Goal: Task Accomplishment & Management: Manage account settings

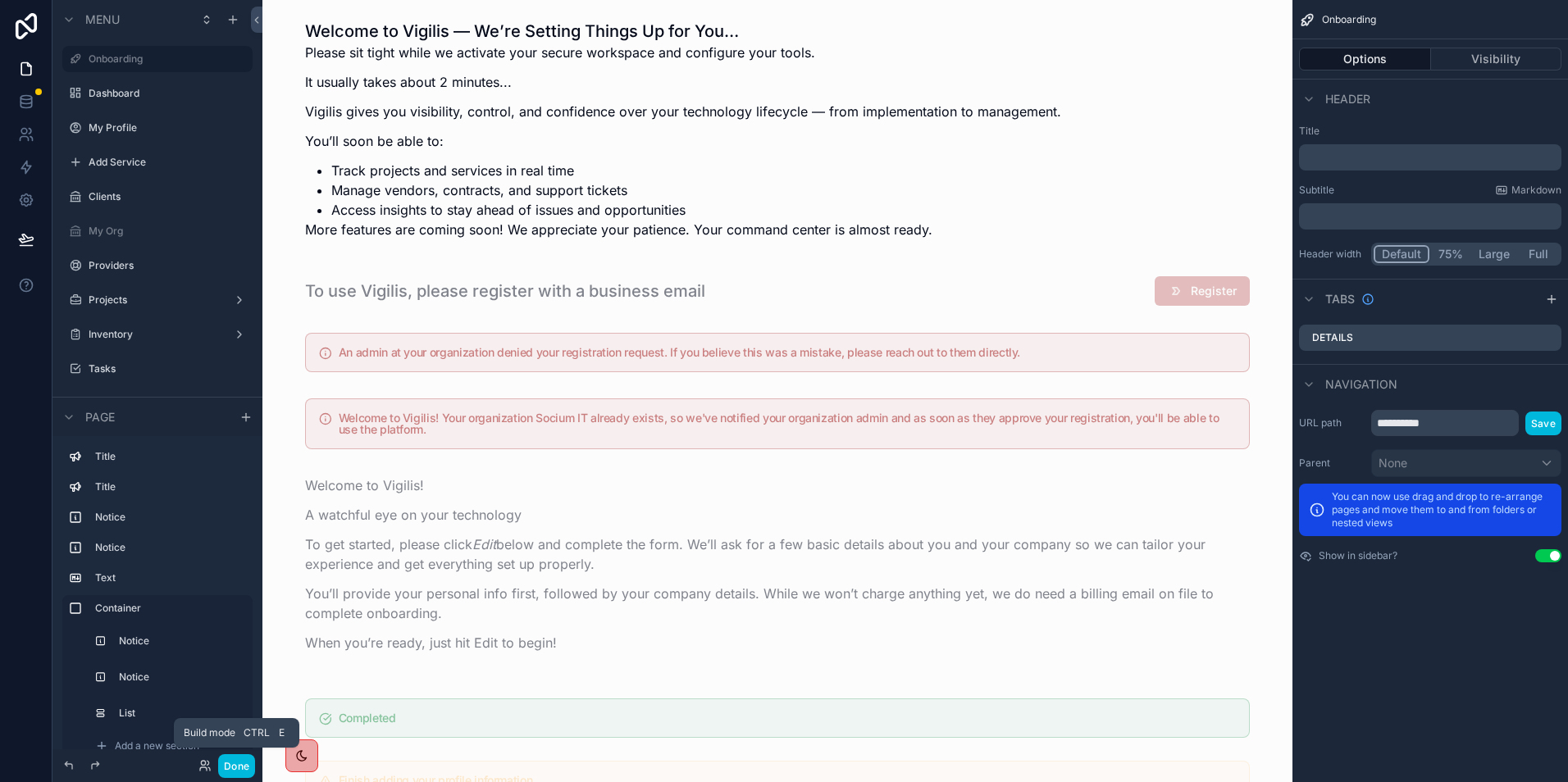
click at [240, 763] on button "Done" at bounding box center [237, 766] width 37 height 24
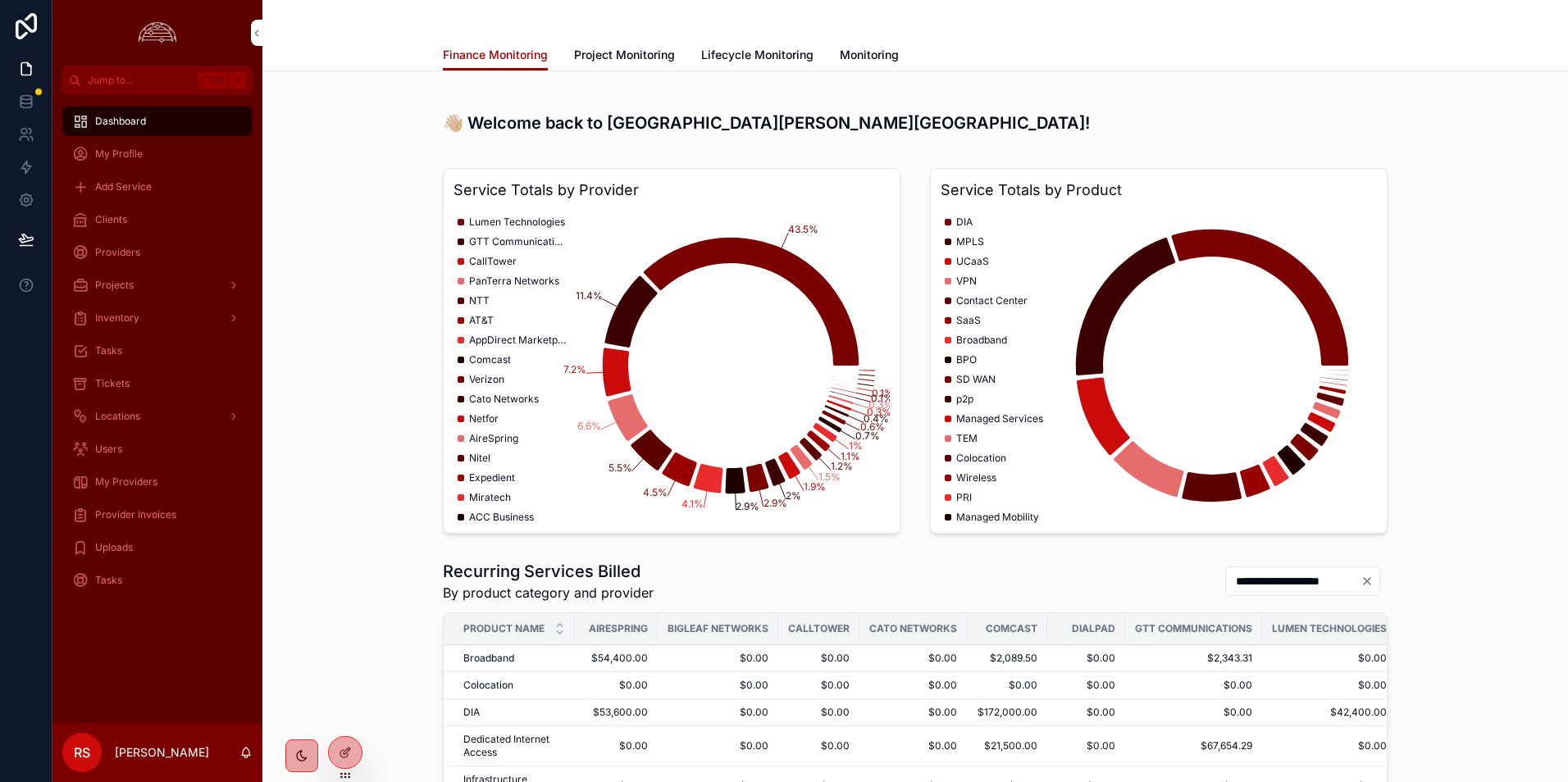
click at [166, 391] on div "Tickets" at bounding box center [157, 383] width 171 height 26
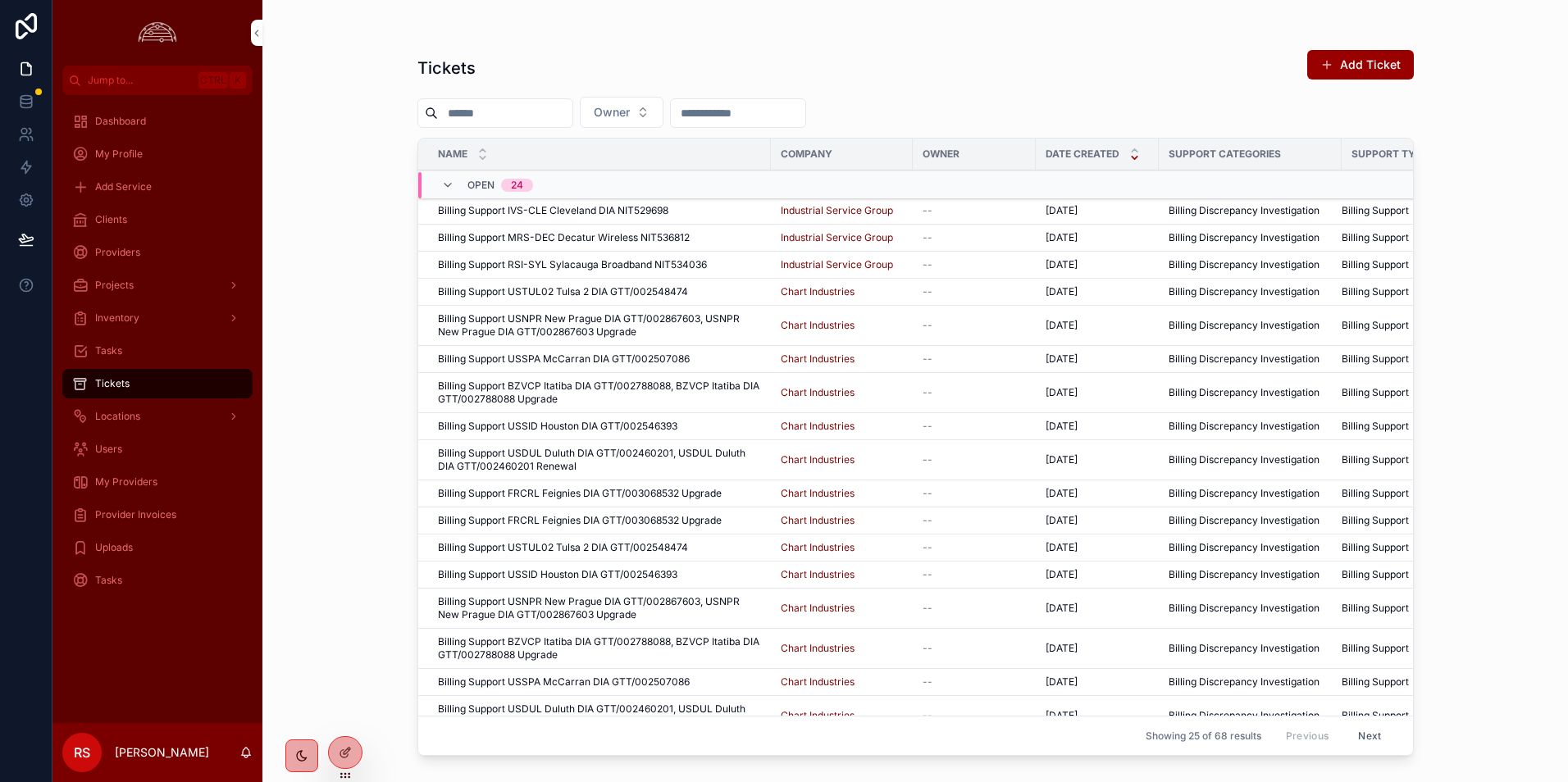
click at [166, 246] on div "Providers" at bounding box center [157, 252] width 171 height 26
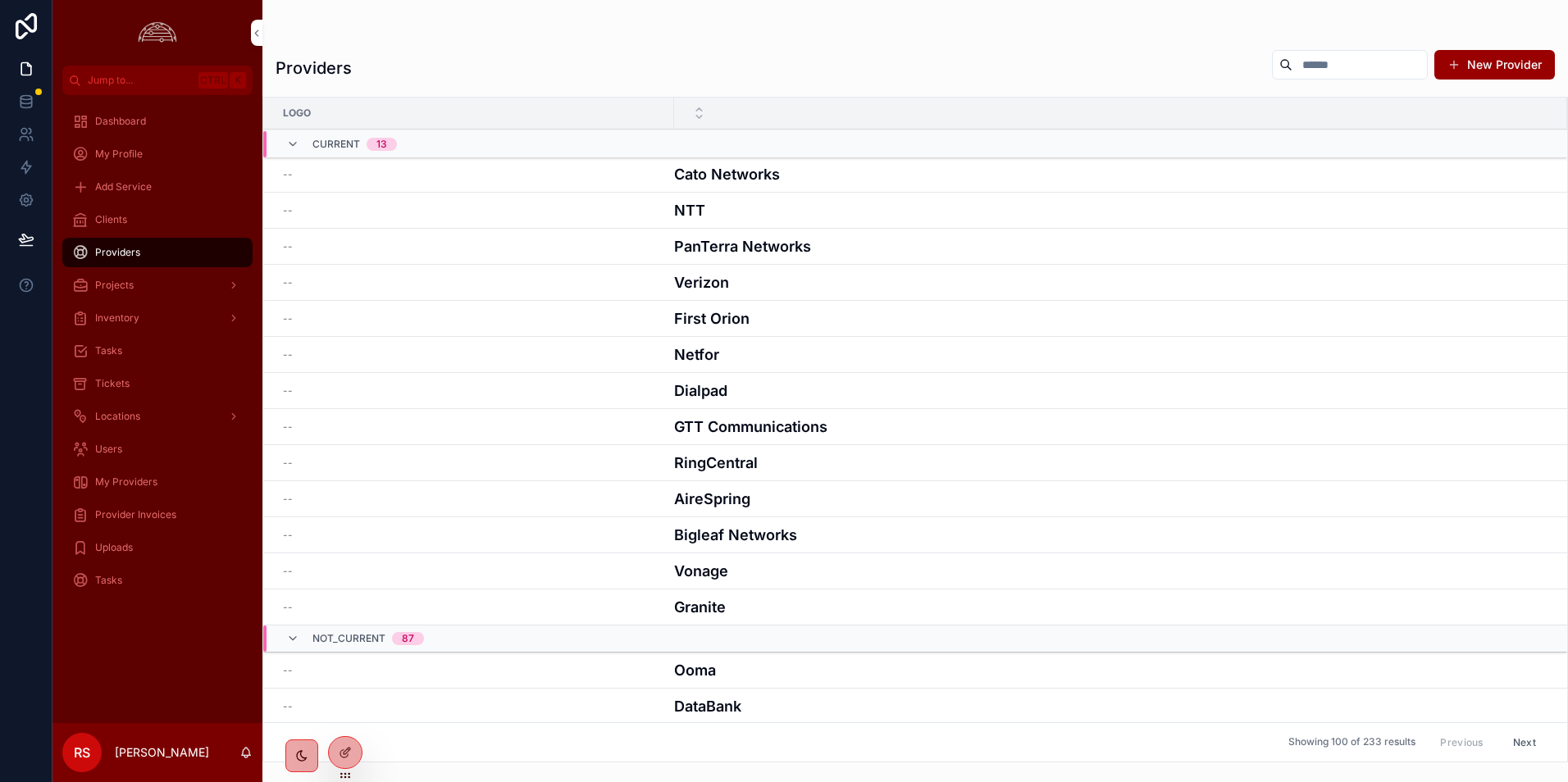
click at [166, 230] on div "Clients" at bounding box center [157, 220] width 171 height 26
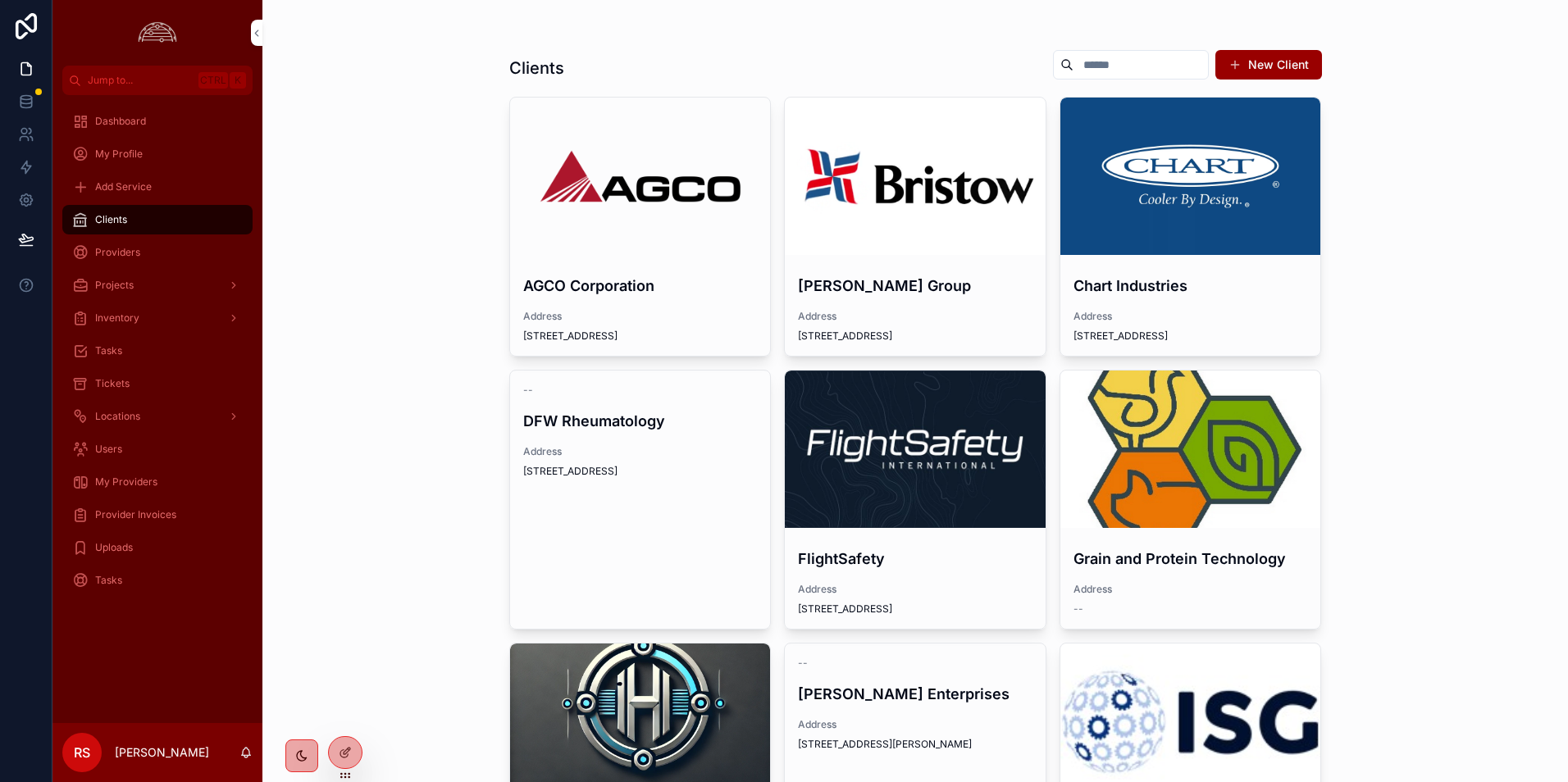
click at [975, 490] on div "scrollable content" at bounding box center [915, 449] width 261 height 157
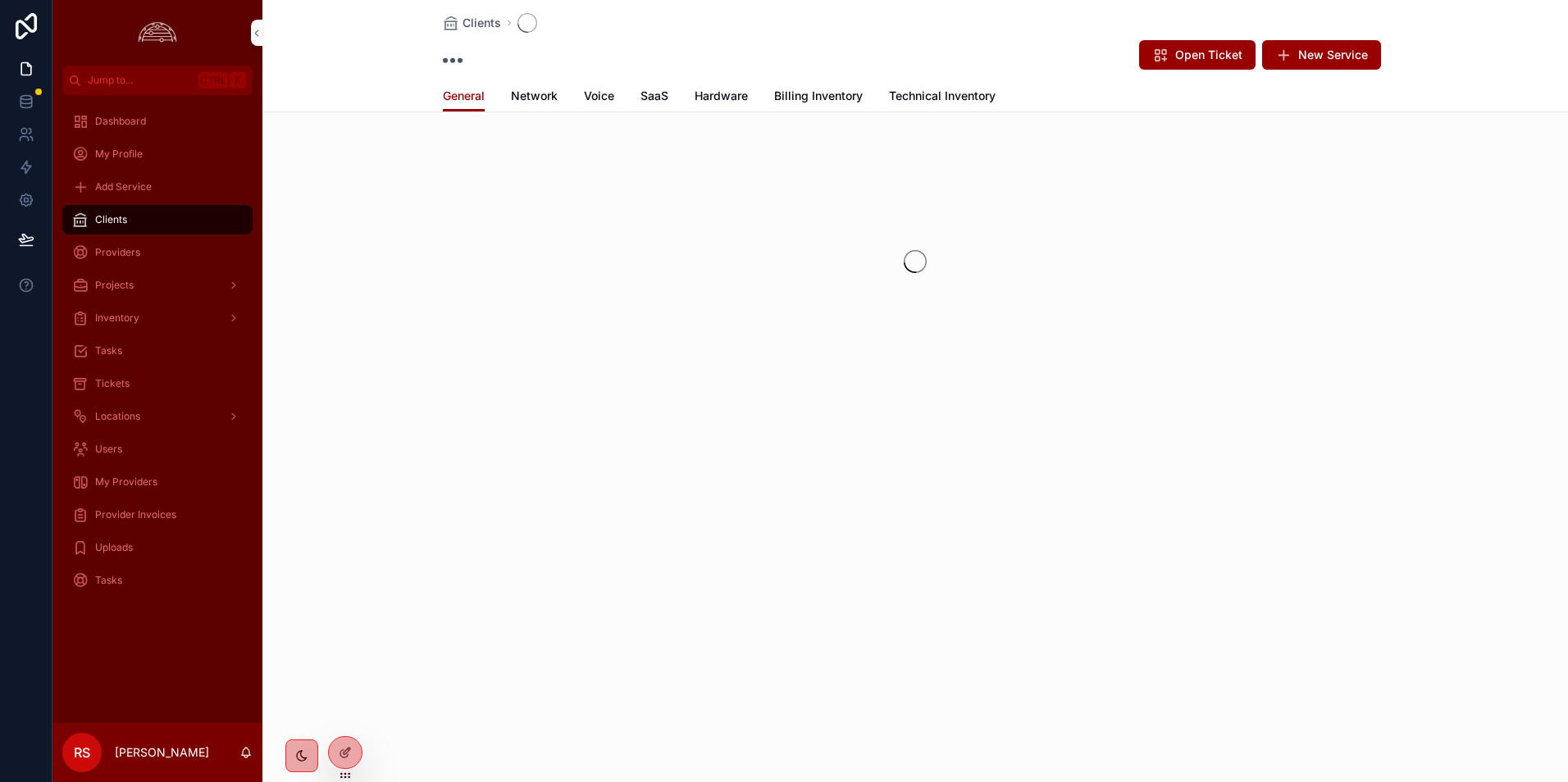
click at [517, 95] on div "Clients Open Ticket New Service General General Network Voice SaaS Hardware Bil…" at bounding box center [915, 247] width 1305 height 496
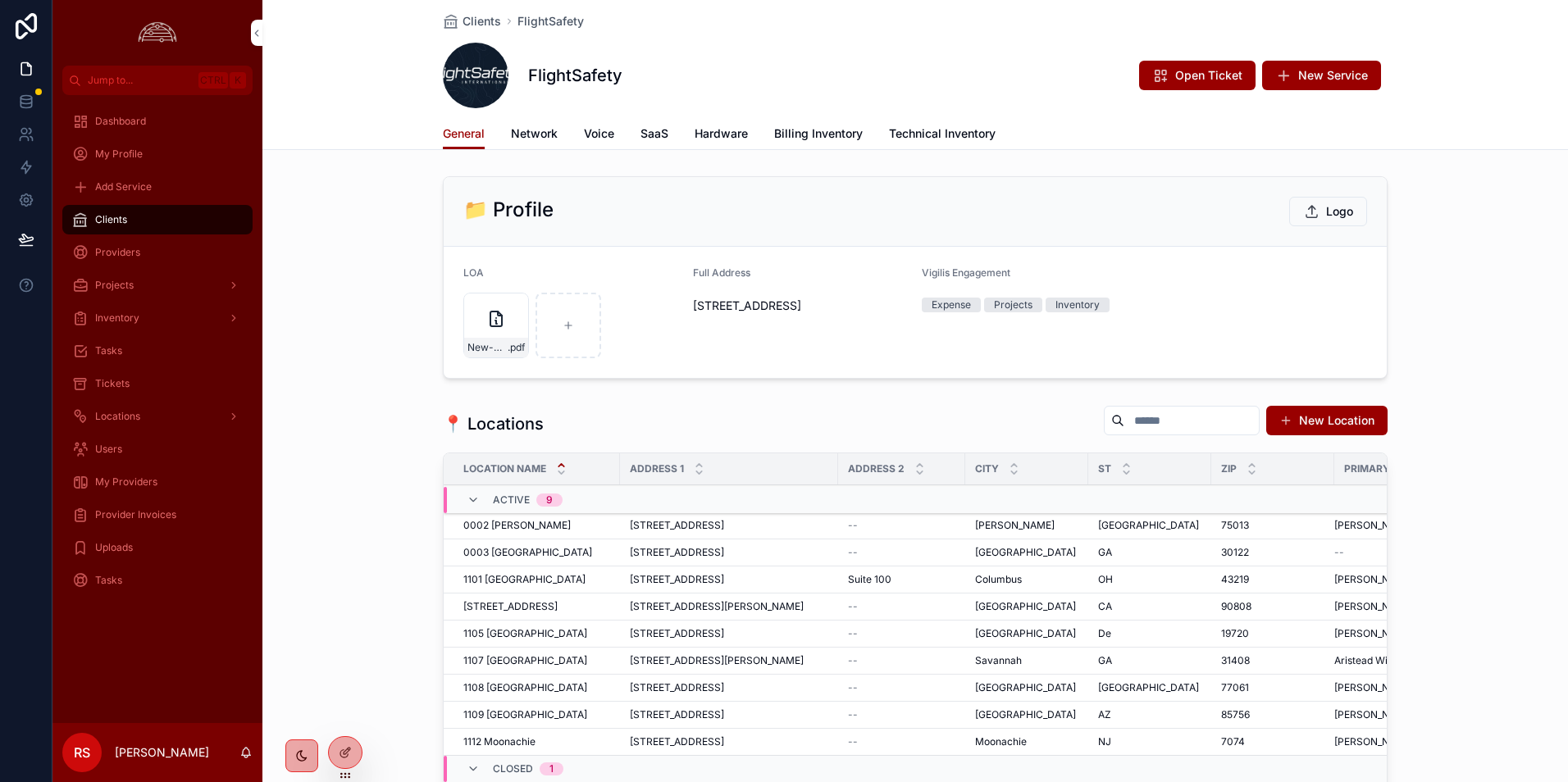
click at [538, 138] on span "Network" at bounding box center [534, 133] width 46 height 16
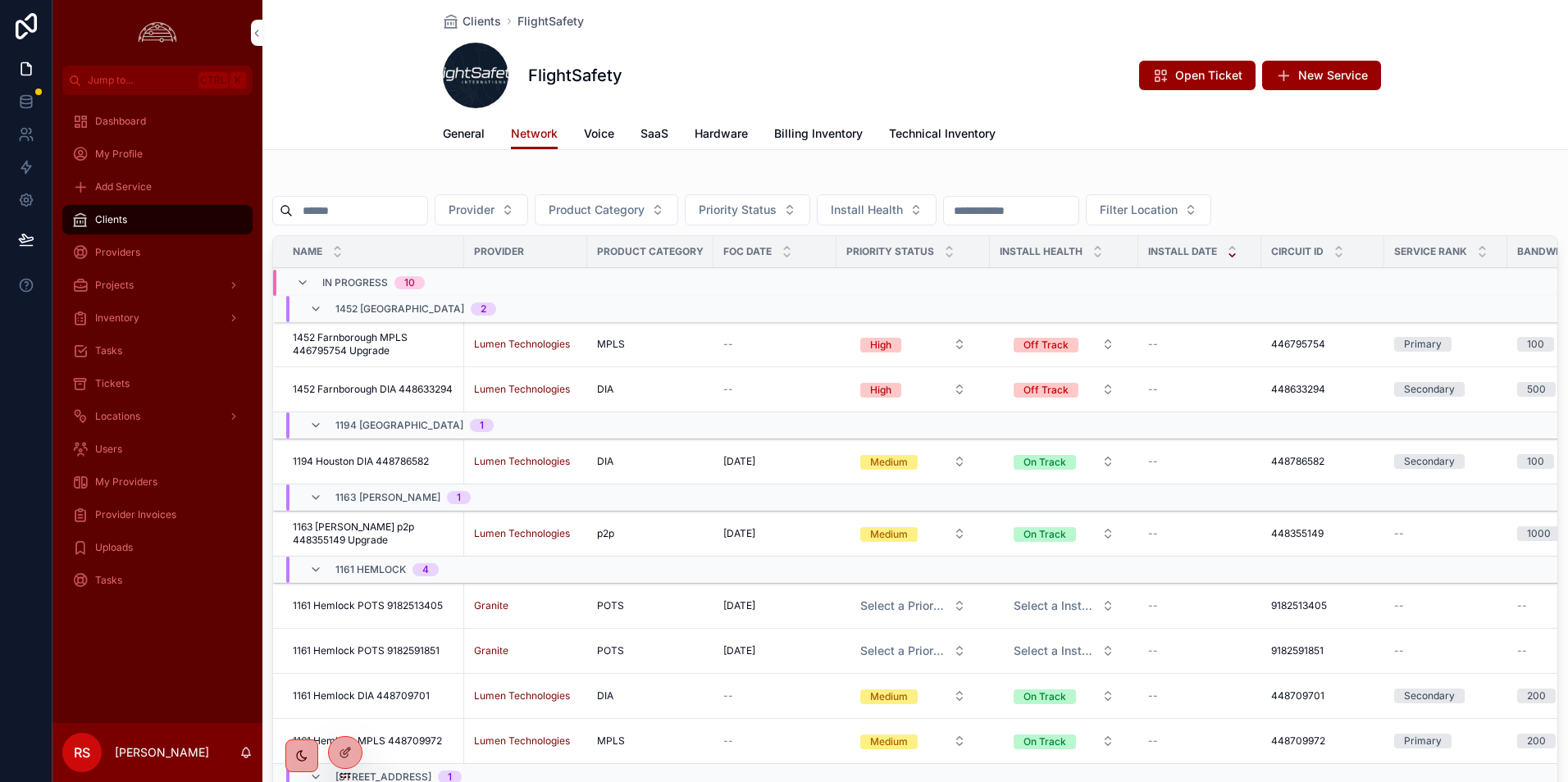
click at [351, 336] on span "1452 Farnborough MPLS 446795754 Upgrade" at bounding box center [373, 344] width 161 height 26
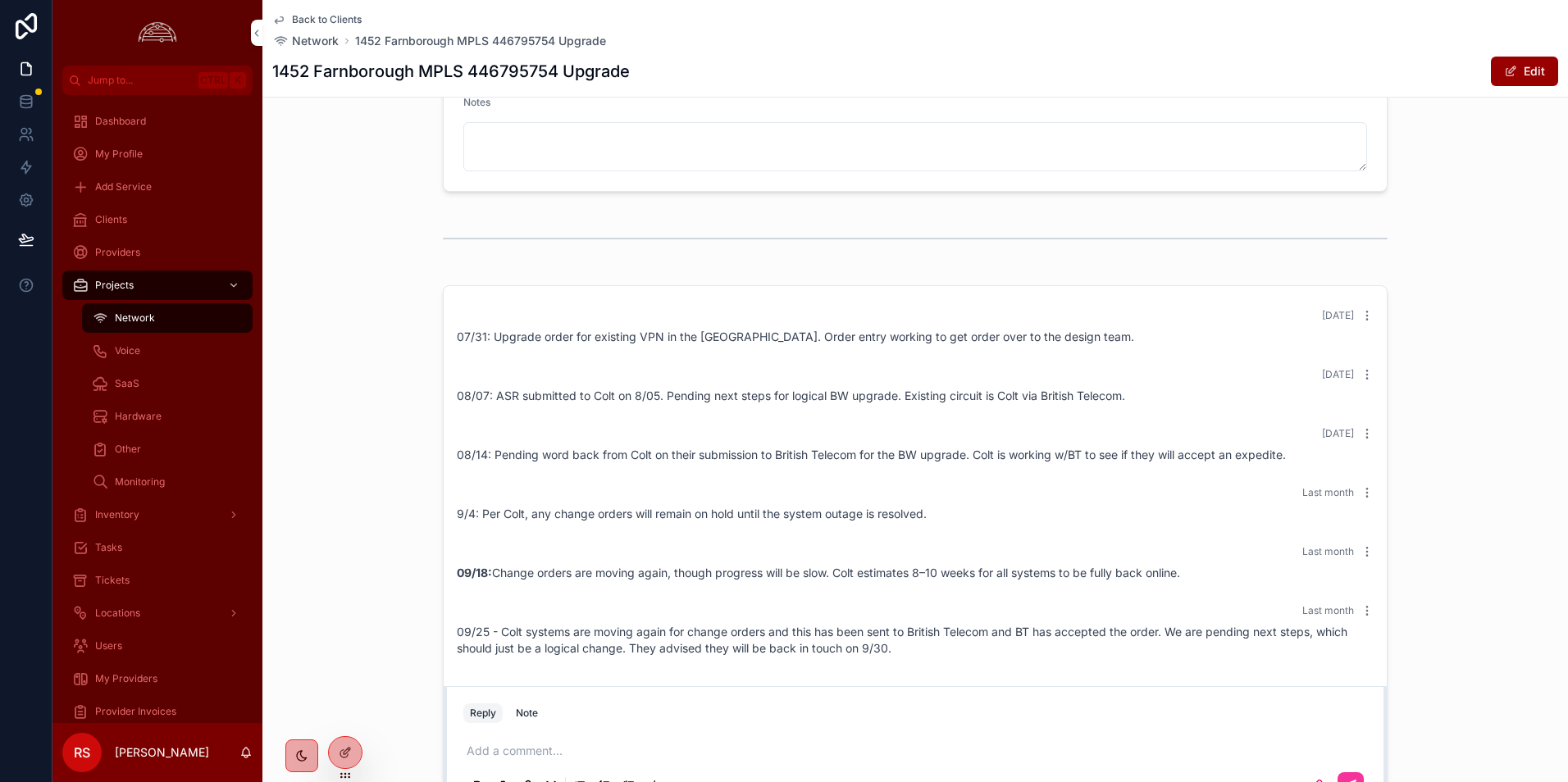
scroll to position [1712, 0]
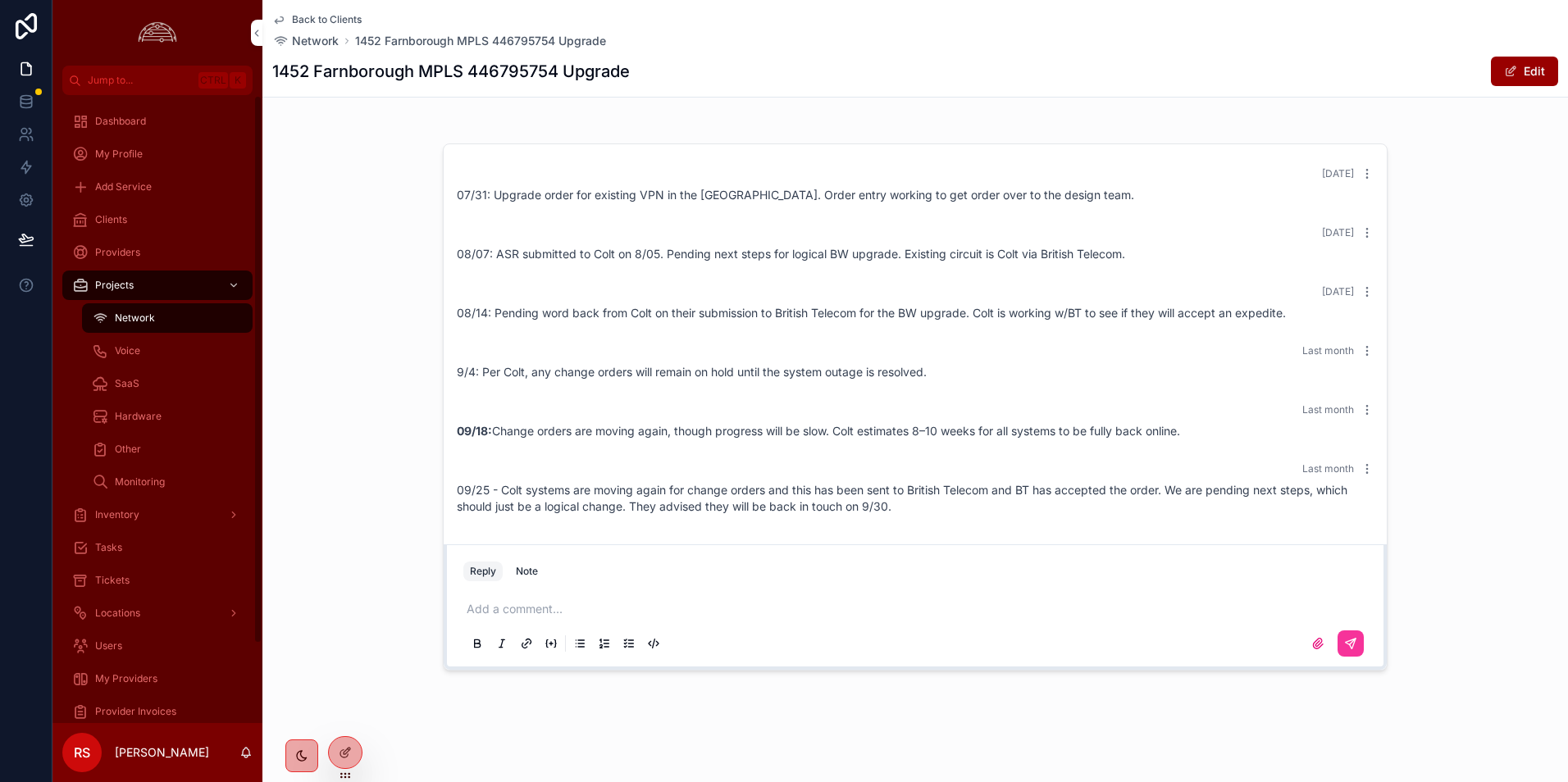
click at [139, 219] on div "Clients" at bounding box center [157, 220] width 171 height 26
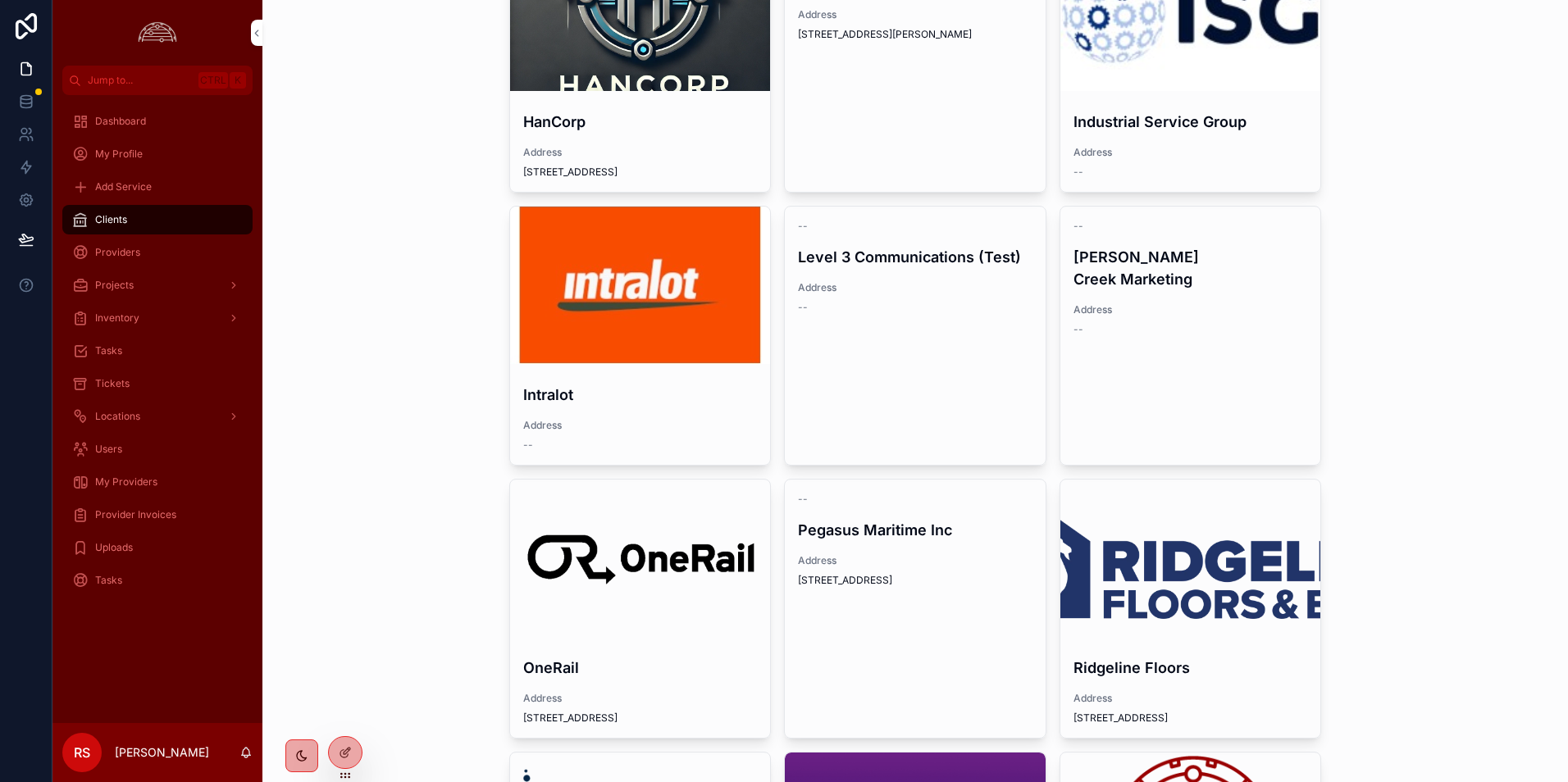
scroll to position [218, 0]
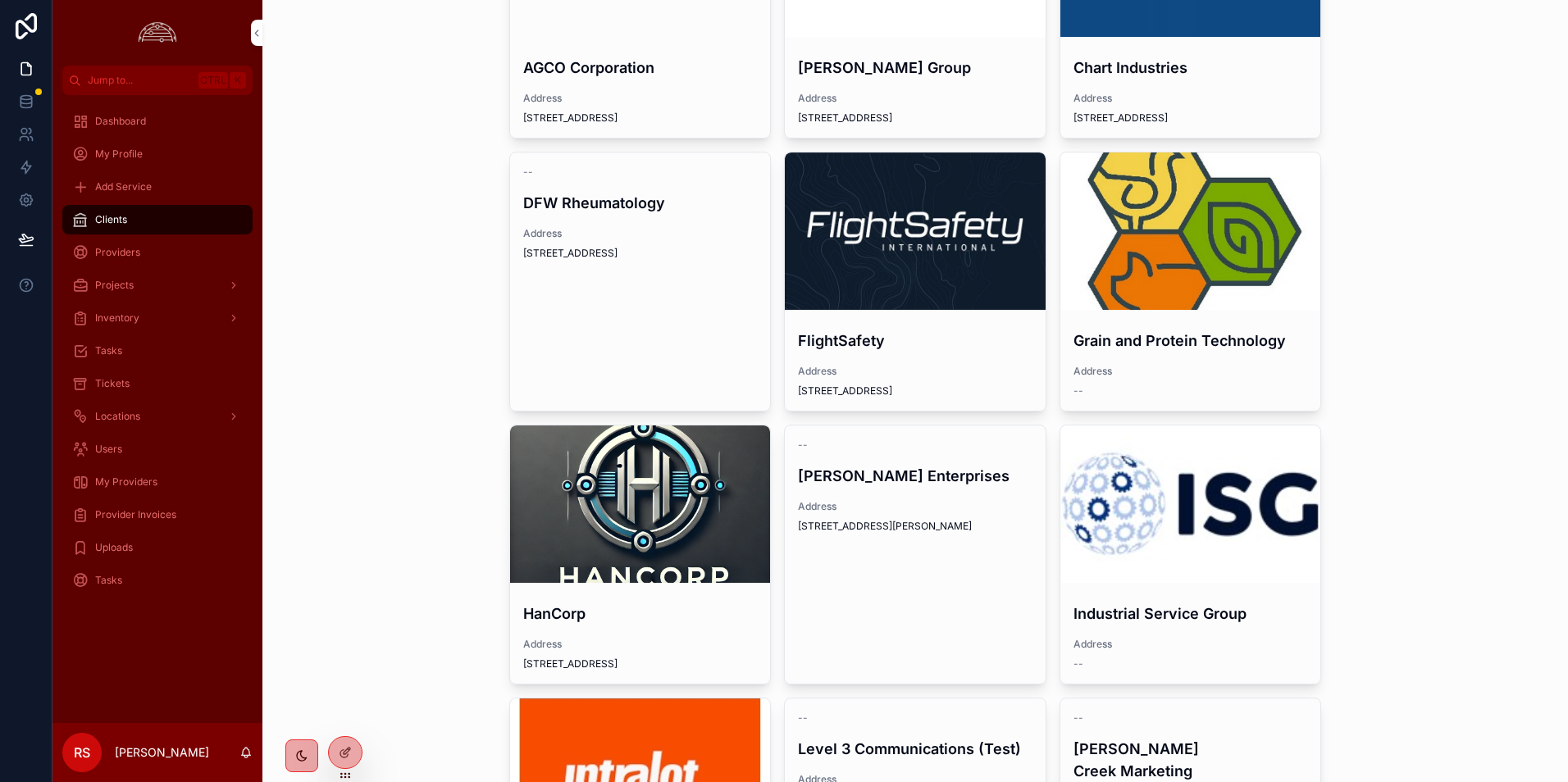
click at [1246, 219] on div "scrollable content" at bounding box center [1190, 231] width 261 height 157
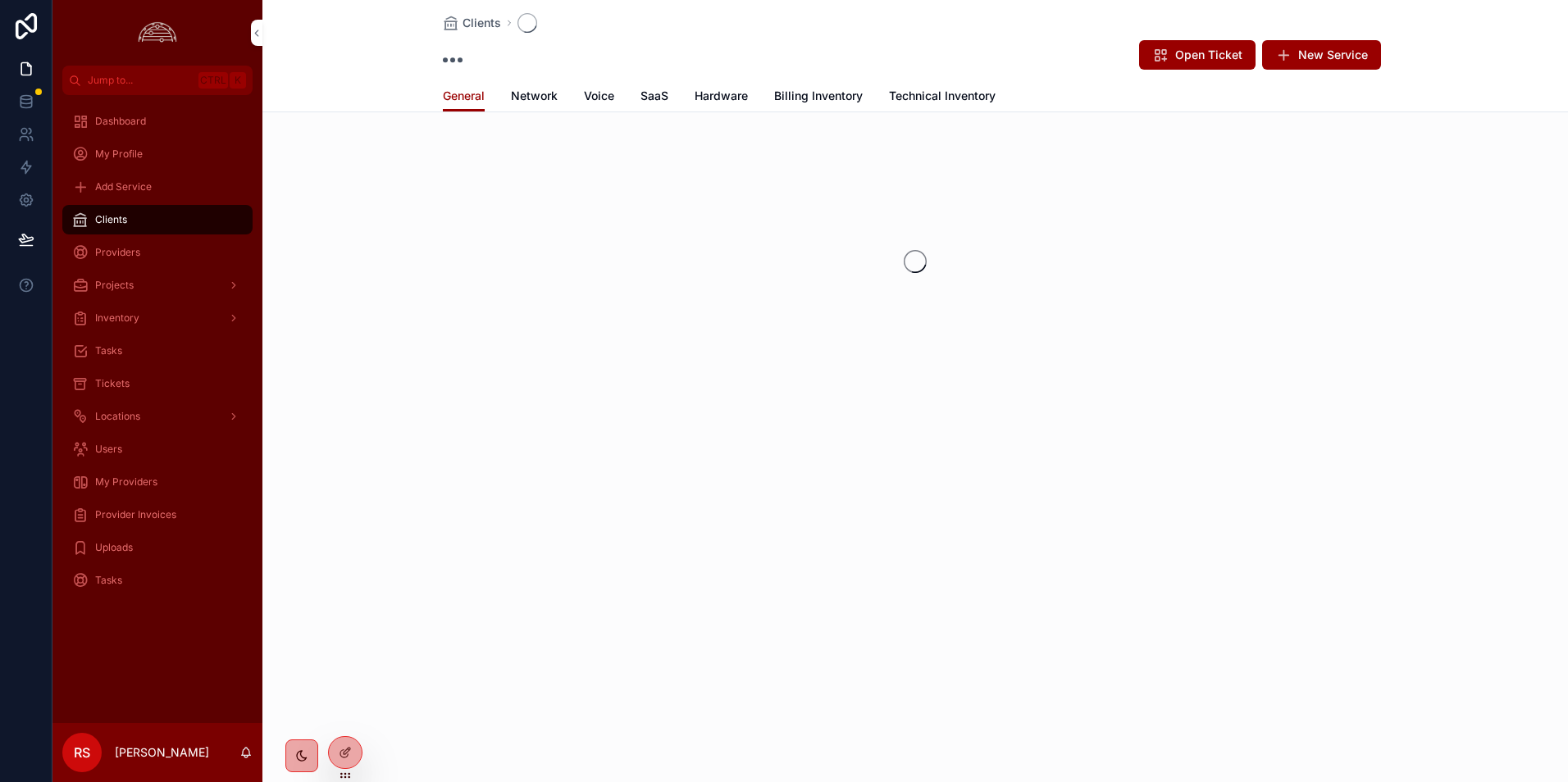
click at [524, 96] on span "Network" at bounding box center [534, 95] width 46 height 16
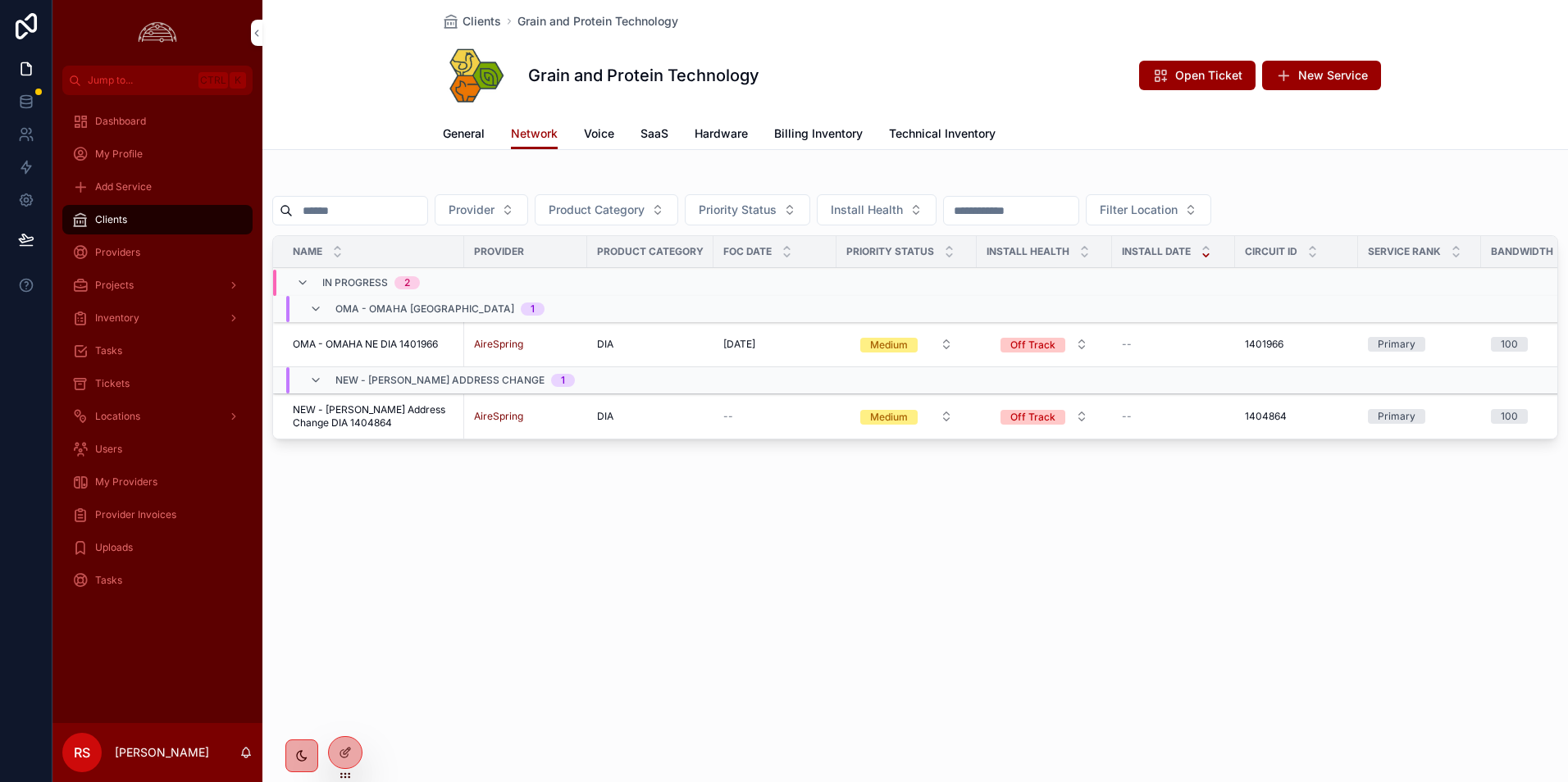
click at [329, 335] on td "OMA - [GEOGRAPHIC_DATA] NE DIA 1401966 OMA - [GEOGRAPHIC_DATA] [GEOGRAPHIC_DATA…" at bounding box center [368, 345] width 191 height 45
click at [433, 345] on span "OMA - OMAHA NE DIA 1401966" at bounding box center [366, 345] width 145 height 14
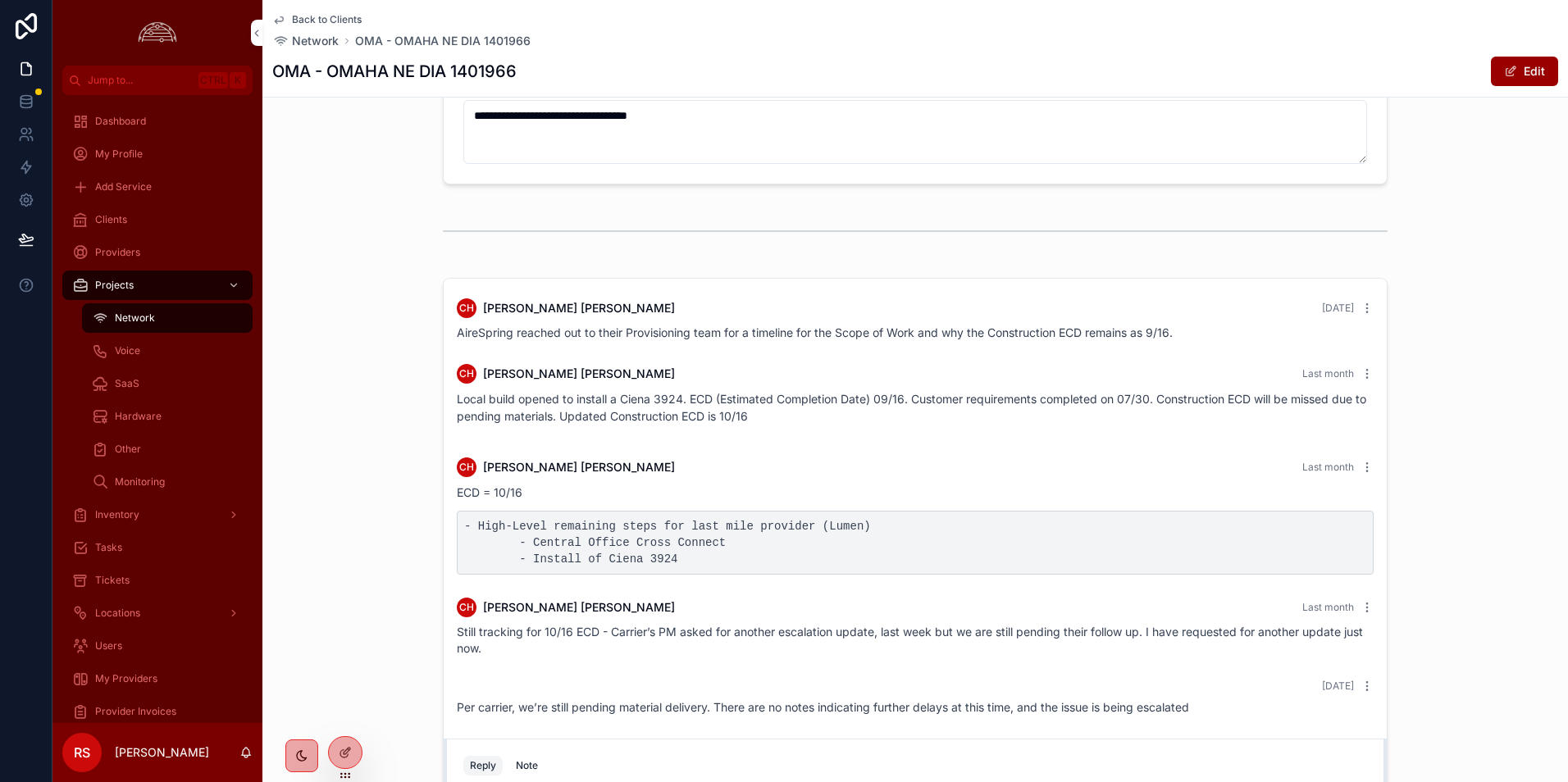
scroll to position [1786, 0]
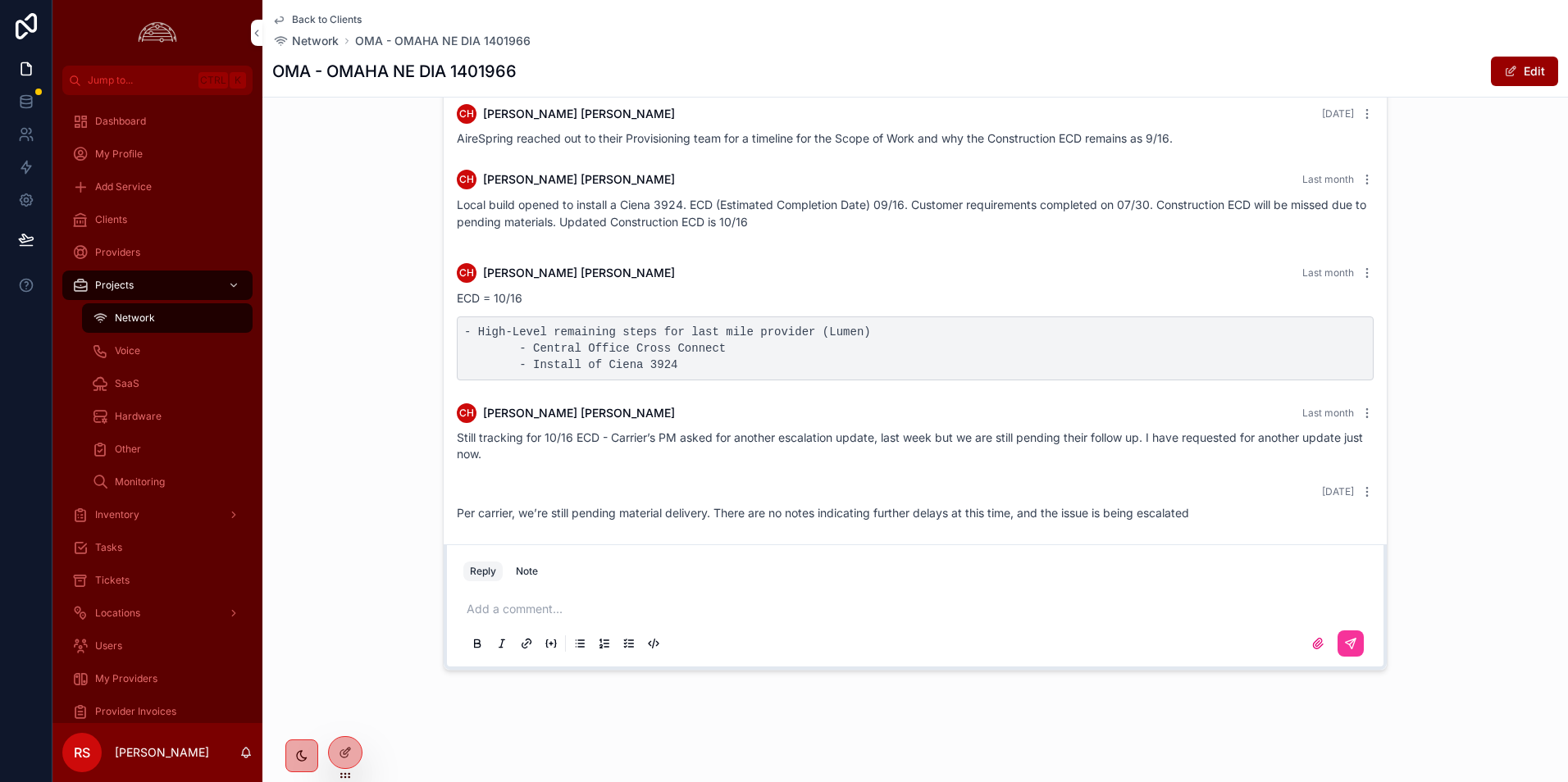
click at [151, 588] on div "Tickets" at bounding box center [157, 580] width 171 height 26
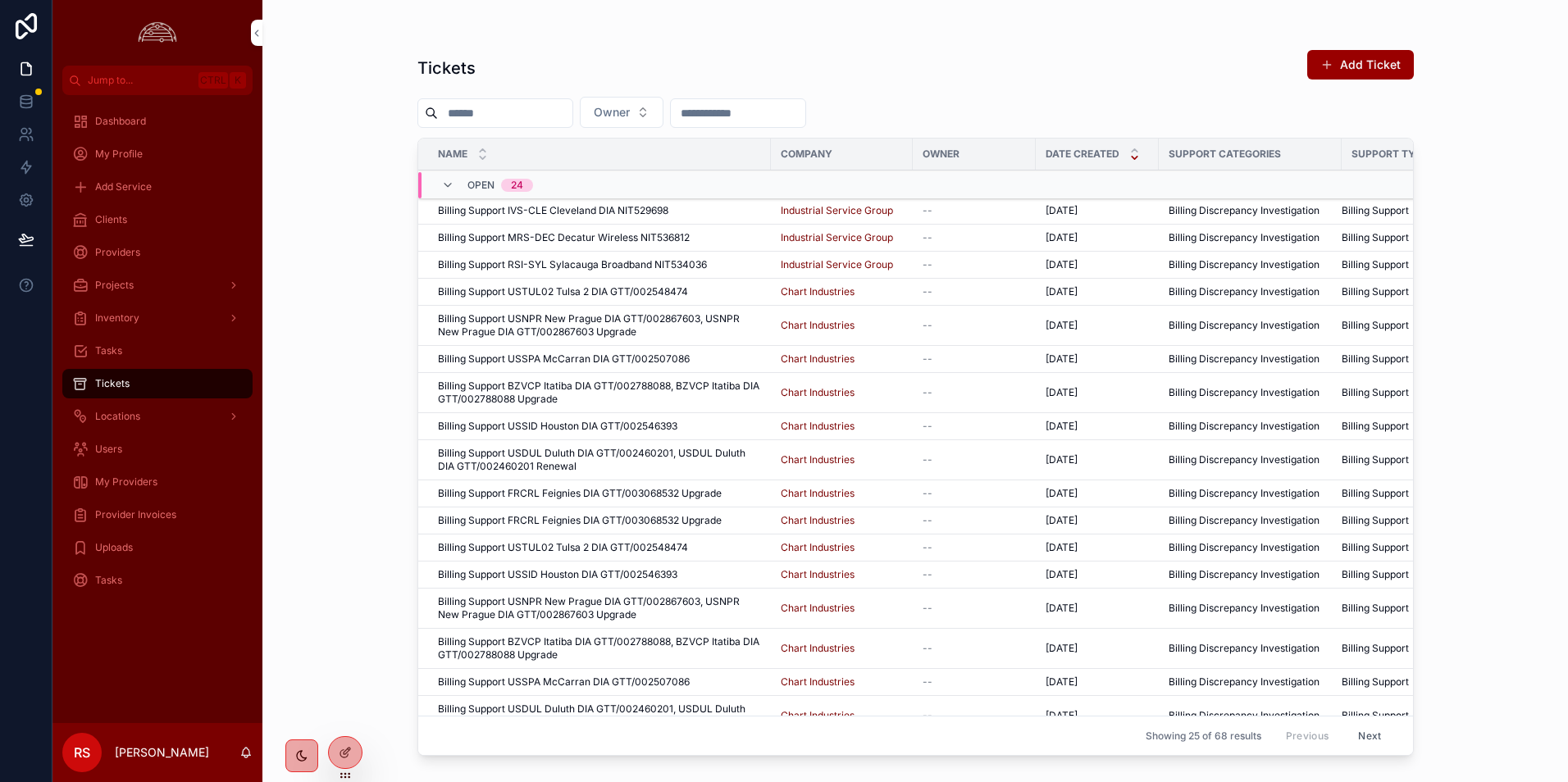
click at [663, 113] on button "Owner" at bounding box center [621, 112] width 84 height 31
click at [689, 207] on div "[PERSON_NAME]" at bounding box center [663, 204] width 228 height 26
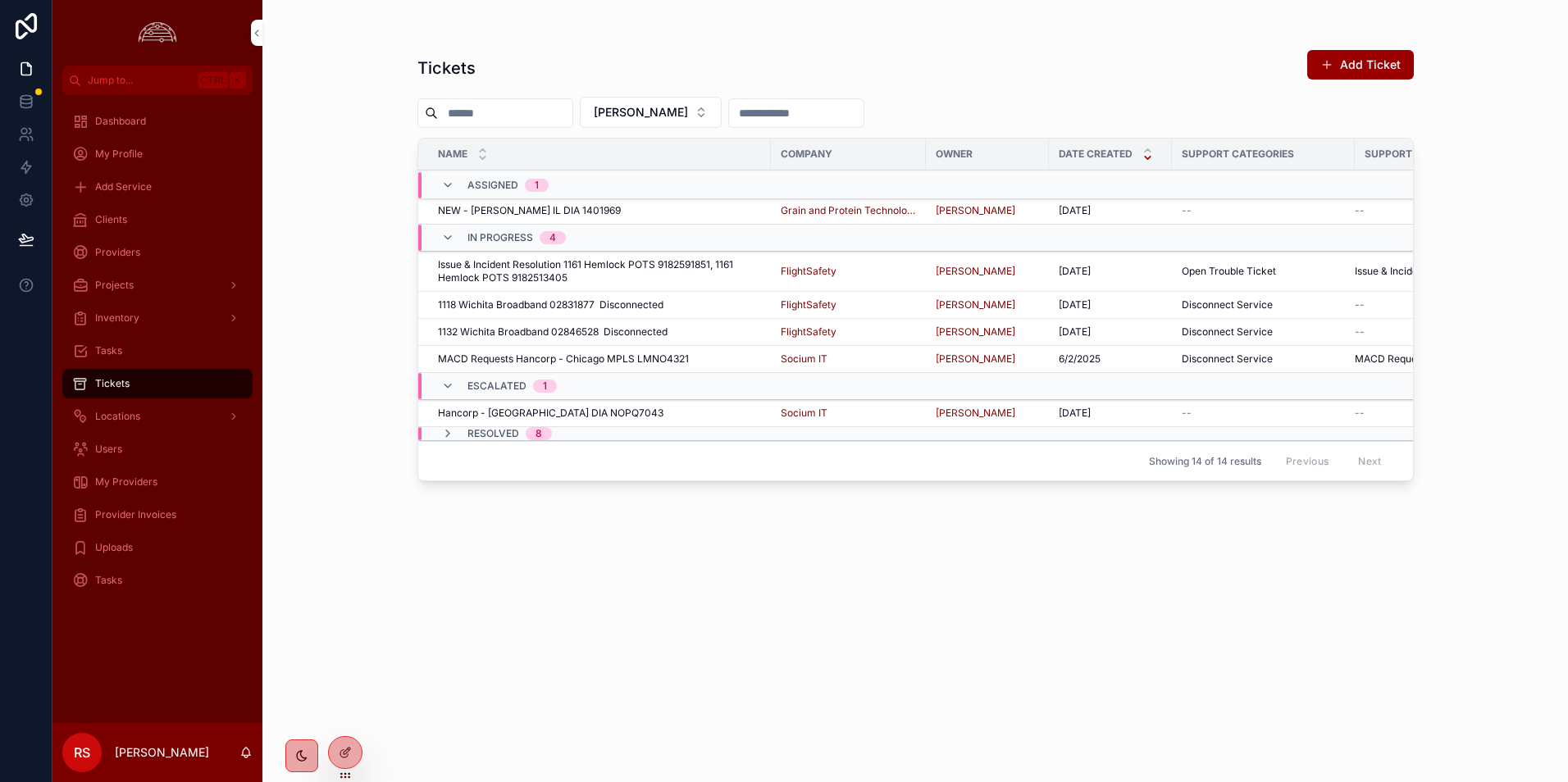
click at [640, 269] on span "Issue & Incident Resolution 1161 Hemlock POTS 9182591851, 1161 Hemlock POTS 918…" at bounding box center [599, 271] width 323 height 26
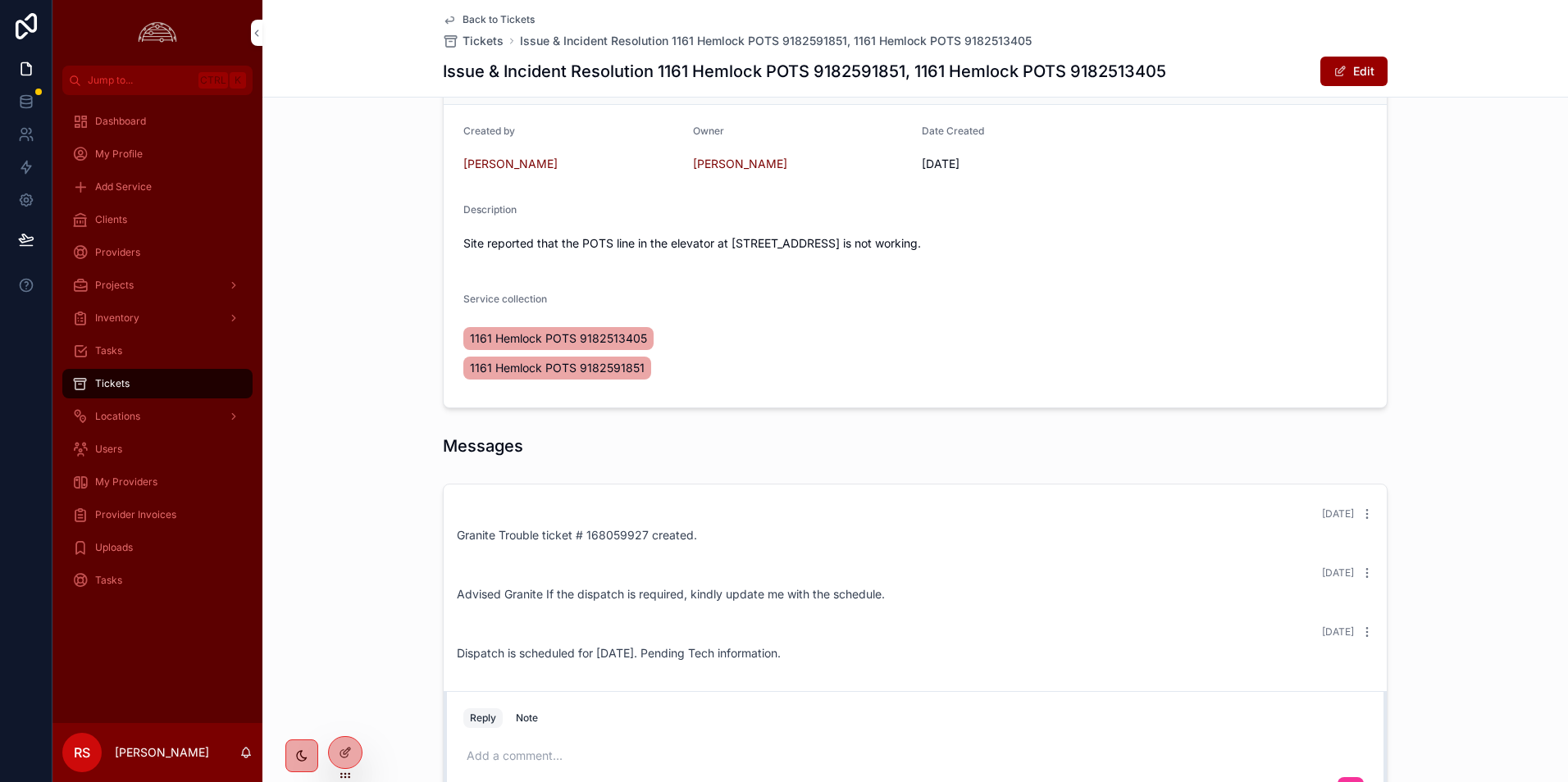
scroll to position [316, 0]
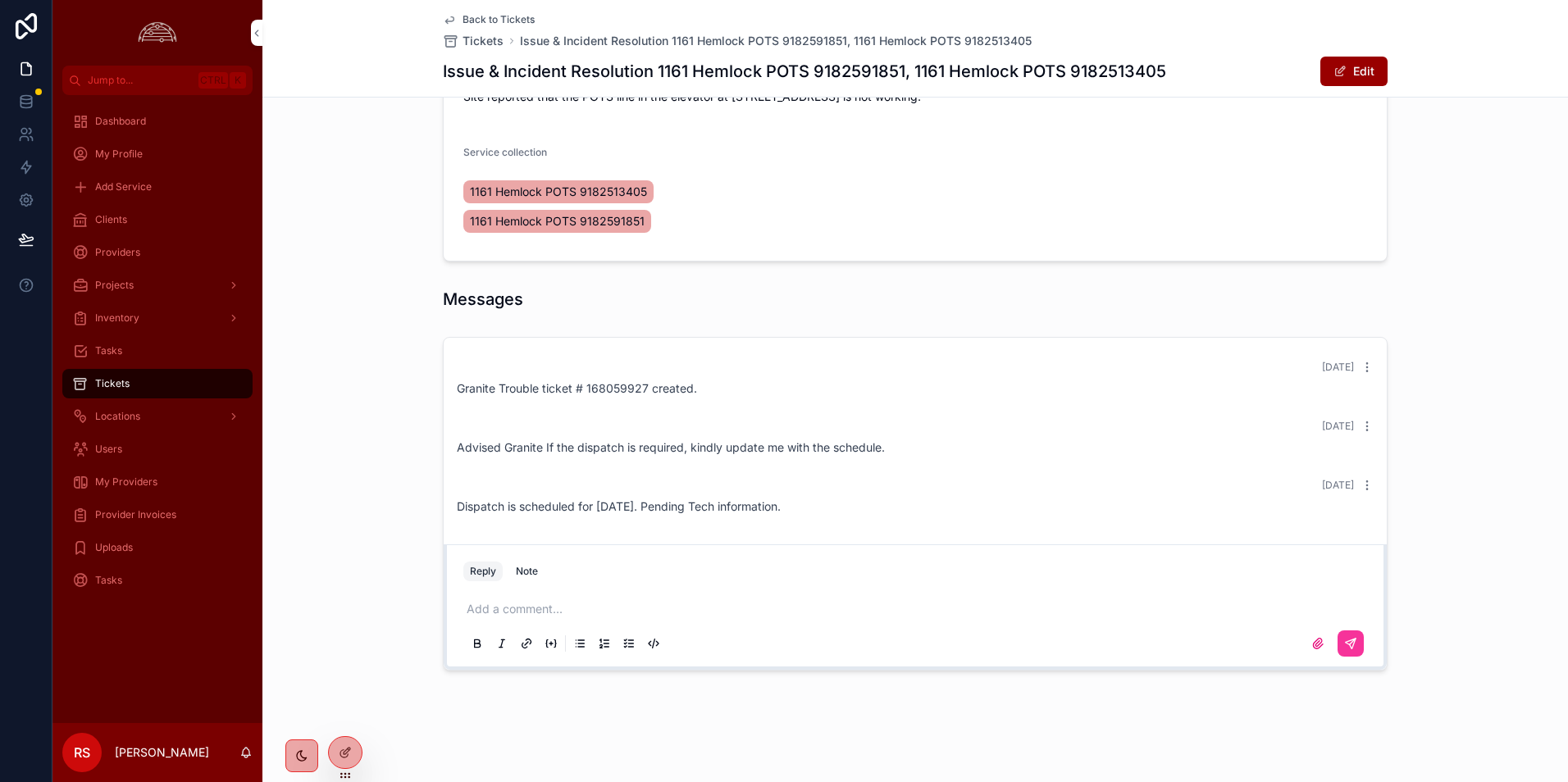
drag, startPoint x: 1073, startPoint y: 494, endPoint x: 718, endPoint y: 473, distance: 355.6
click at [1073, 494] on div "[DATE] Dispatch is scheduled for [DATE]. Pending Tech information." at bounding box center [915, 497] width 937 height 56
click at [91, 748] on div "RS" at bounding box center [82, 752] width 40 height 40
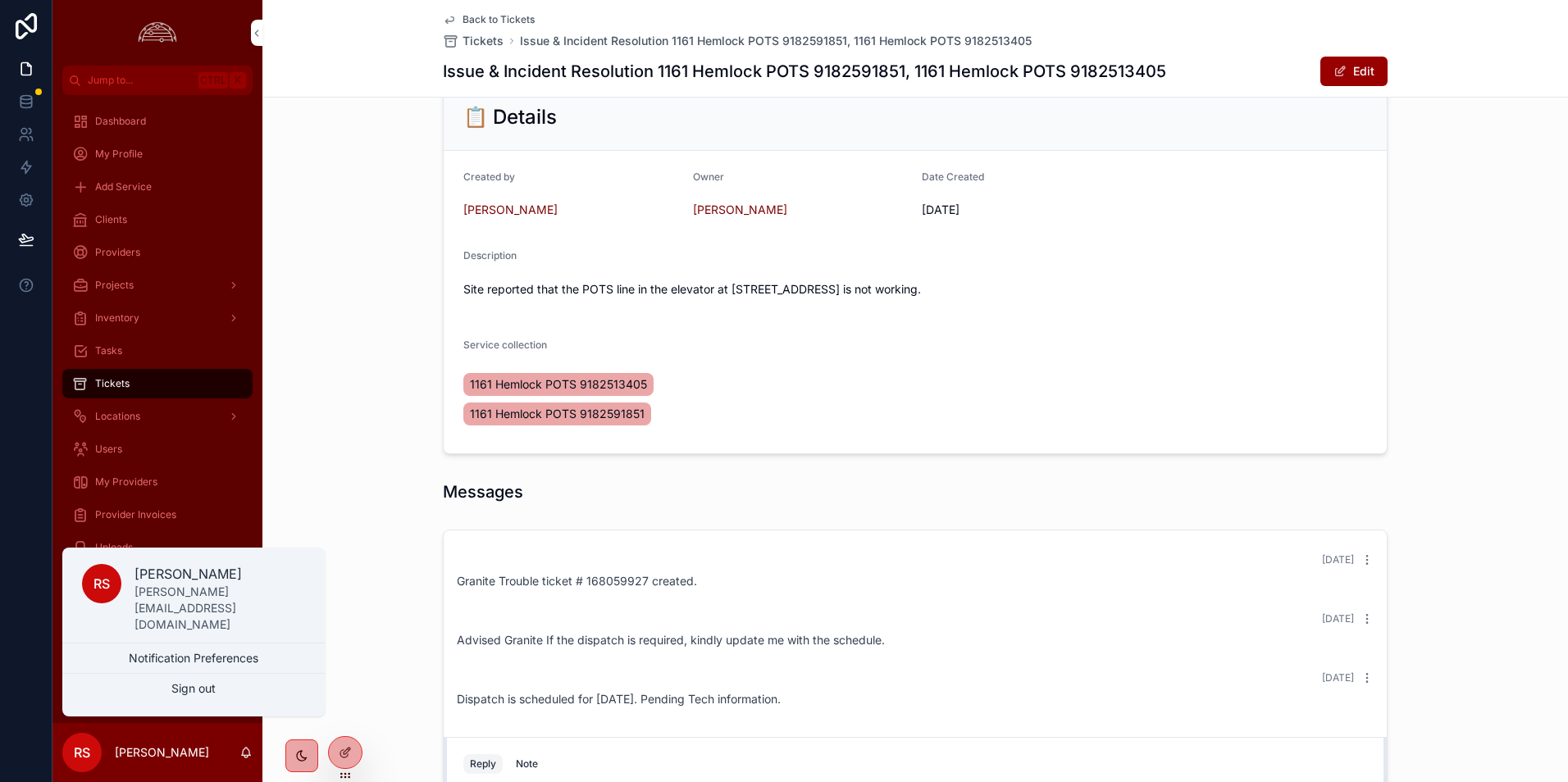
scroll to position [0, 0]
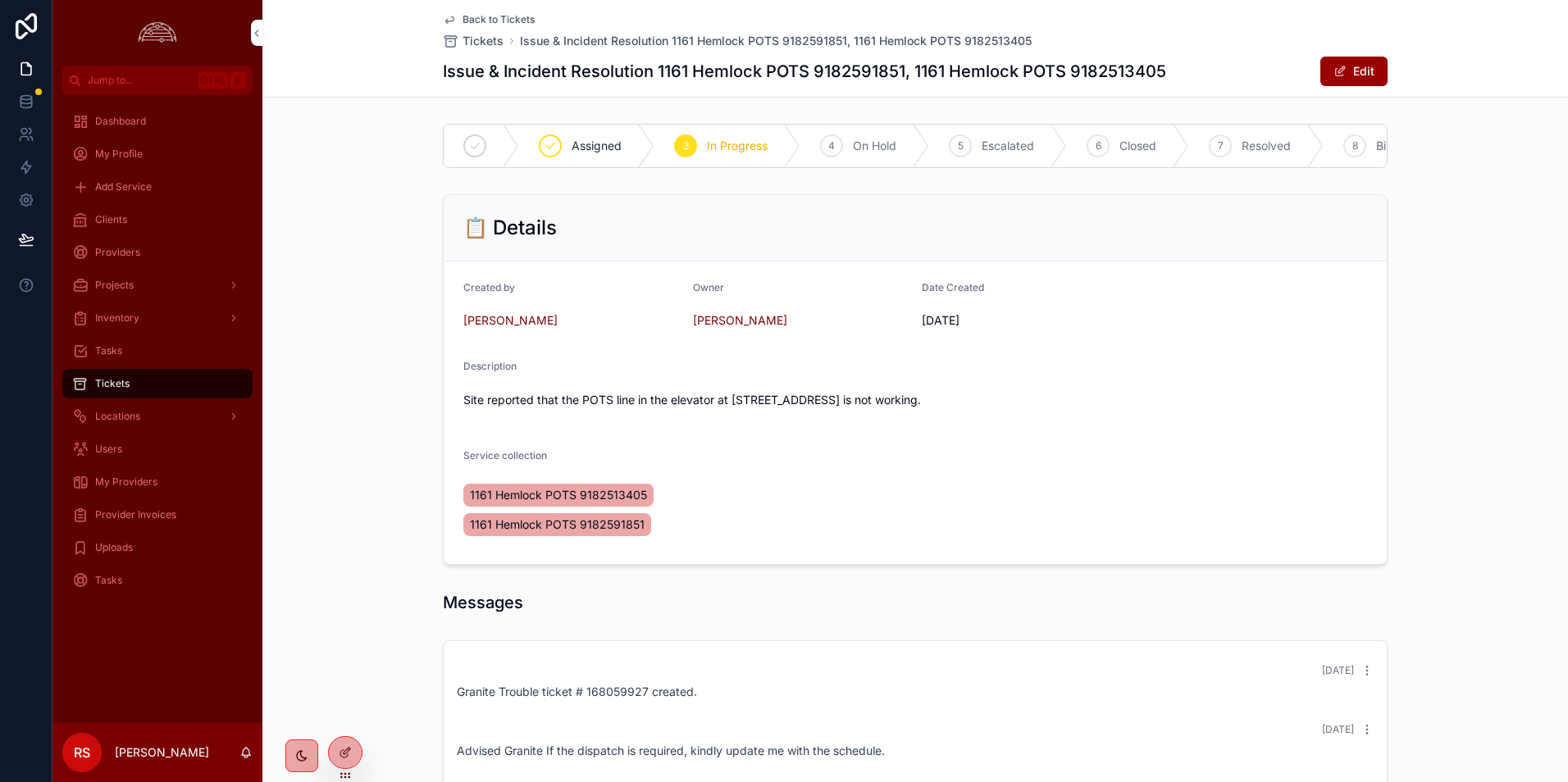
click at [338, 435] on div "📋 Details Created by [PERSON_NAME] Owner [PERSON_NAME] Date Created [DATE] Desc…" at bounding box center [915, 379] width 1305 height 383
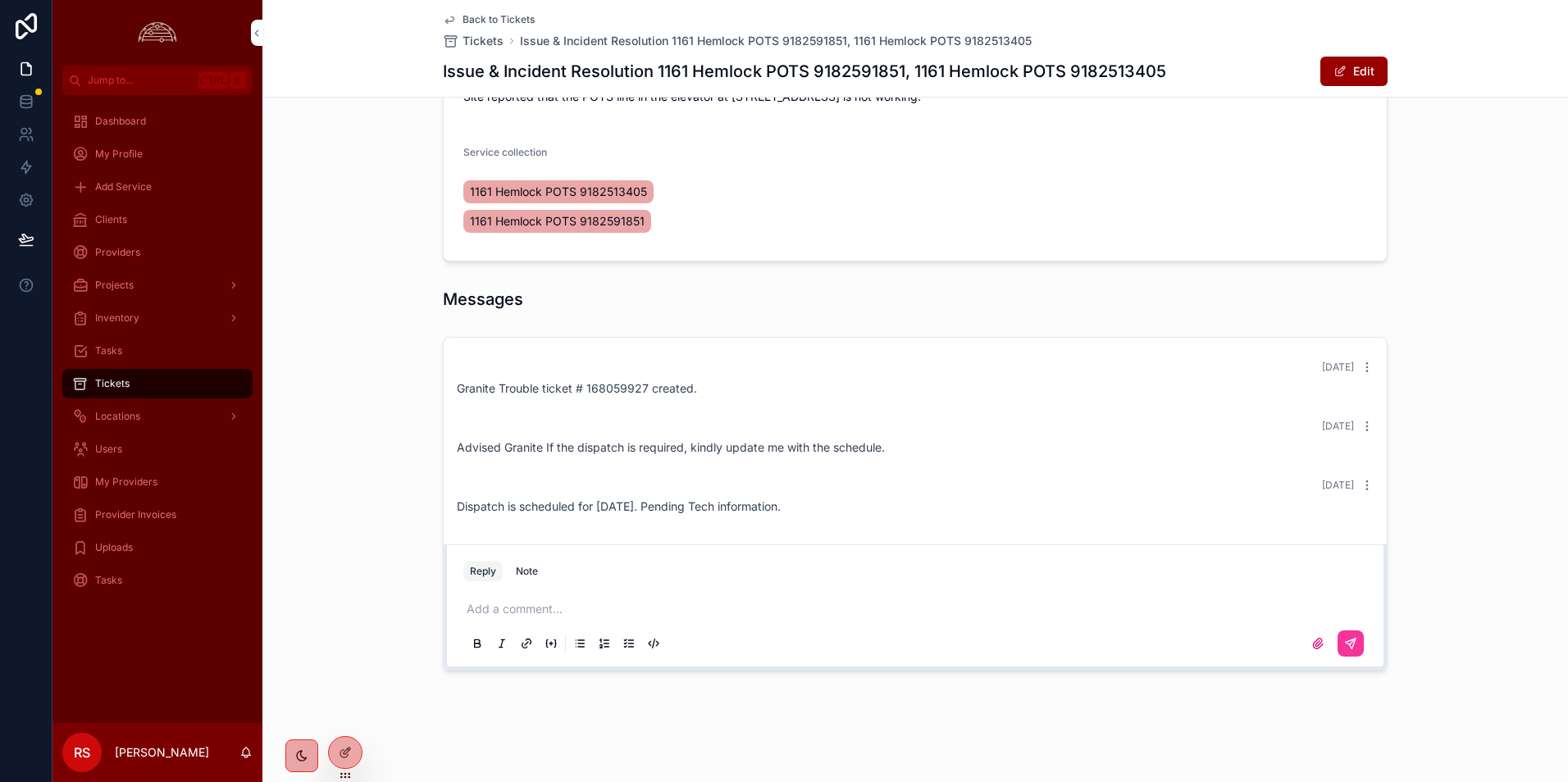
click at [83, 752] on span "RS" at bounding box center [81, 752] width 16 height 19
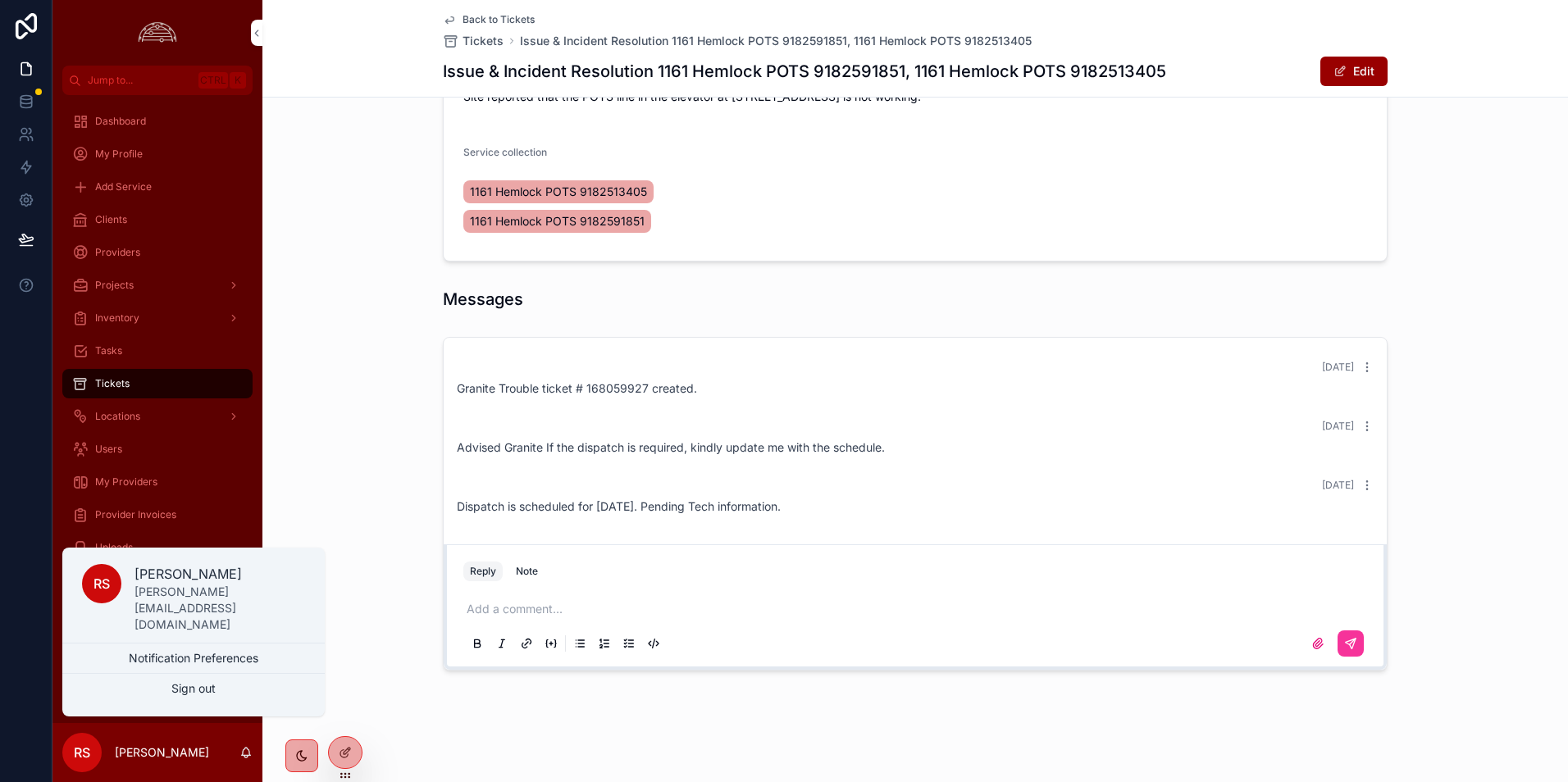
click at [125, 155] on span "My Profile" at bounding box center [119, 155] width 47 height 14
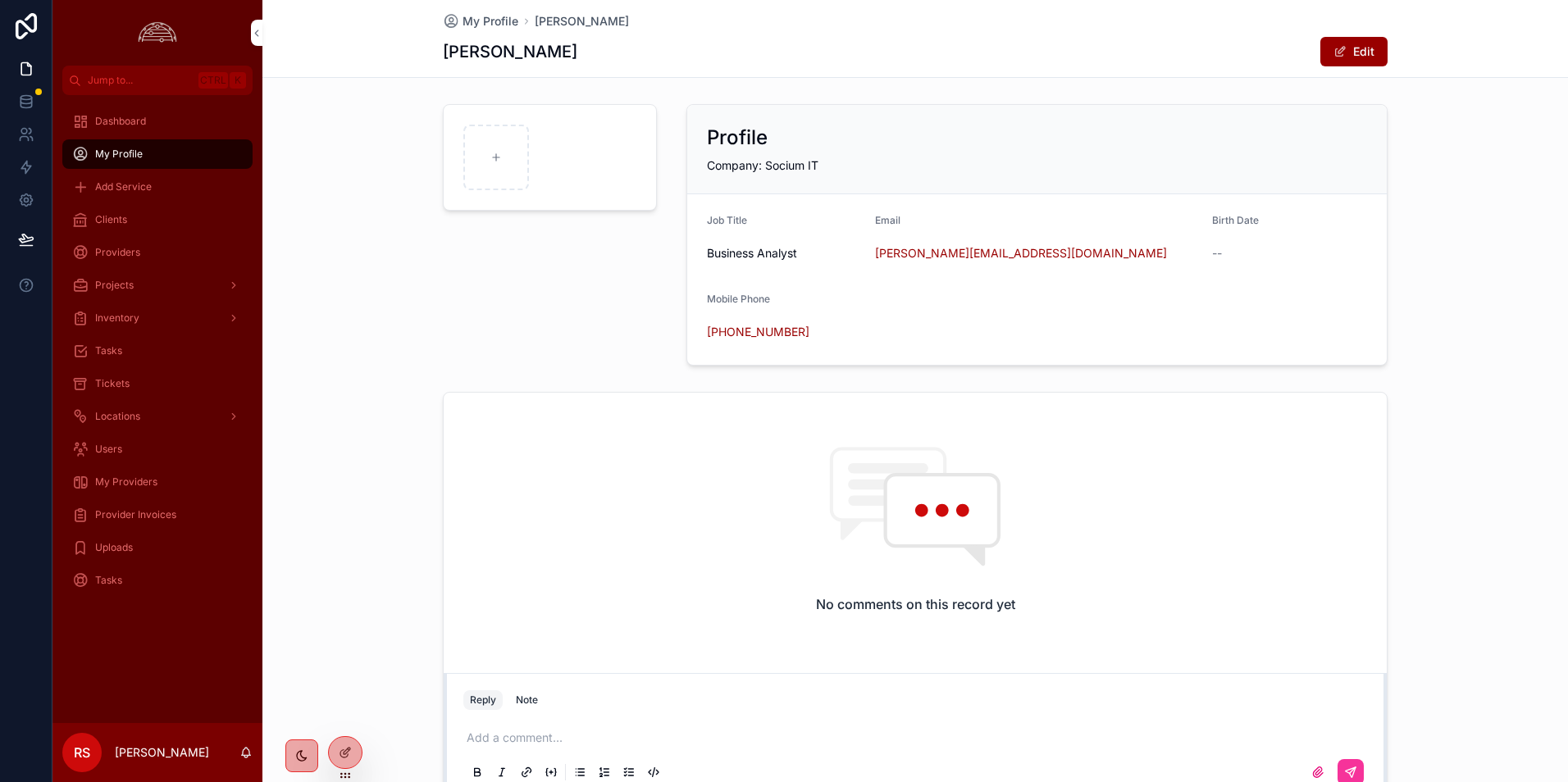
click at [1343, 54] on button "Edit" at bounding box center [1354, 52] width 68 height 30
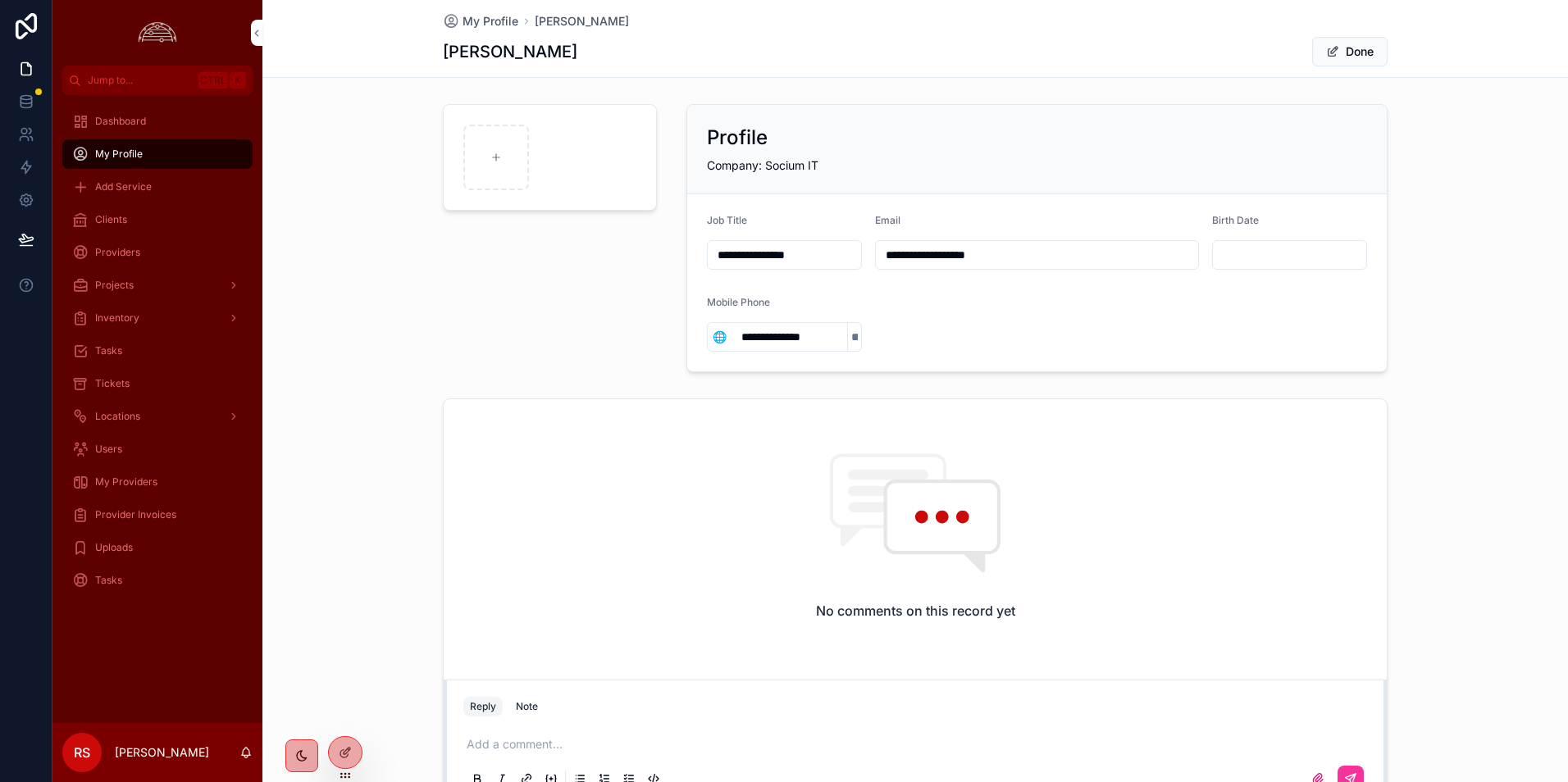
click at [1330, 65] on button "Done" at bounding box center [1349, 52] width 75 height 30
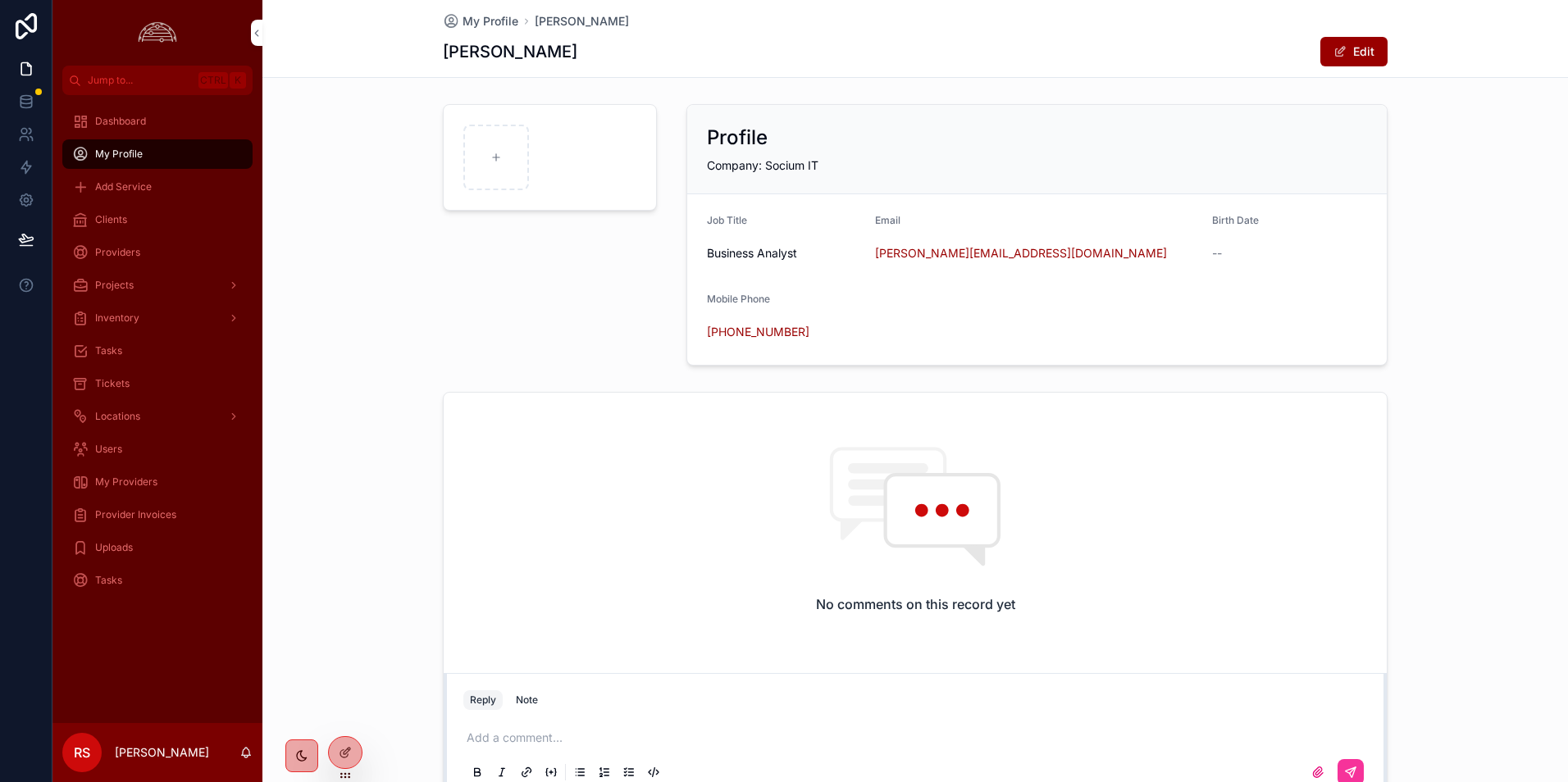
click at [1070, 304] on form "Job Title Business Analyst Email [PERSON_NAME][EMAIL_ADDRESS][DOMAIN_NAME] Birt…" at bounding box center [1037, 280] width 700 height 171
click at [248, 644] on div "Dashboard My Profile Add Service Clients Providers Projects Inventory Tasks Tic…" at bounding box center [157, 410] width 210 height 628
click at [374, 414] on div "No comments on this record yet Reply Note Add a comment..." at bounding box center [915, 595] width 1305 height 421
click at [164, 519] on span "Provider Invoices" at bounding box center [136, 515] width 81 height 14
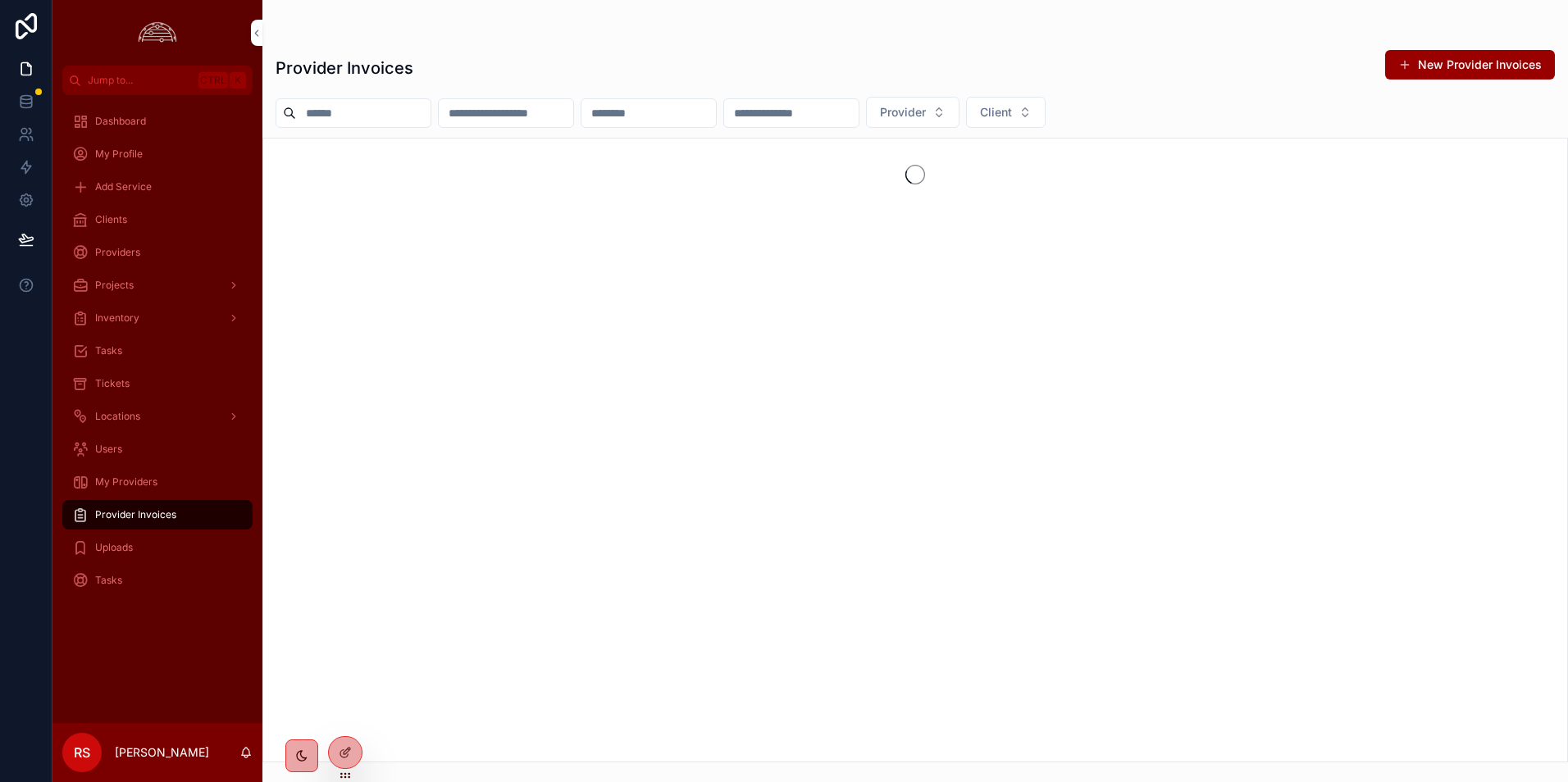
click at [164, 546] on div "Uploads" at bounding box center [157, 547] width 171 height 26
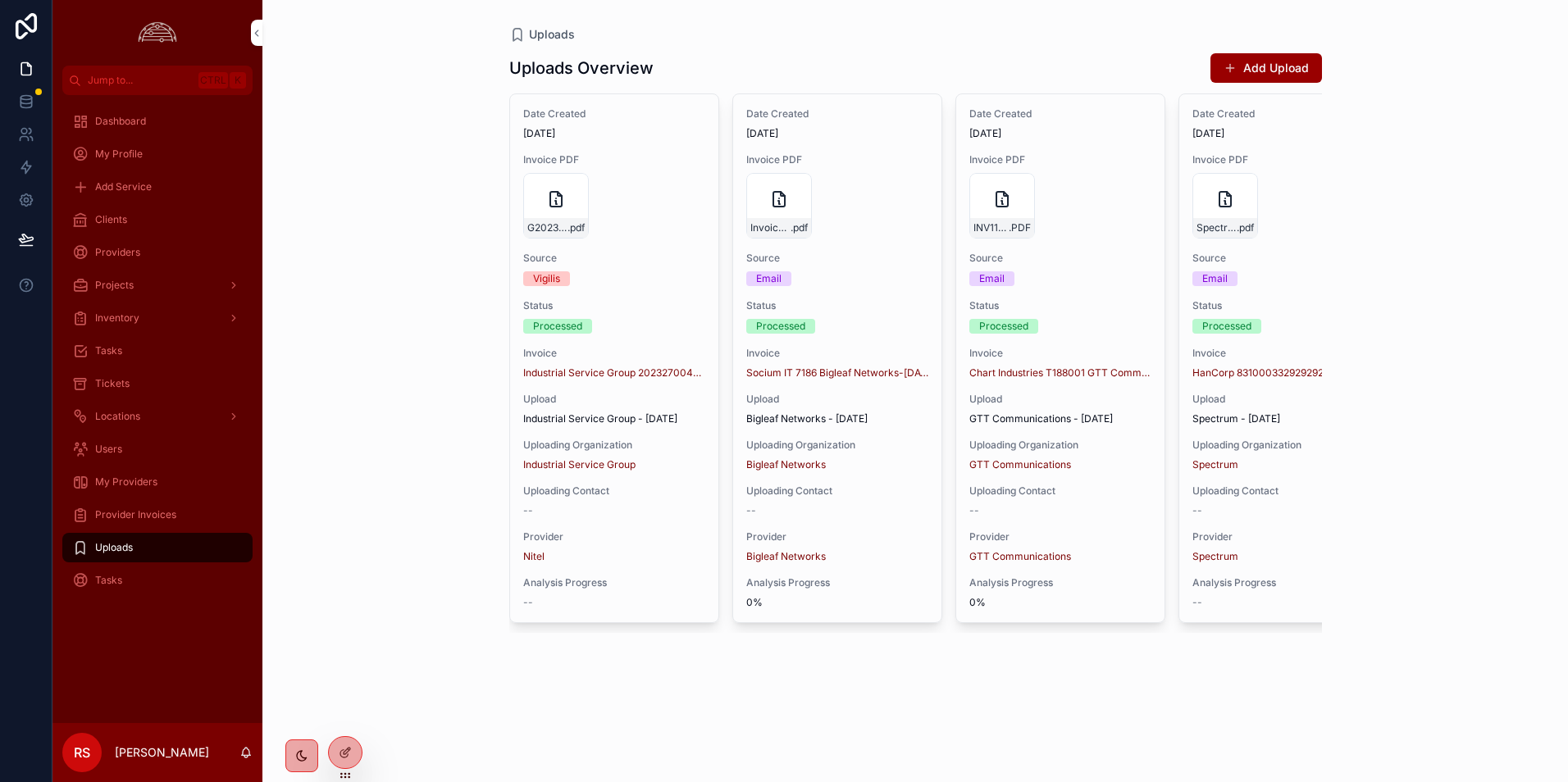
click at [121, 591] on div "Tasks" at bounding box center [157, 580] width 171 height 26
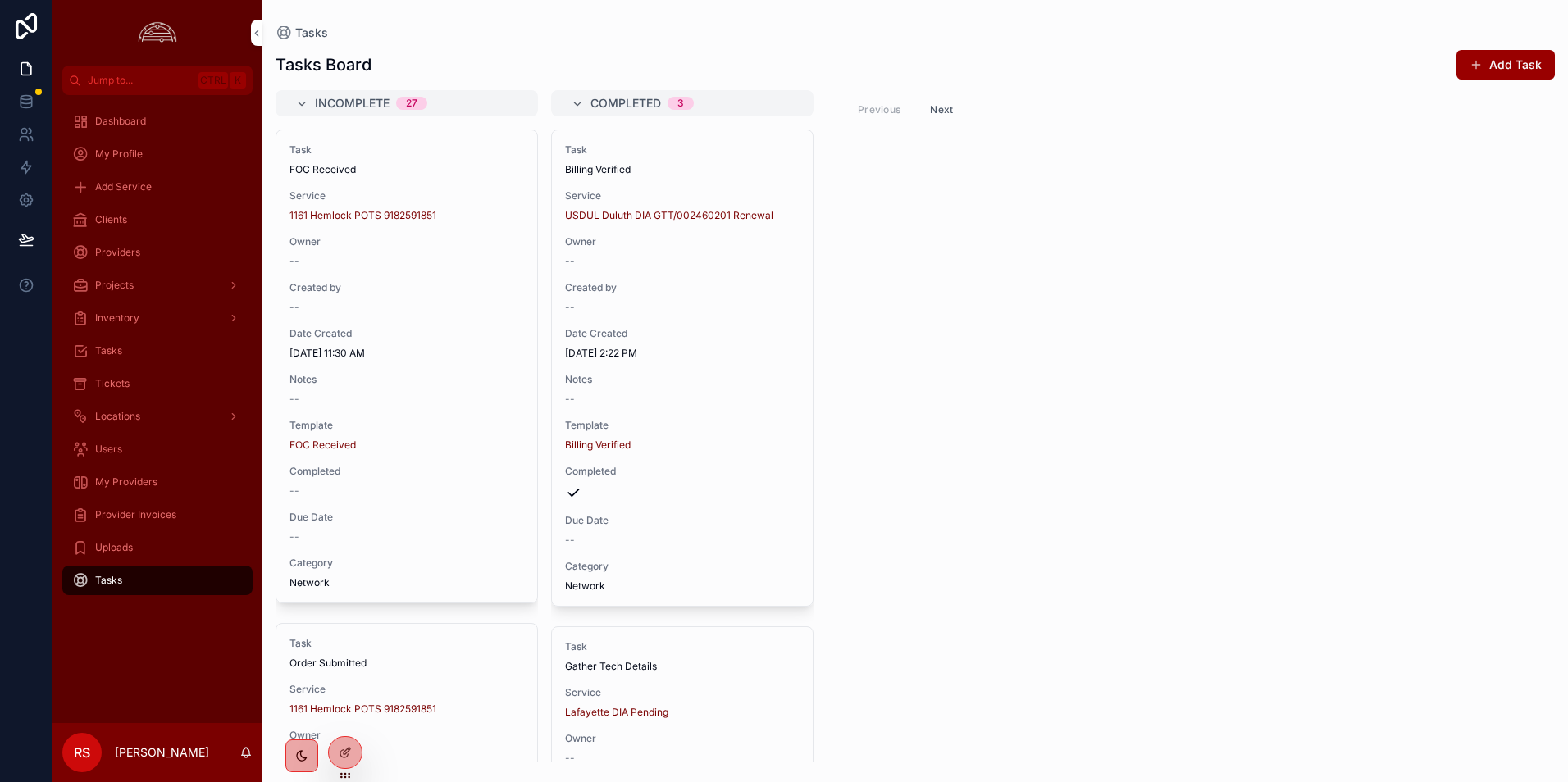
click at [147, 417] on div "Locations" at bounding box center [157, 416] width 171 height 26
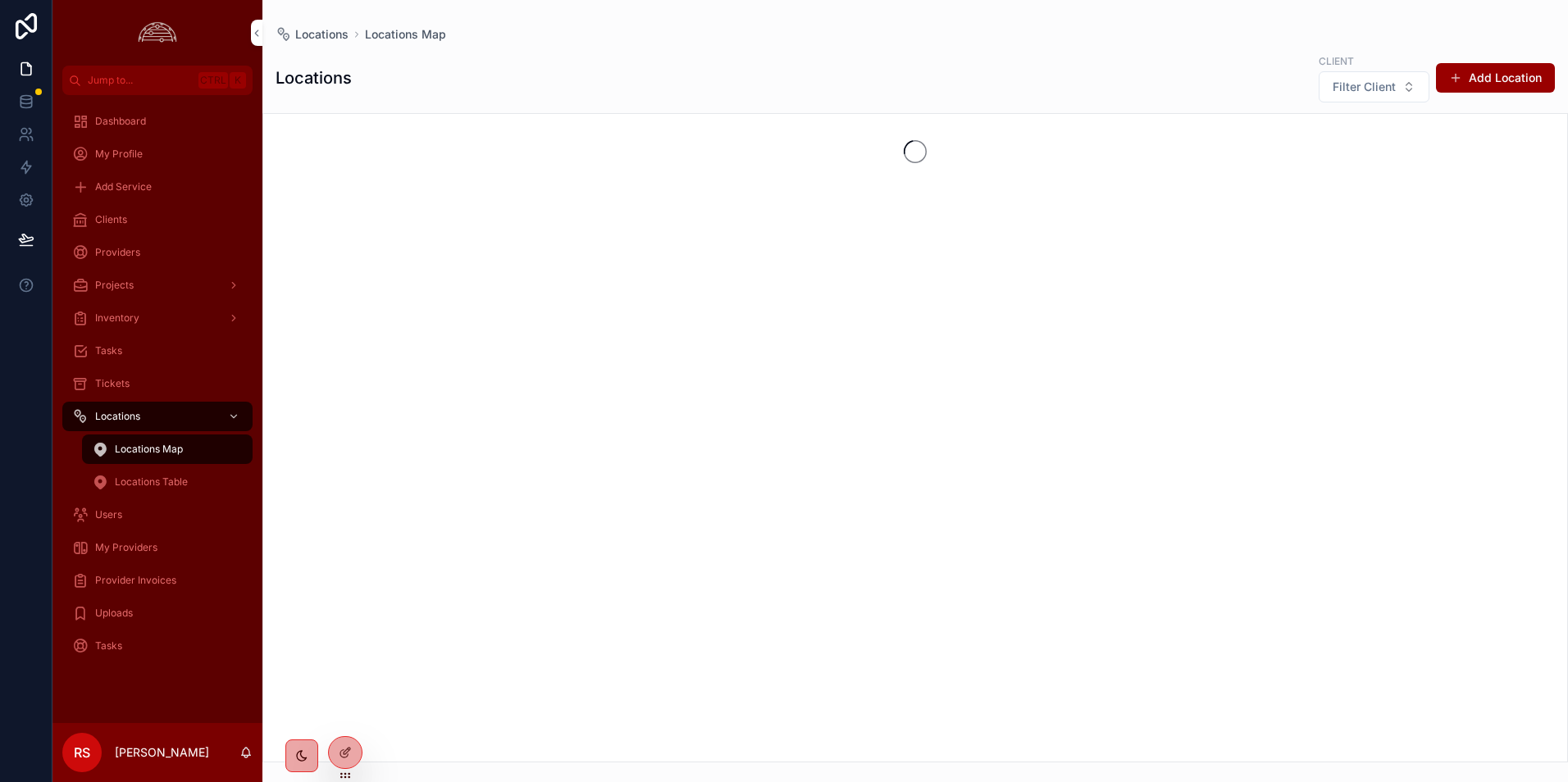
click at [152, 363] on div "Tasks" at bounding box center [157, 350] width 171 height 26
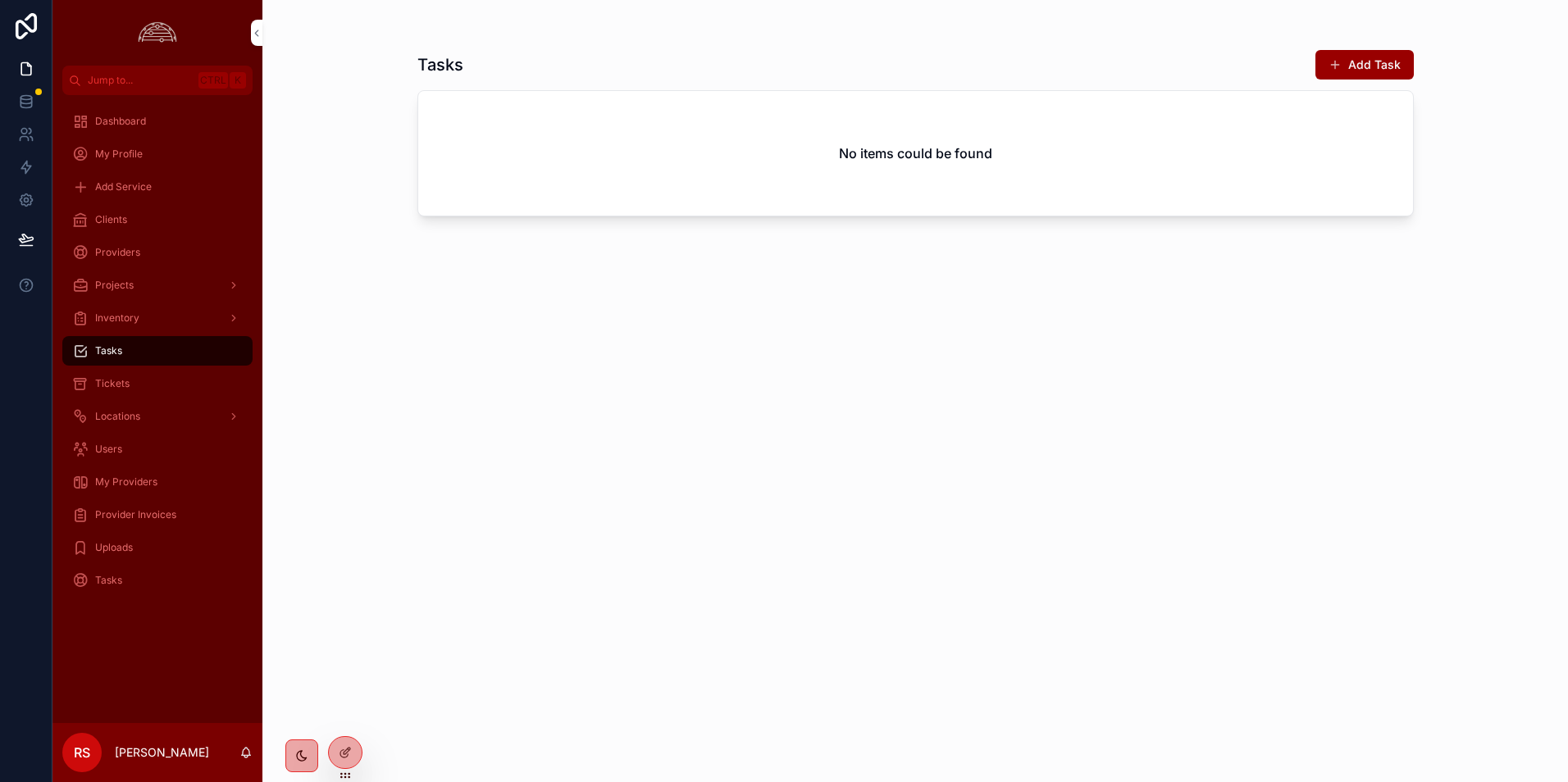
click at [751, 434] on div "Tasks Add Task No items could be found" at bounding box center [916, 401] width 997 height 723
click at [159, 217] on div "Clients" at bounding box center [157, 220] width 171 height 26
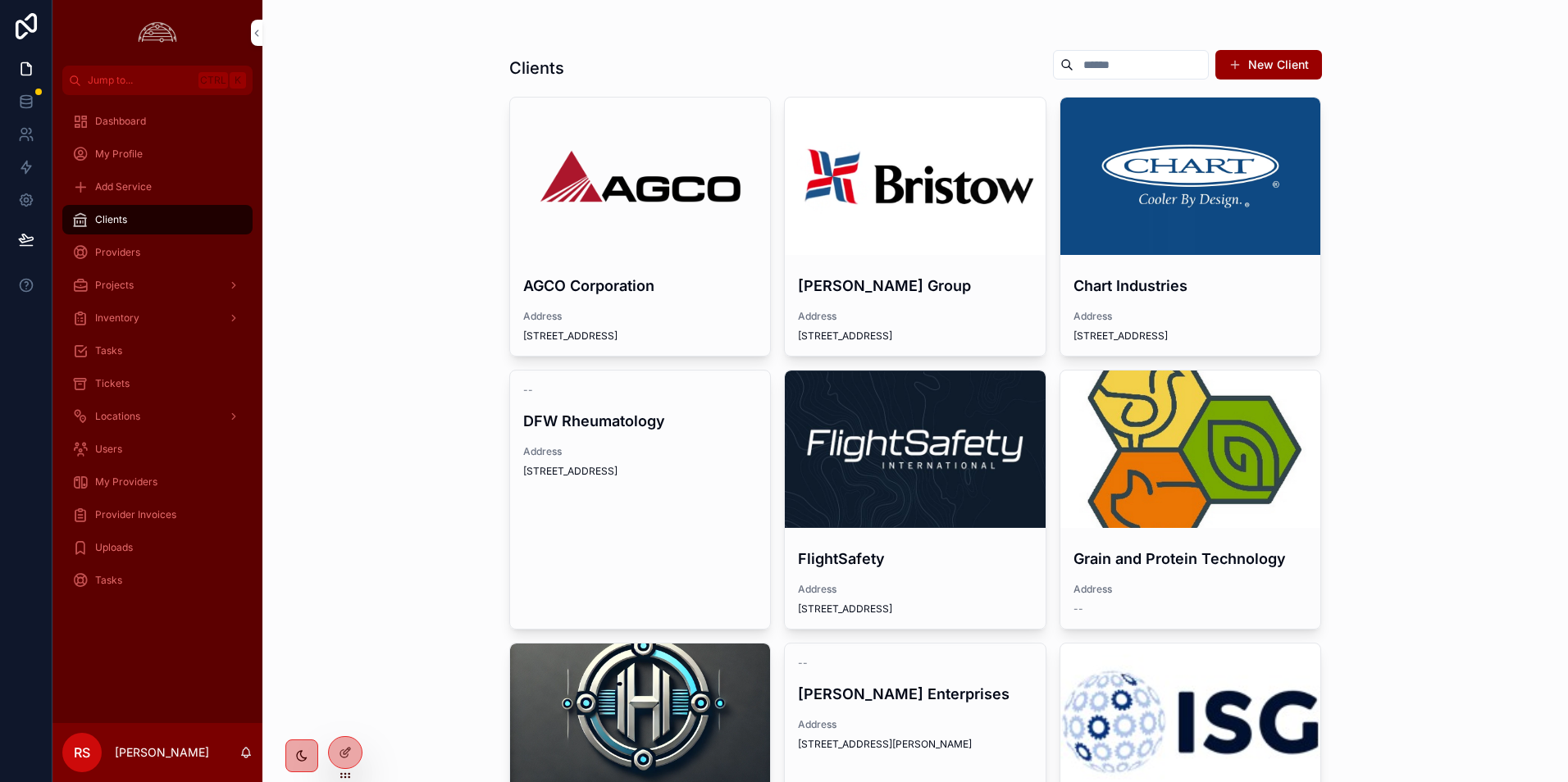
click at [1461, 342] on div "Clients New Client AGCO Corporation Address [STREET_ADDRESS][PERSON_NAME] Group…" at bounding box center [915, 391] width 1305 height 782
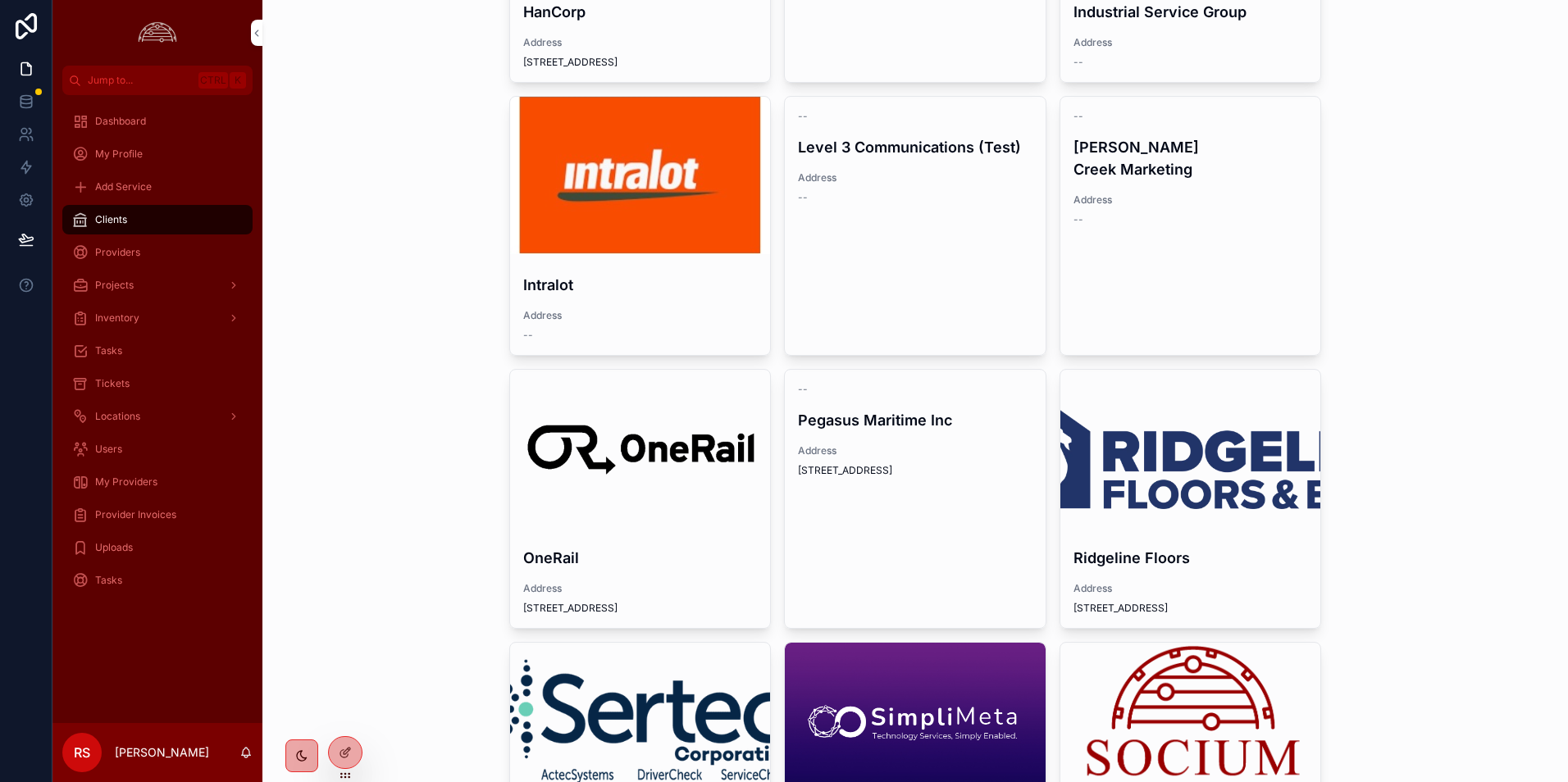
scroll to position [328, 0]
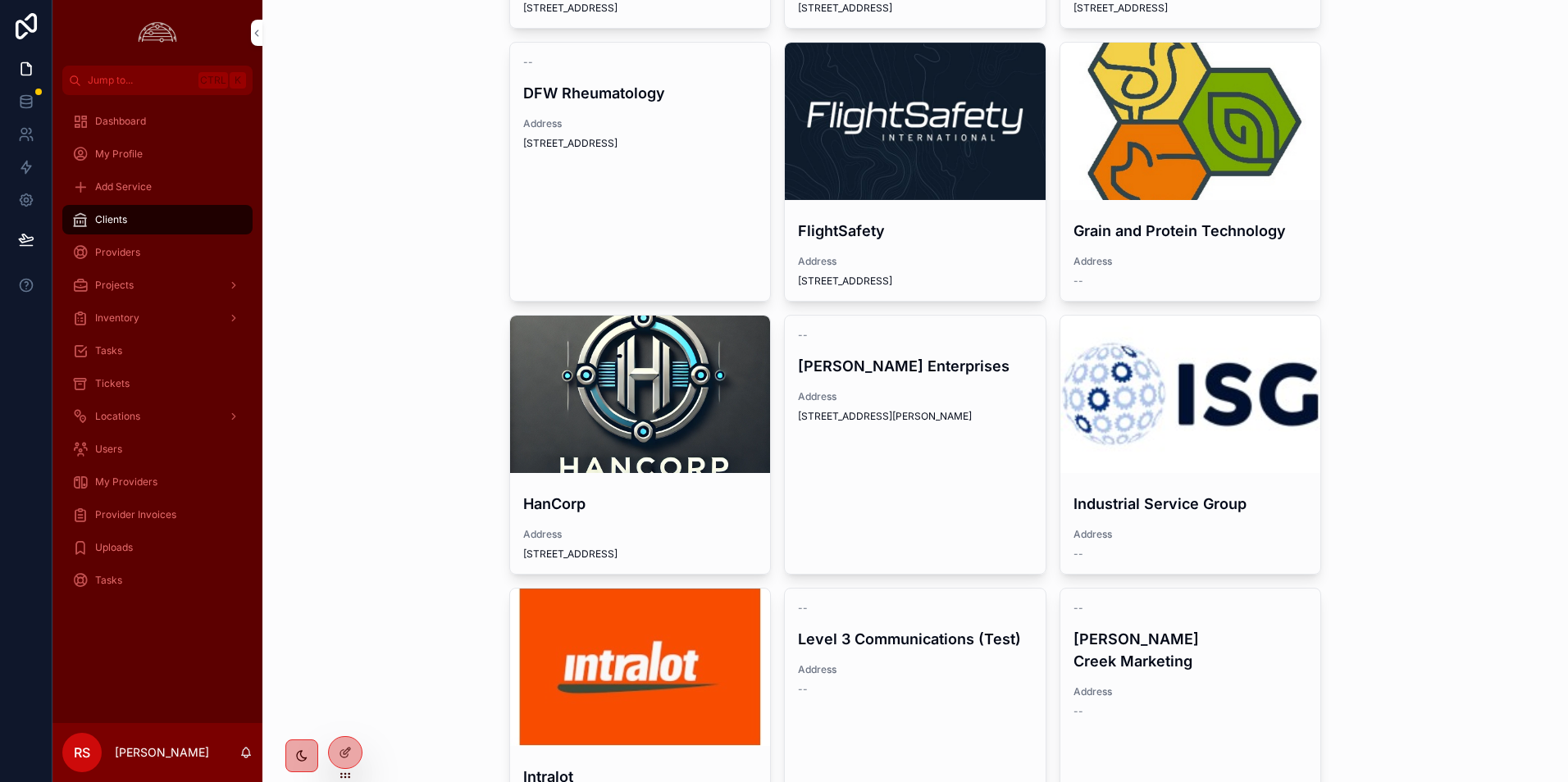
click at [155, 632] on div "Dashboard My Profile Add Service Clients Providers Projects Inventory Tasks Tic…" at bounding box center [157, 410] width 210 height 628
click at [177, 486] on div "My Providers" at bounding box center [157, 481] width 171 height 26
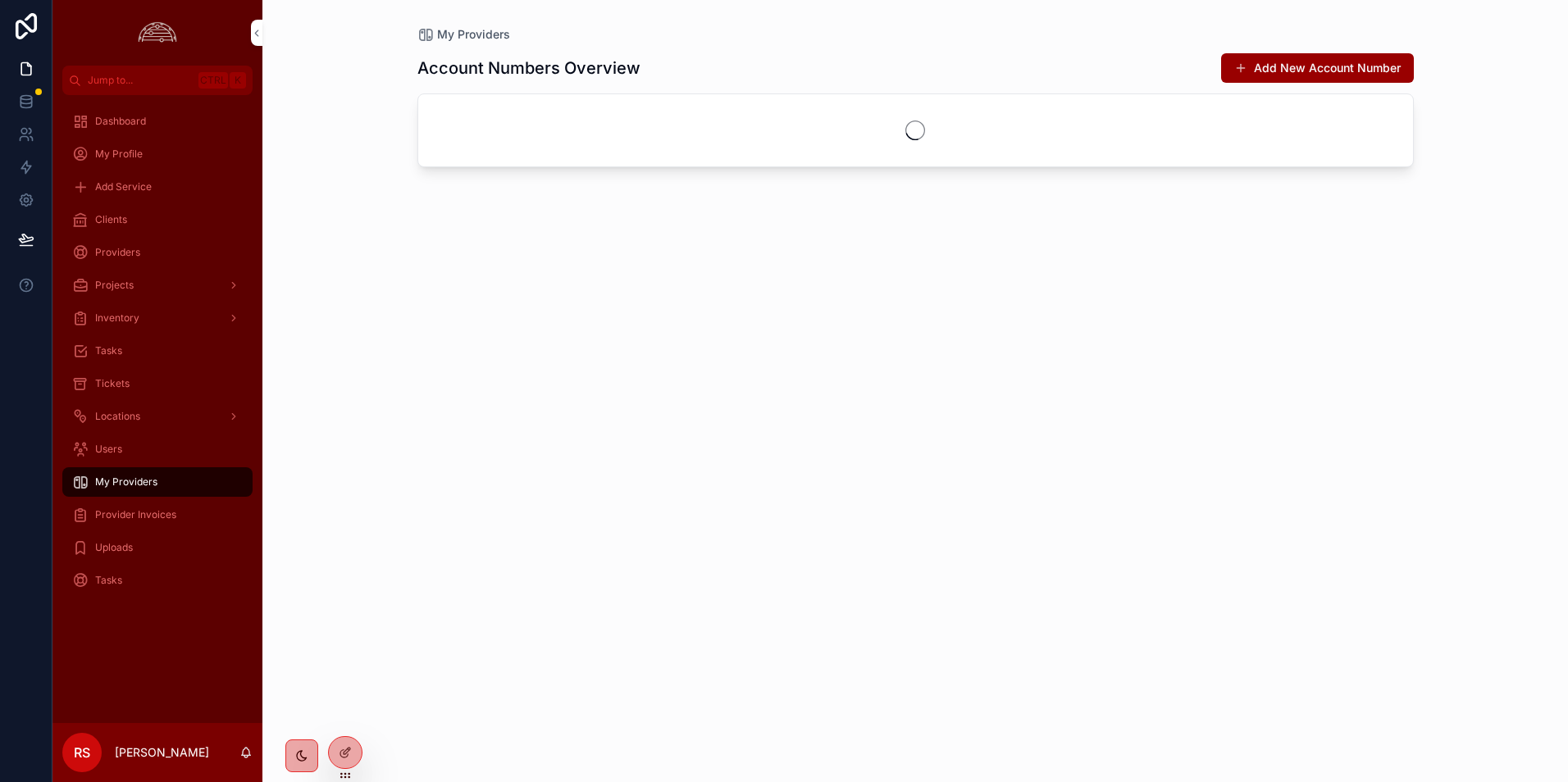
click at [177, 517] on div "Provider Invoices" at bounding box center [157, 514] width 171 height 26
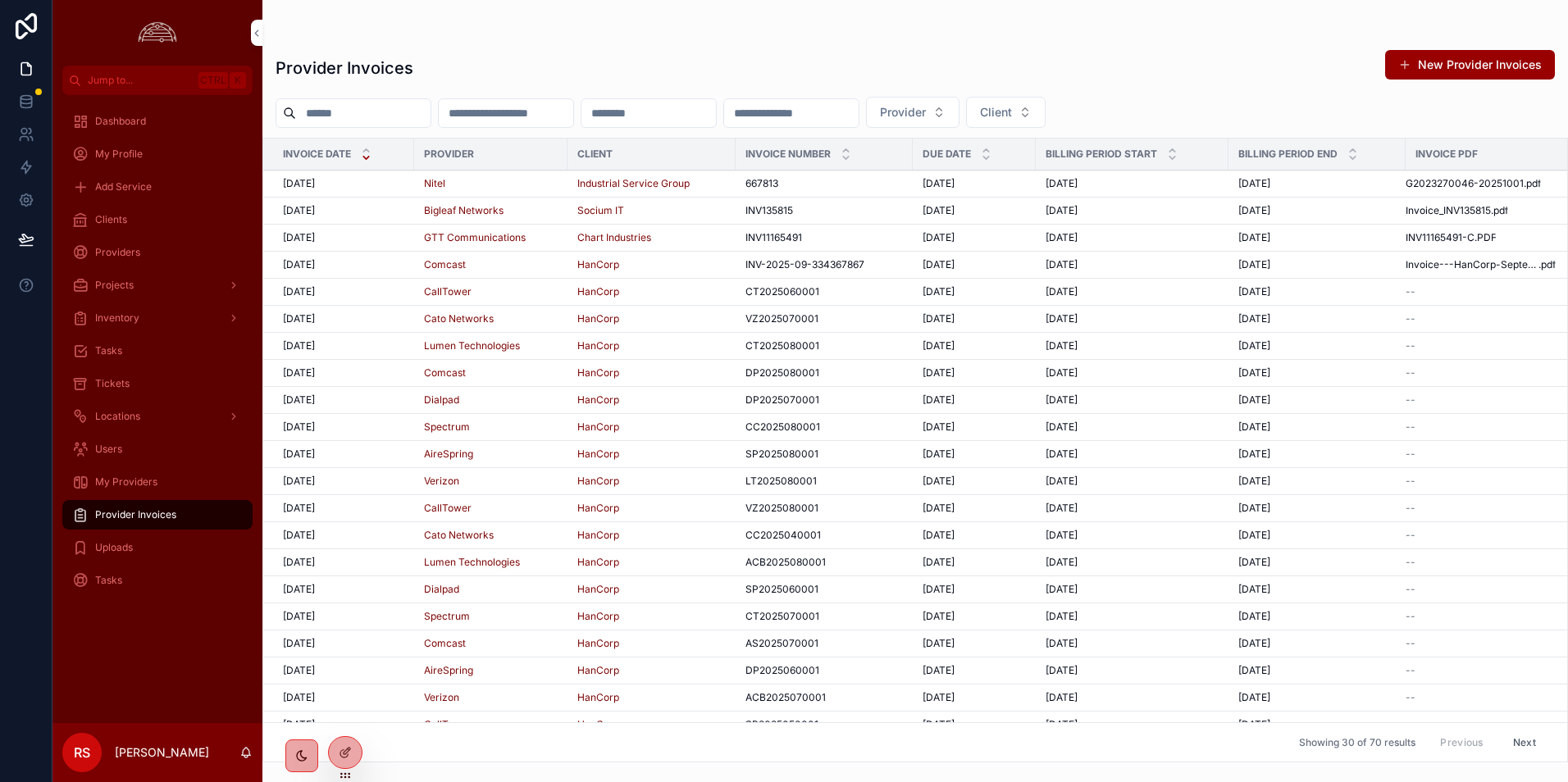
click at [551, 180] on div "Nitel" at bounding box center [491, 184] width 133 height 14
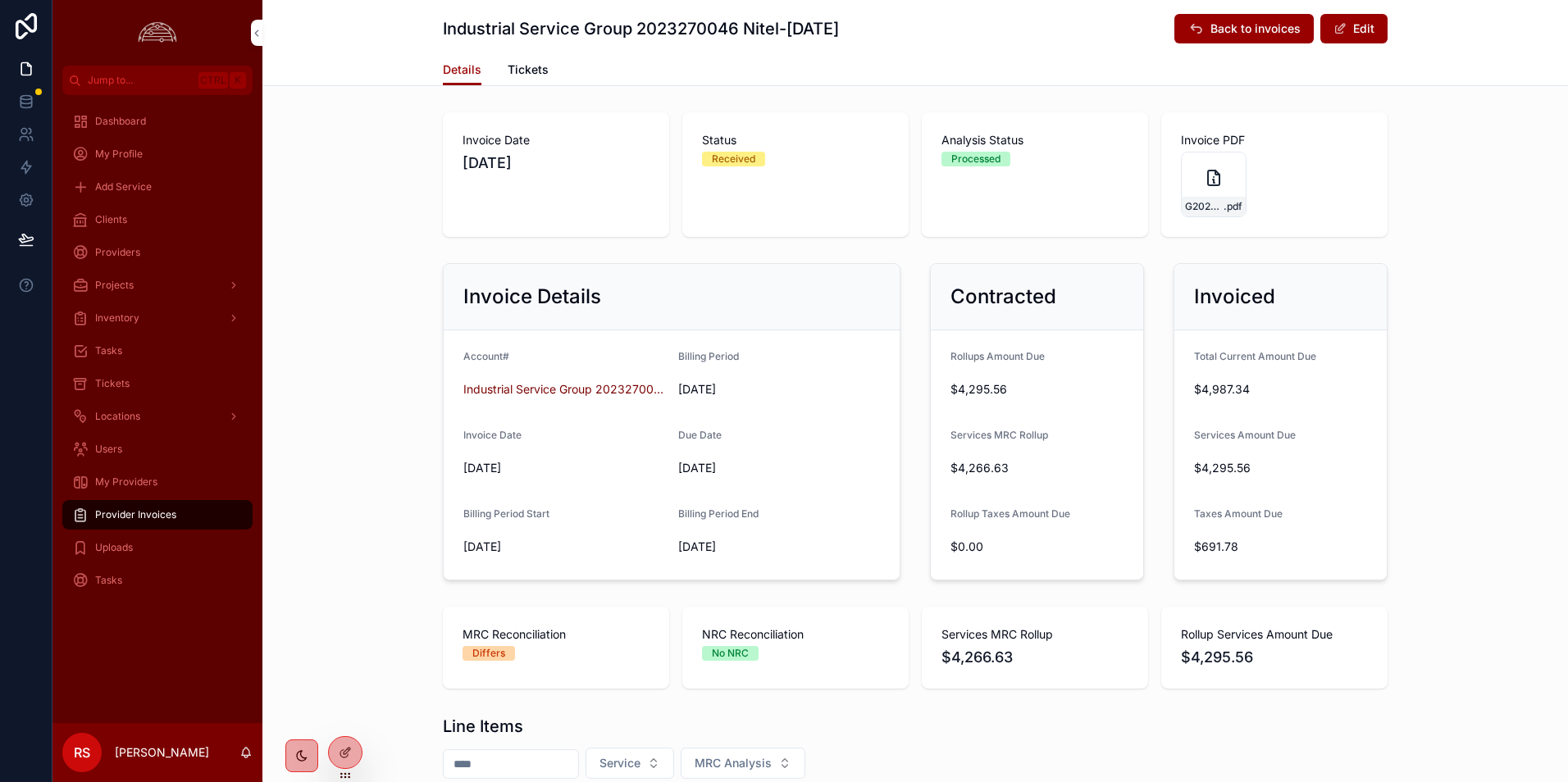
click at [1210, 170] on icon "scrollable content" at bounding box center [1213, 177] width 19 height 19
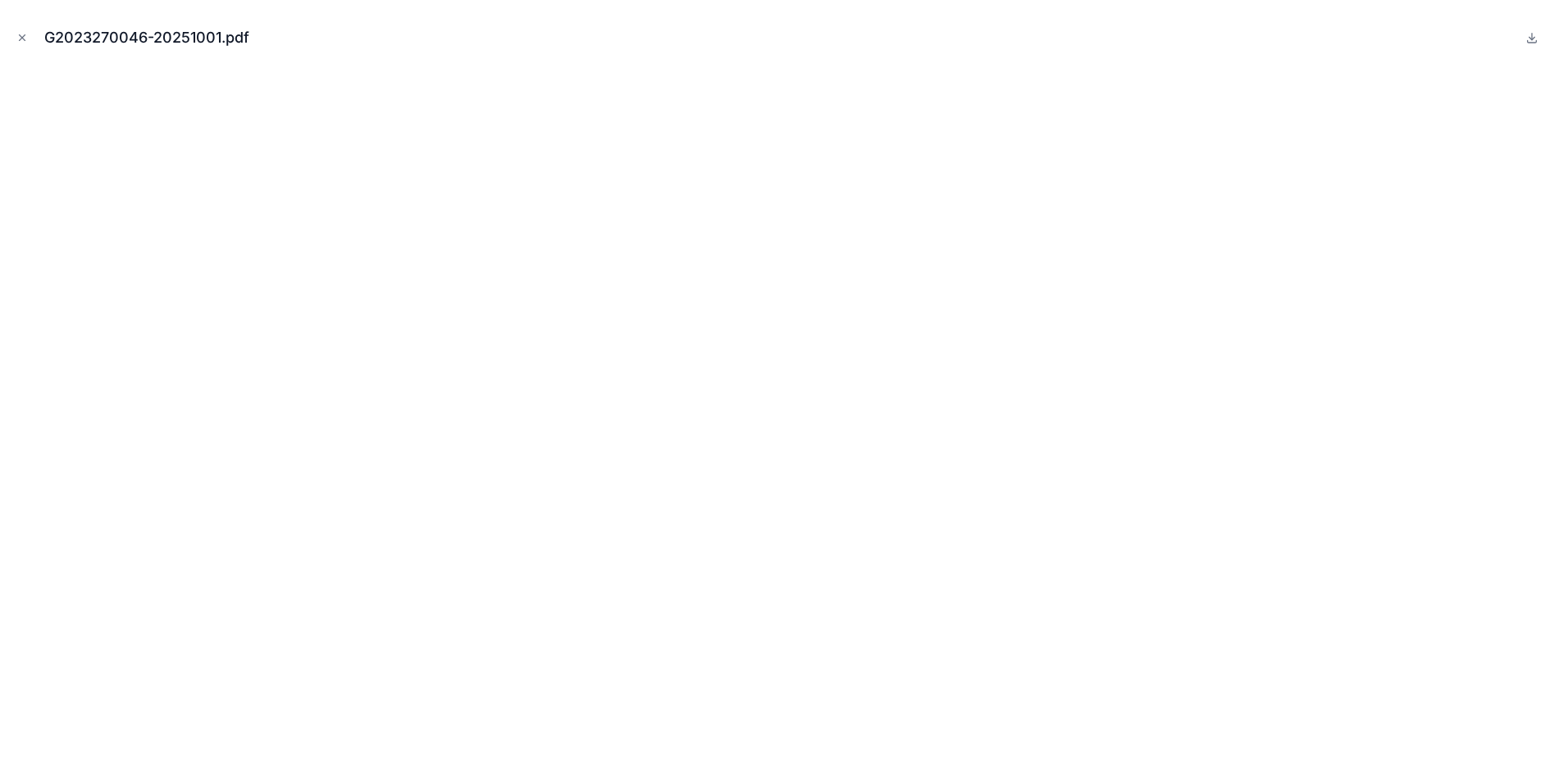
click at [18, 40] on icon "Close modal" at bounding box center [22, 38] width 12 height 12
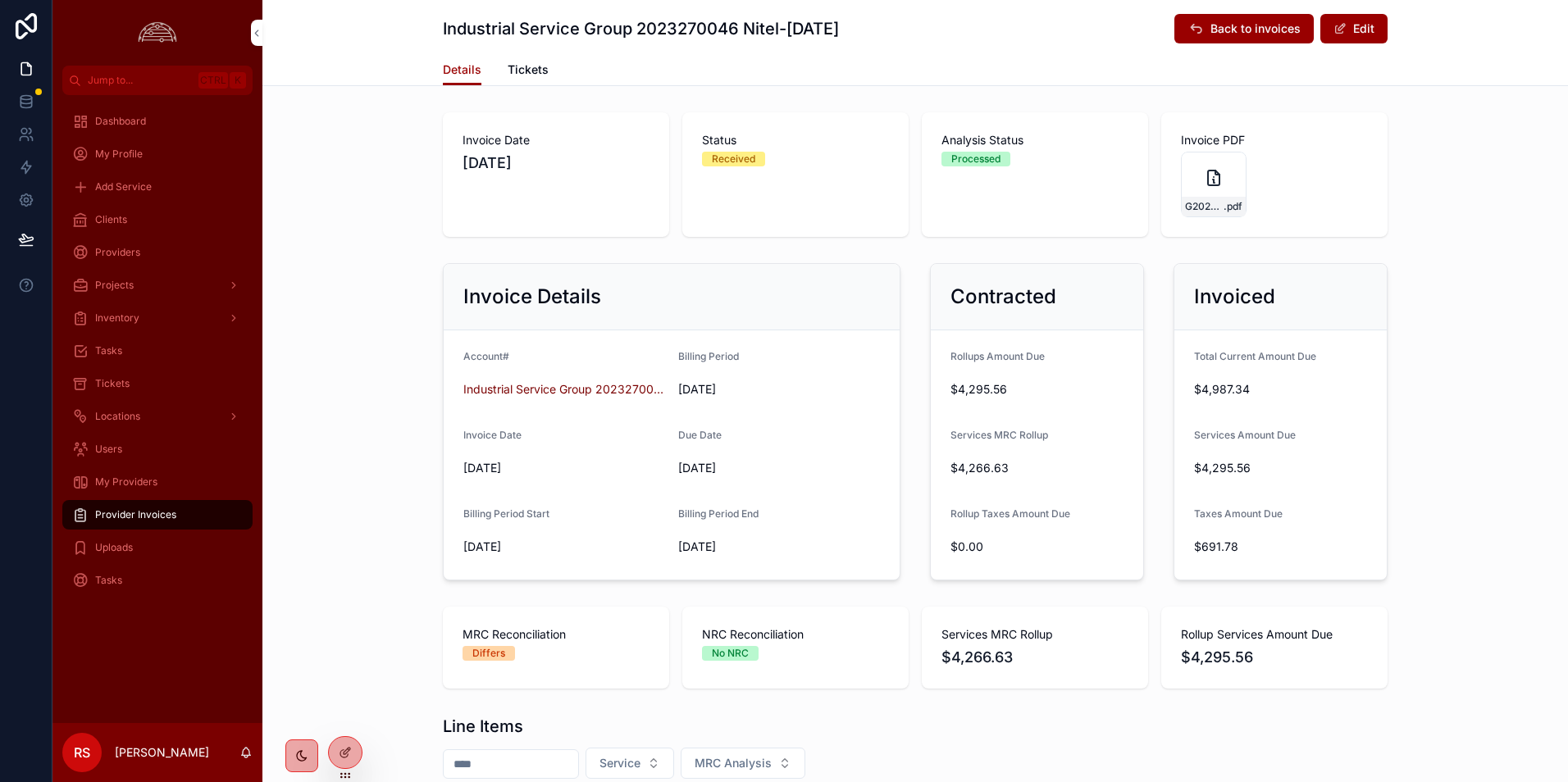
drag, startPoint x: 1260, startPoint y: 32, endPoint x: 1257, endPoint y: 41, distance: 9.5
click at [1260, 32] on span "Back to invoices" at bounding box center [1255, 28] width 90 height 16
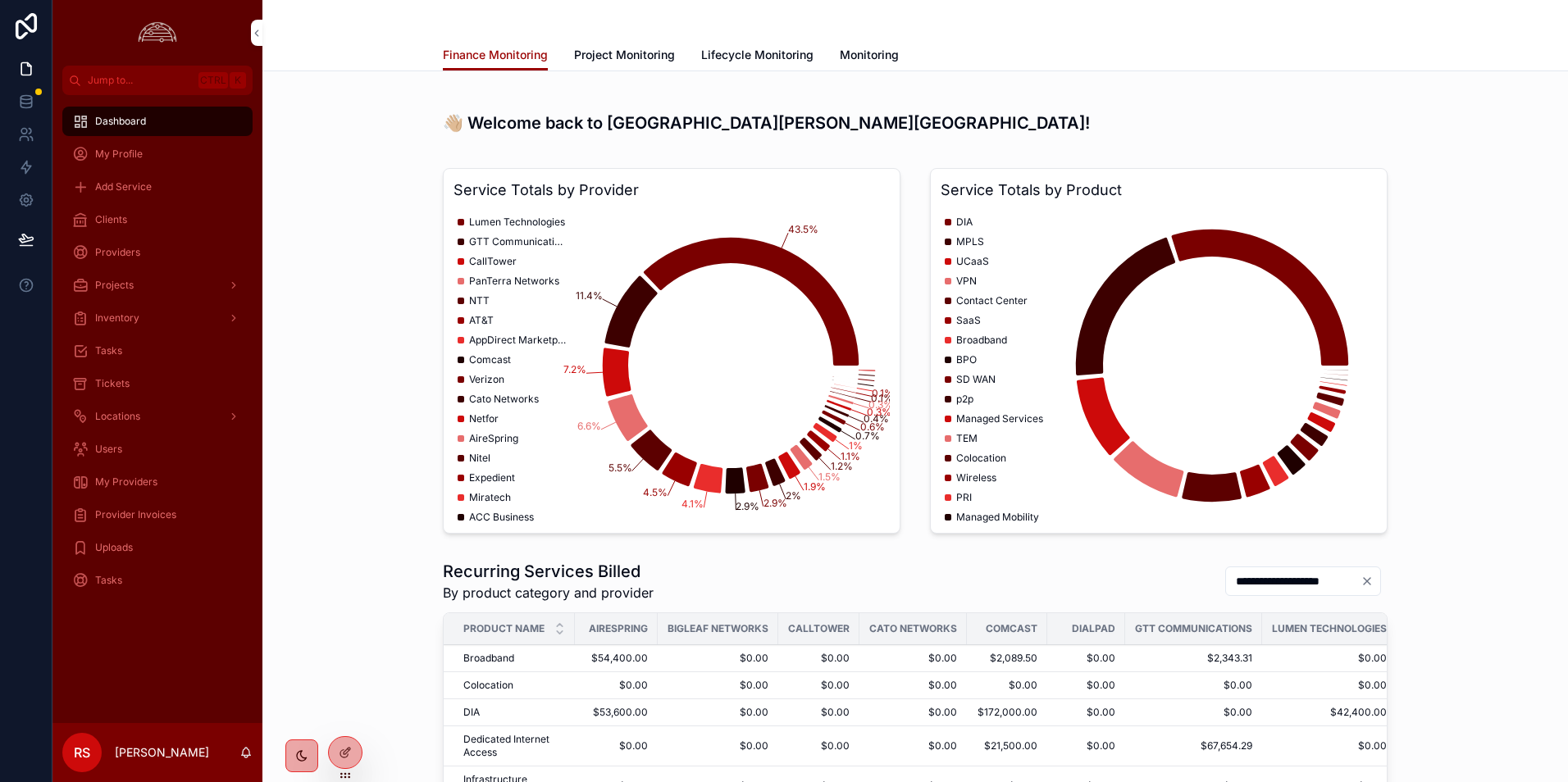
click at [180, 504] on div "Provider Invoices" at bounding box center [157, 514] width 171 height 26
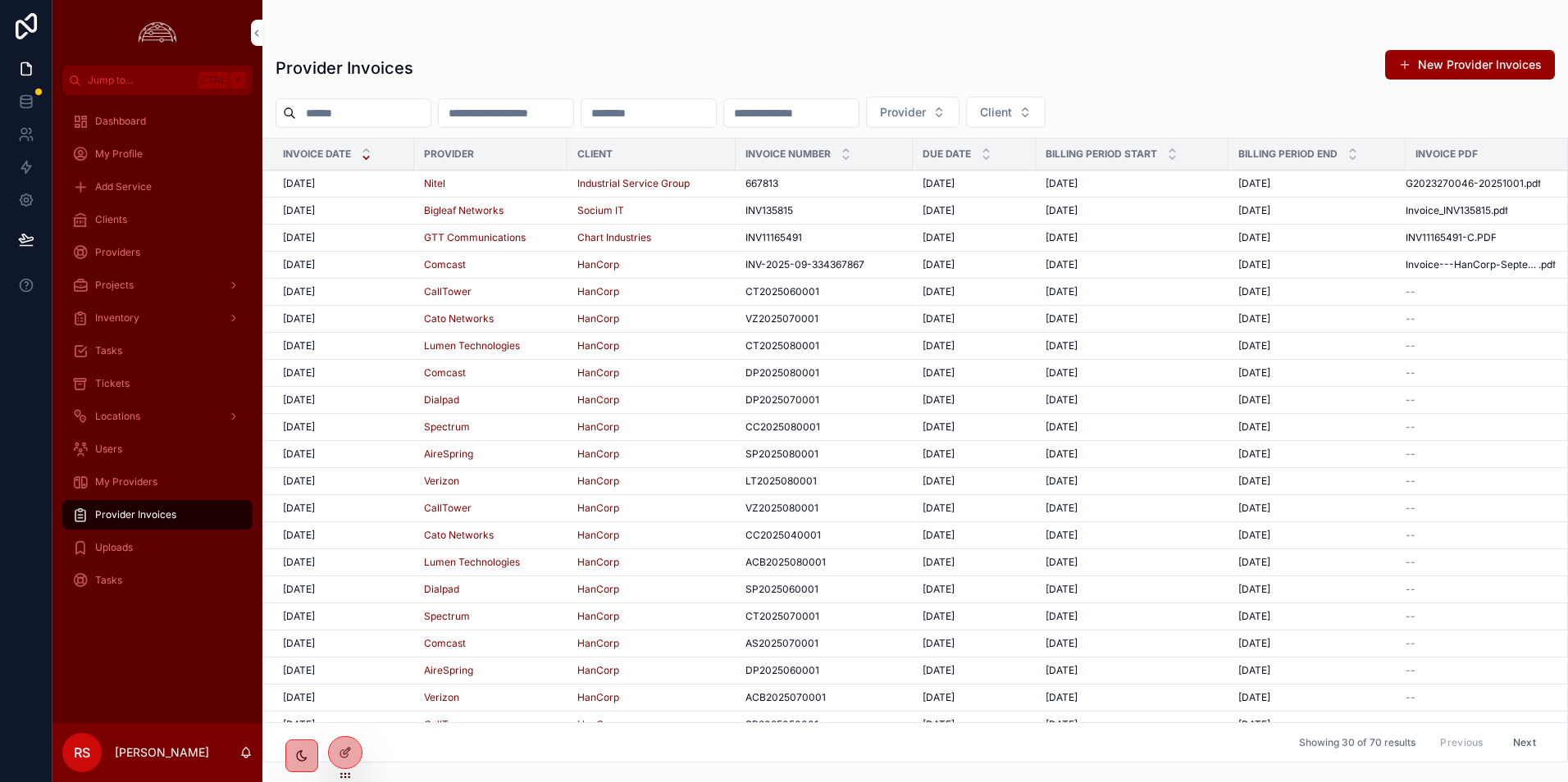
click at [379, 247] on td "[DATE] [DATE]" at bounding box center [339, 238] width 151 height 27
click at [379, 239] on div "[DATE] [DATE]" at bounding box center [344, 238] width 122 height 14
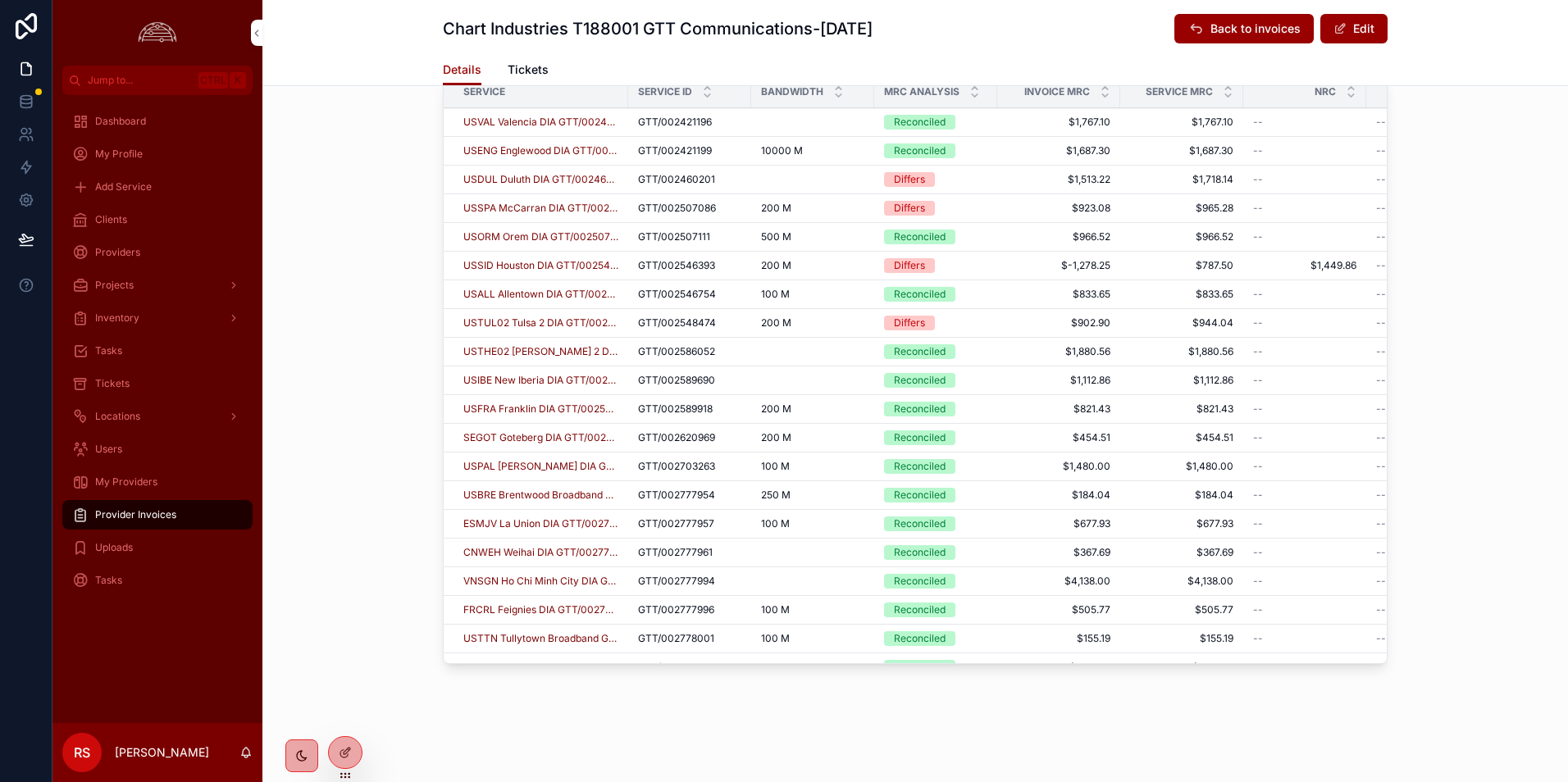
drag, startPoint x: 350, startPoint y: 350, endPoint x: 270, endPoint y: 345, distance: 80.2
click at [350, 350] on div "Line Items Service MRC Analysis Service Service ID Bandwidth MRC Analysis Invoi…" at bounding box center [915, 336] width 1305 height 682
click at [157, 654] on div "Dashboard My Profile Add Service Clients Providers Projects Inventory Tasks Tic…" at bounding box center [157, 410] width 210 height 628
drag, startPoint x: 335, startPoint y: 216, endPoint x: 120, endPoint y: 216, distance: 215.0
click at [335, 216] on div "Line Items Service MRC Analysis Service Service ID Bandwidth MRC Analysis Invoi…" at bounding box center [915, 336] width 1305 height 682
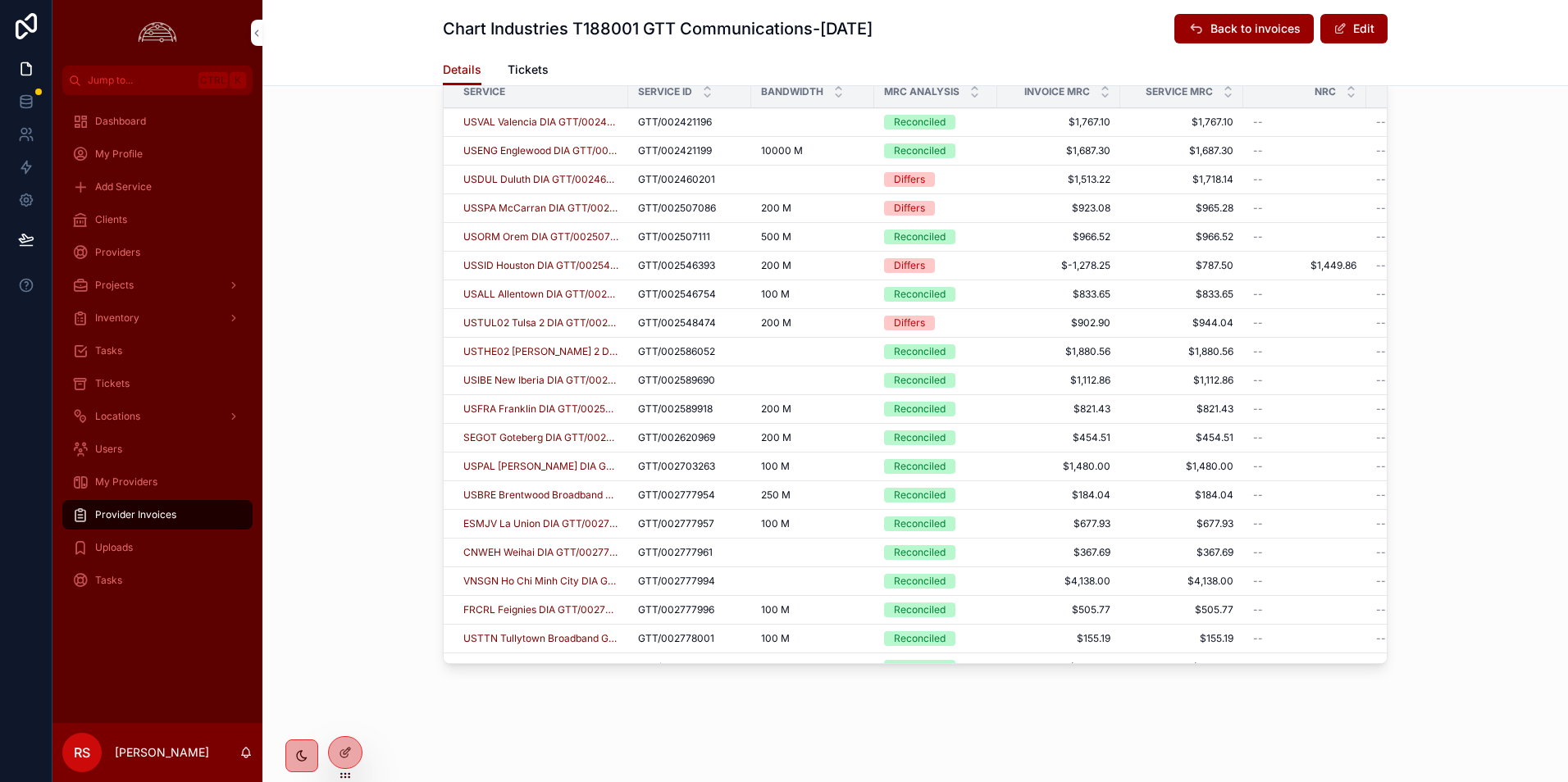
click at [121, 235] on div "Clients" at bounding box center [157, 220] width 210 height 33
click at [122, 227] on div "Clients" at bounding box center [157, 220] width 171 height 26
click at [120, 216] on span "Clients" at bounding box center [112, 220] width 32 height 14
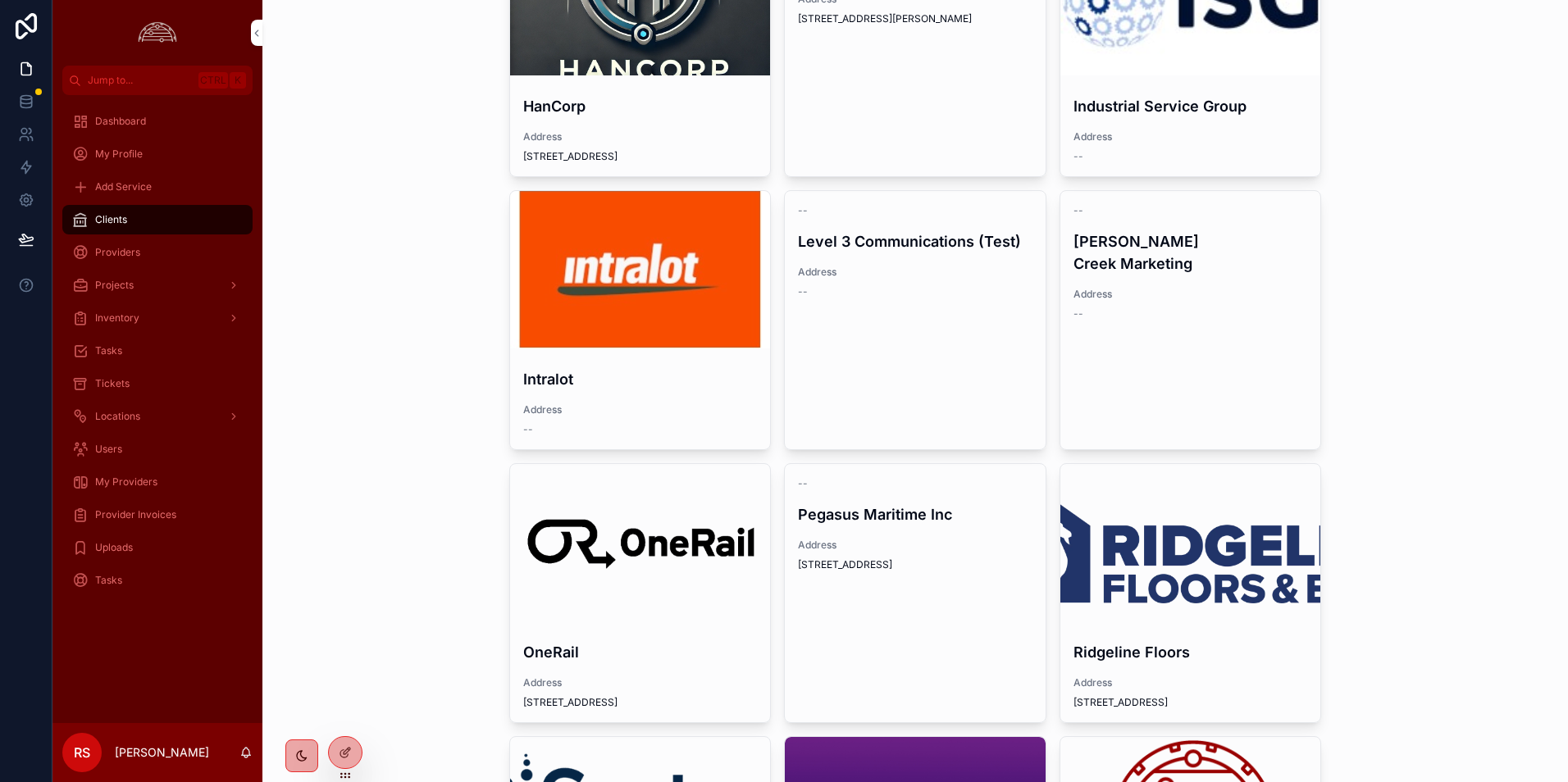
scroll to position [984, 0]
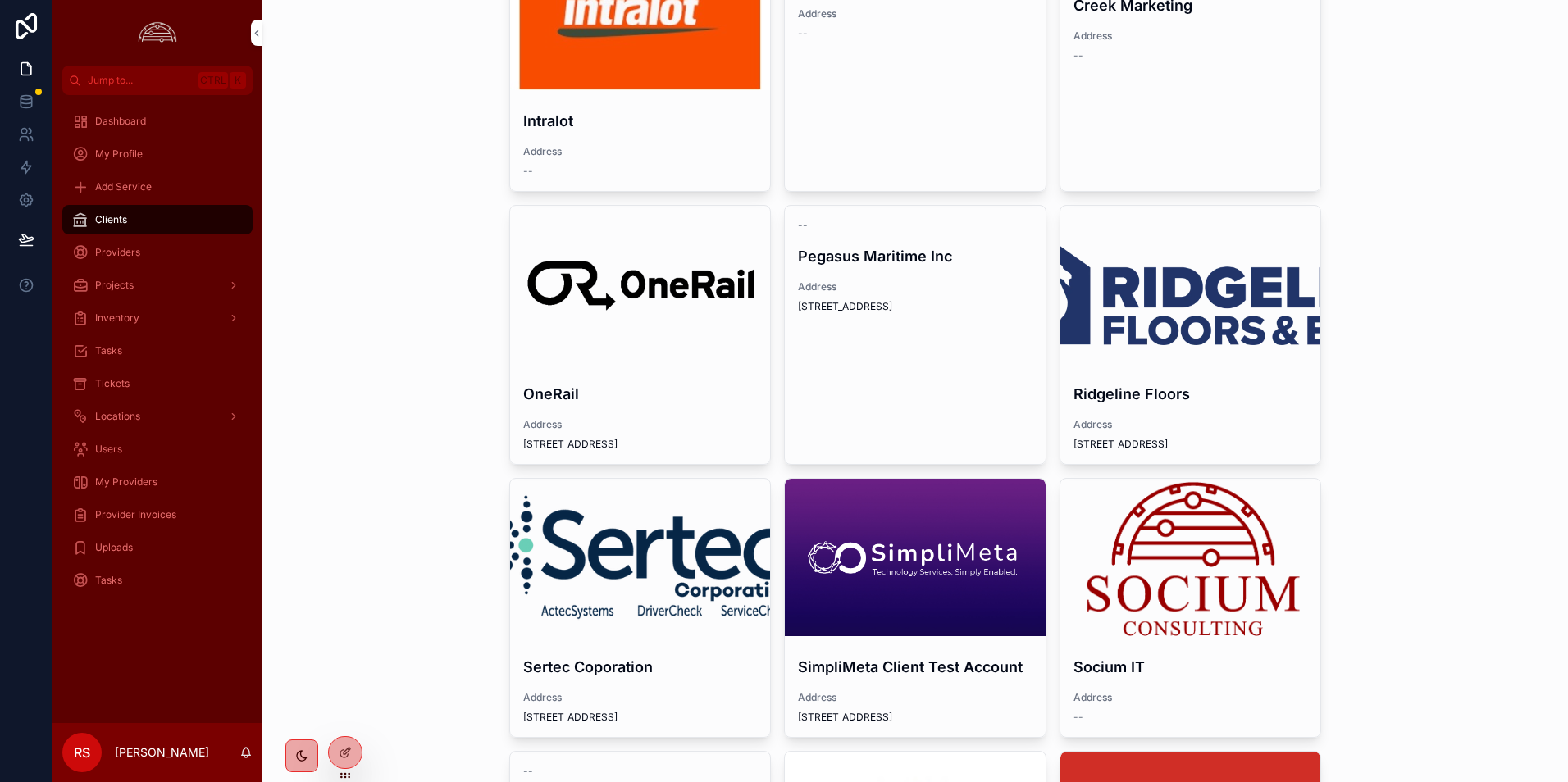
click at [291, 616] on div "Clients New Client AGCO Corporation Address [STREET_ADDRESS][PERSON_NAME] Group…" at bounding box center [915, 391] width 1305 height 782
click at [379, 590] on div "Clients New Client AGCO Corporation Address [STREET_ADDRESS][PERSON_NAME] Group…" at bounding box center [915, 391] width 1305 height 782
click at [1364, 527] on div "Clients New Client AGCO Corporation Address [STREET_ADDRESS][PERSON_NAME] Group…" at bounding box center [915, 391] width 1305 height 782
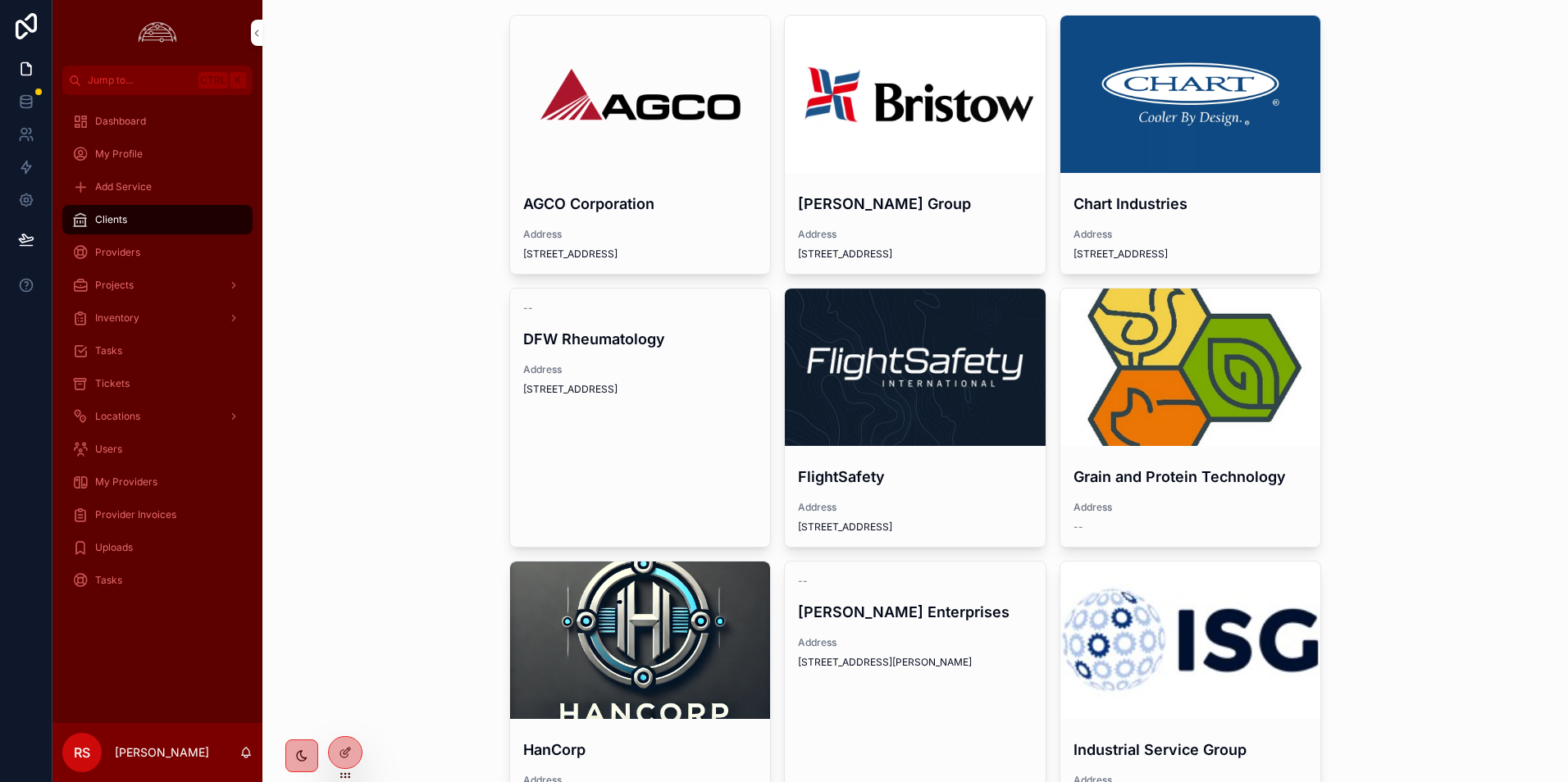
scroll to position [0, 0]
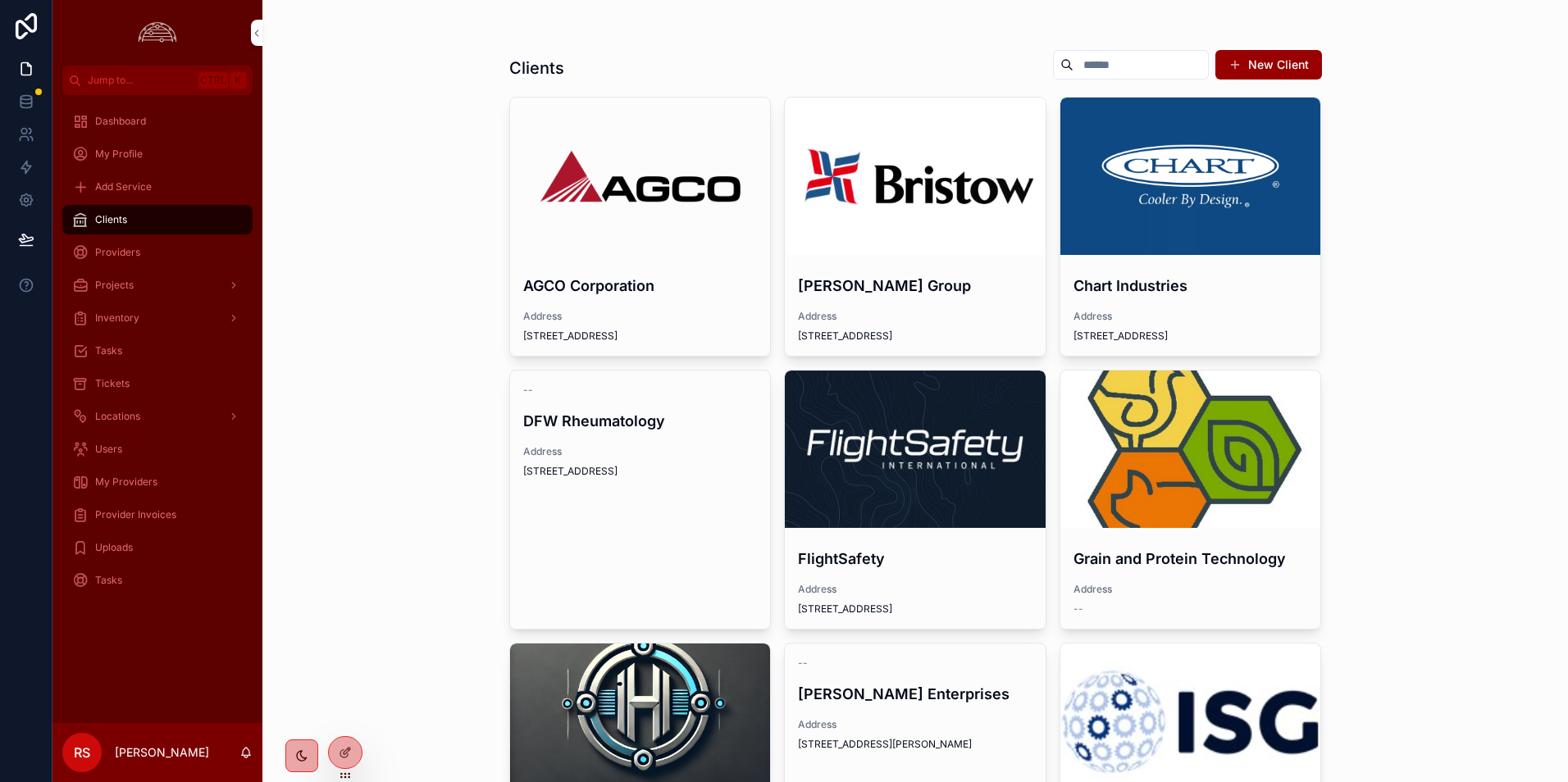
drag, startPoint x: 418, startPoint y: 518, endPoint x: 409, endPoint y: 528, distance: 13.5
click at [418, 518] on div "Clients New Client AGCO Corporation Address [STREET_ADDRESS][PERSON_NAME] Group…" at bounding box center [915, 391] width 1305 height 782
click at [150, 478] on span "My Providers" at bounding box center [127, 482] width 63 height 14
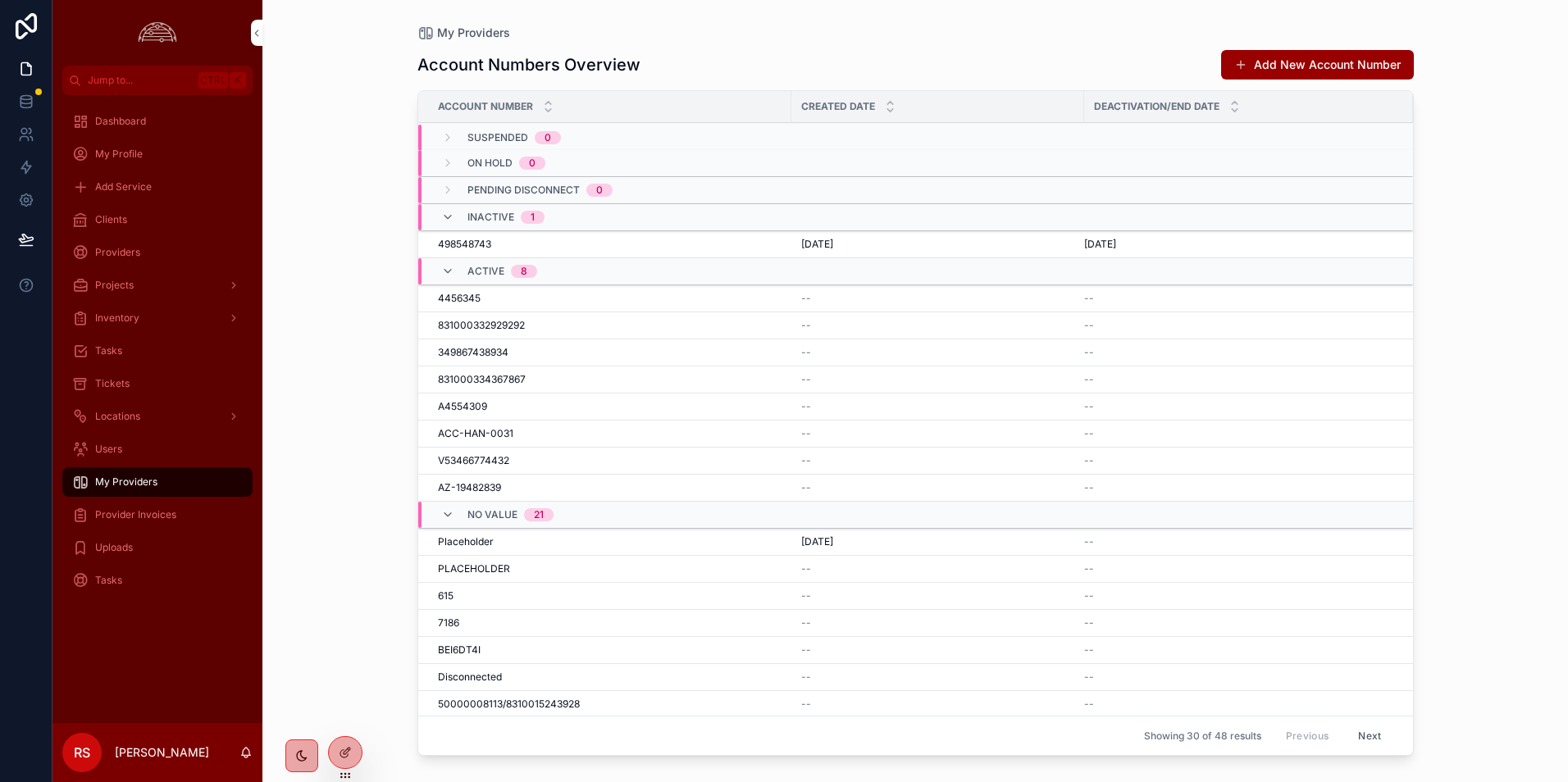
click at [442, 198] on div "Pending Disconnect 0" at bounding box center [526, 190] width 172 height 26
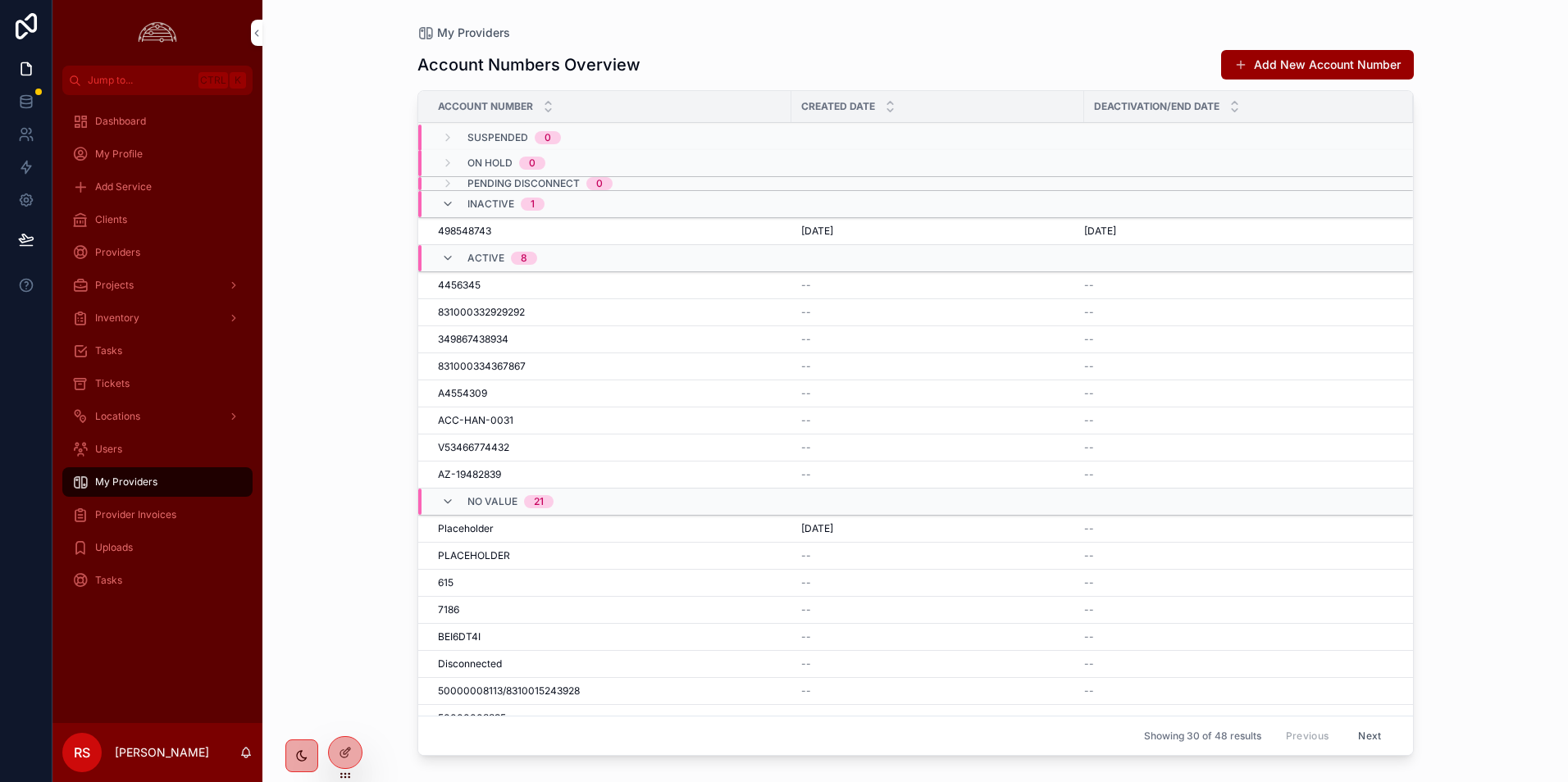
click at [443, 205] on icon "scrollable content" at bounding box center [448, 204] width 14 height 14
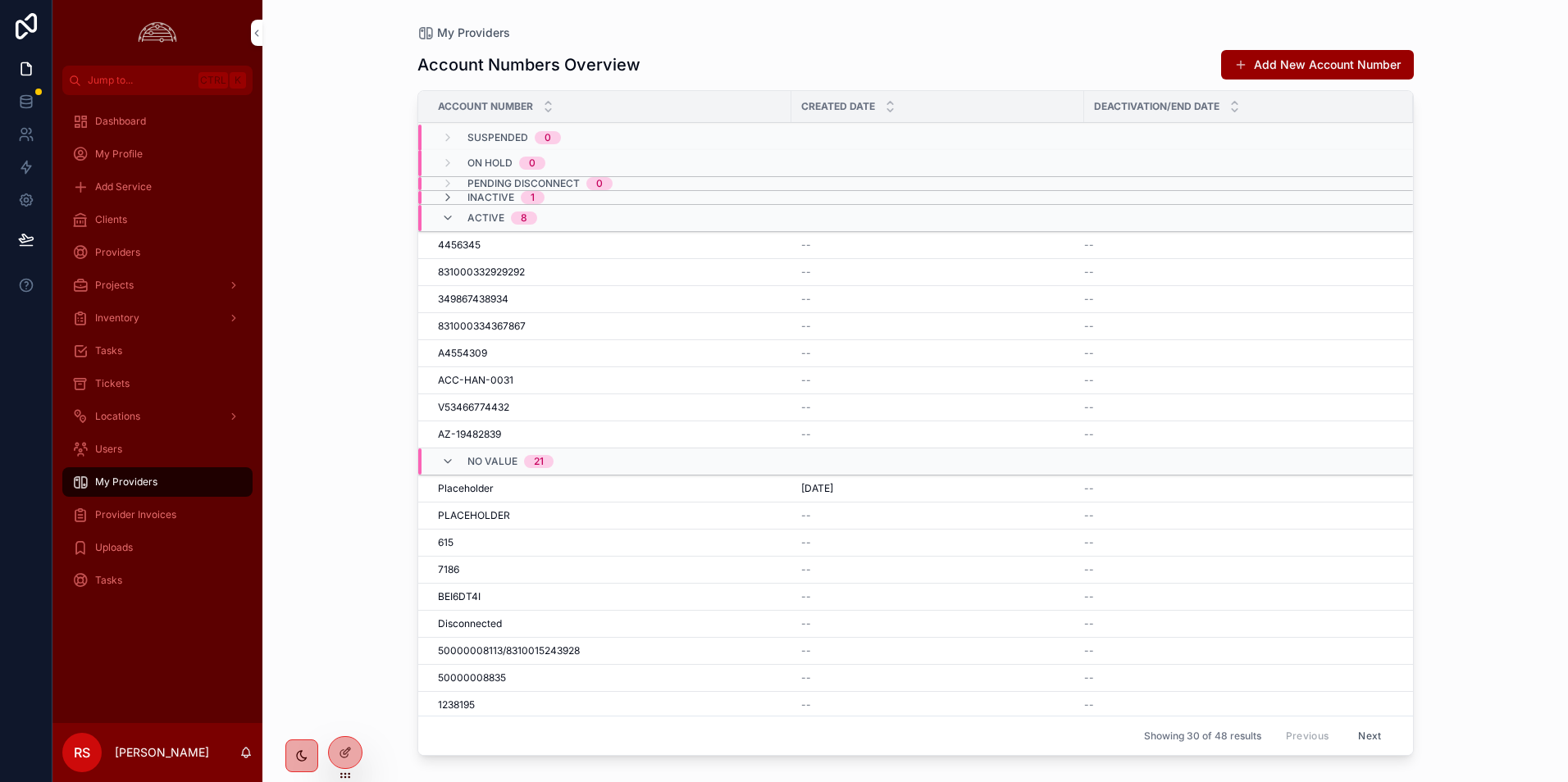
click at [444, 212] on icon "scrollable content" at bounding box center [448, 218] width 14 height 14
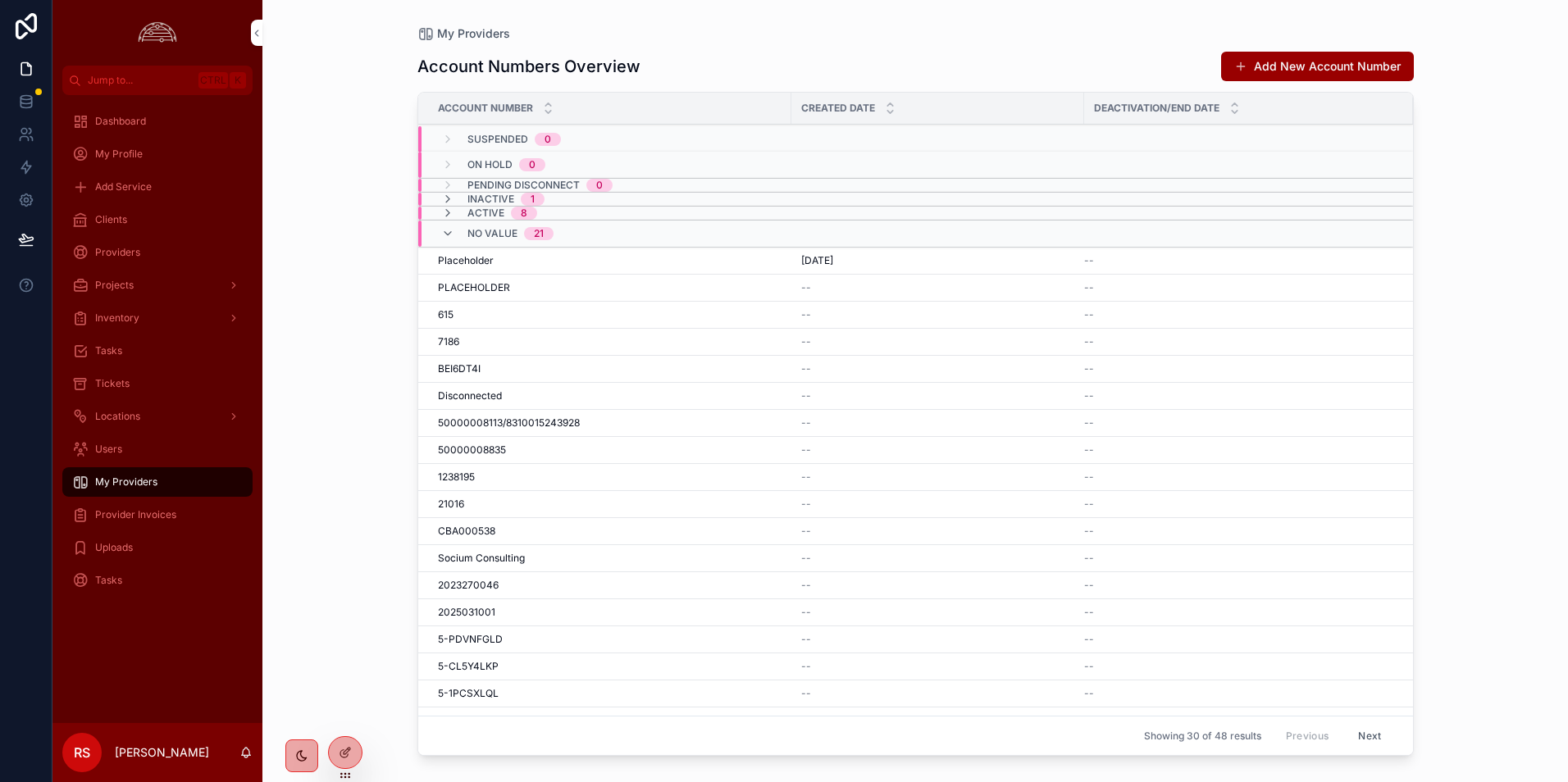
click at [442, 227] on icon "scrollable content" at bounding box center [448, 234] width 14 height 14
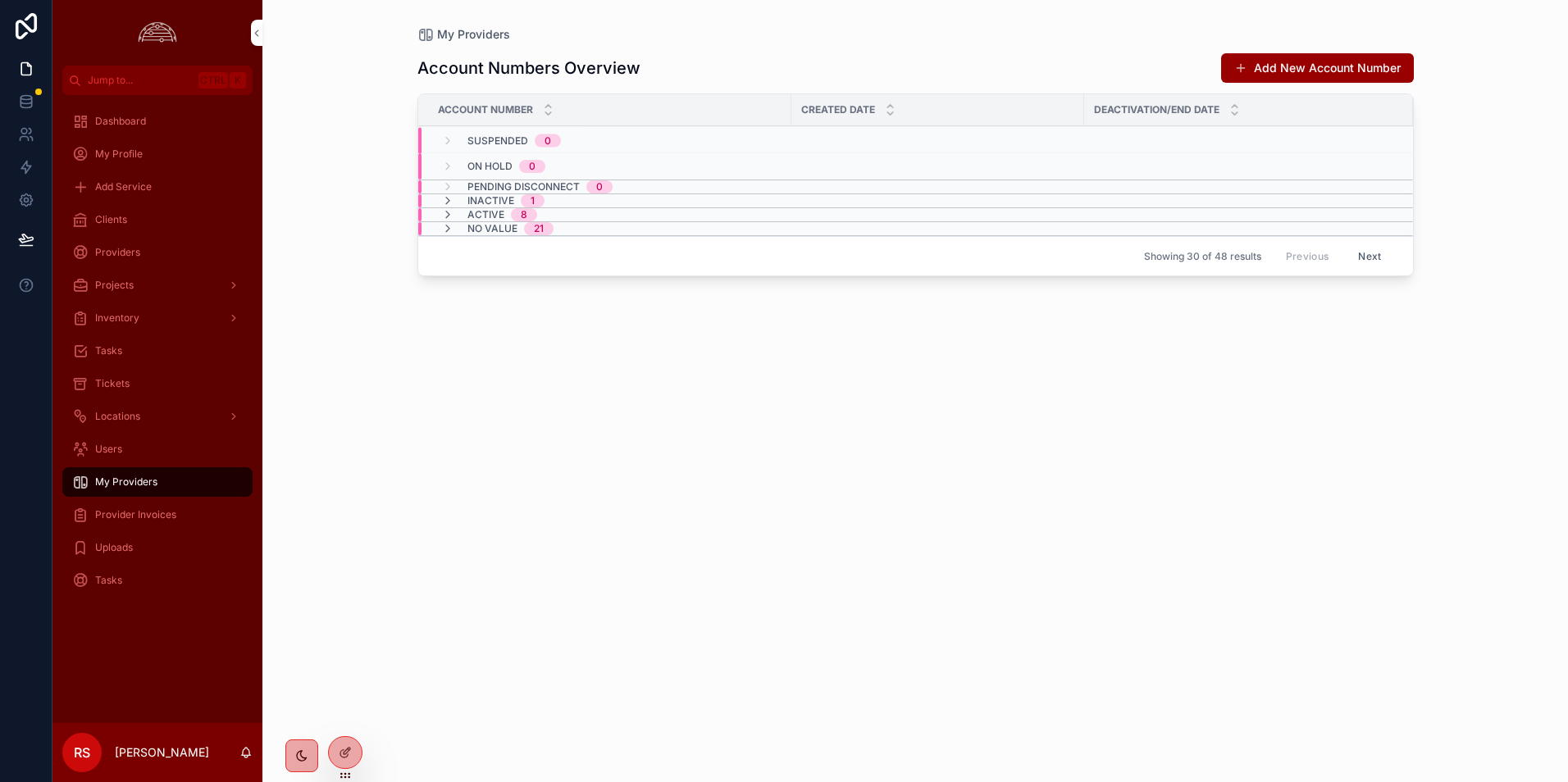
click at [442, 227] on icon "scrollable content" at bounding box center [448, 229] width 14 height 14
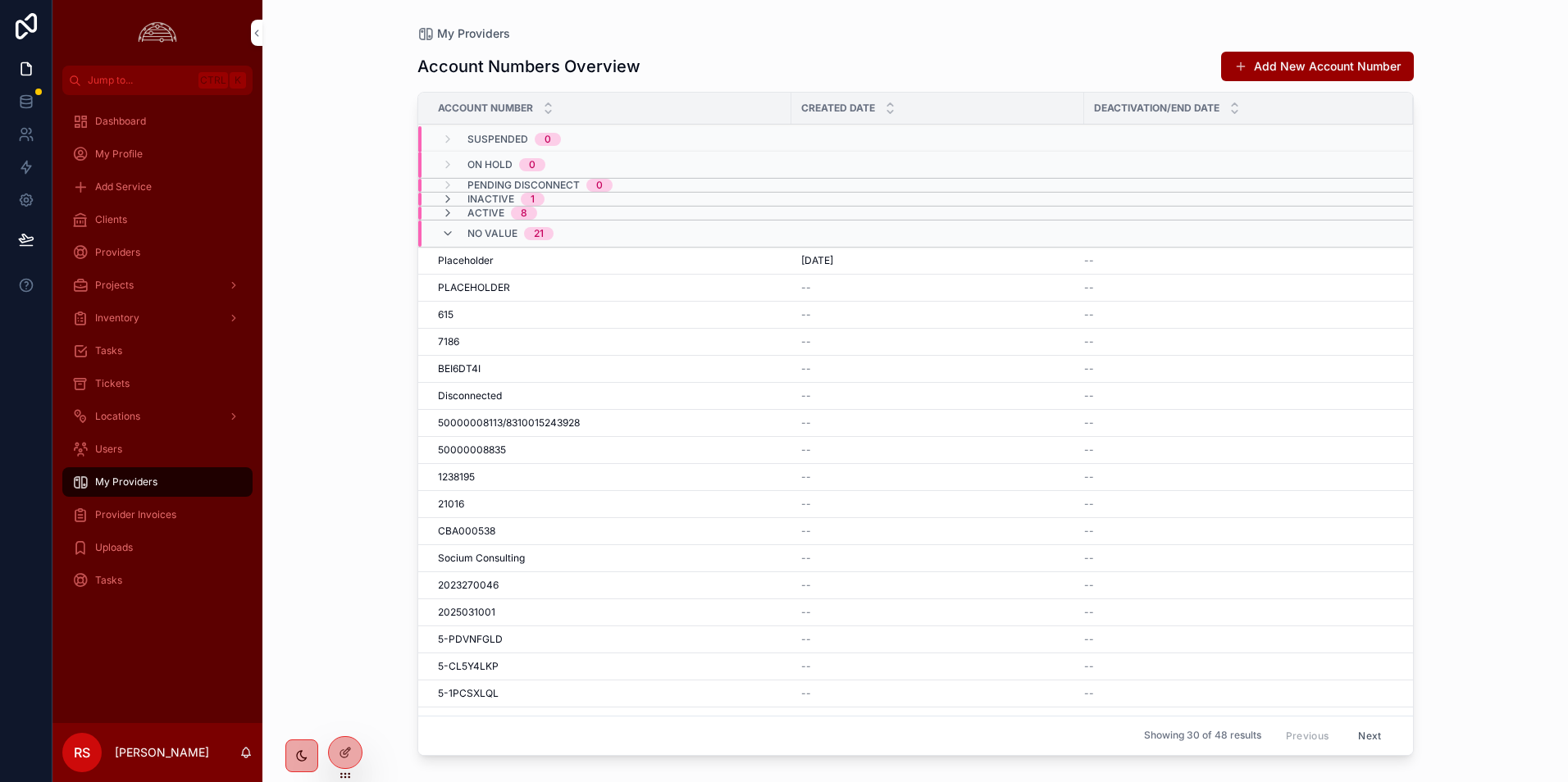
click at [451, 228] on icon "scrollable content" at bounding box center [448, 234] width 14 height 14
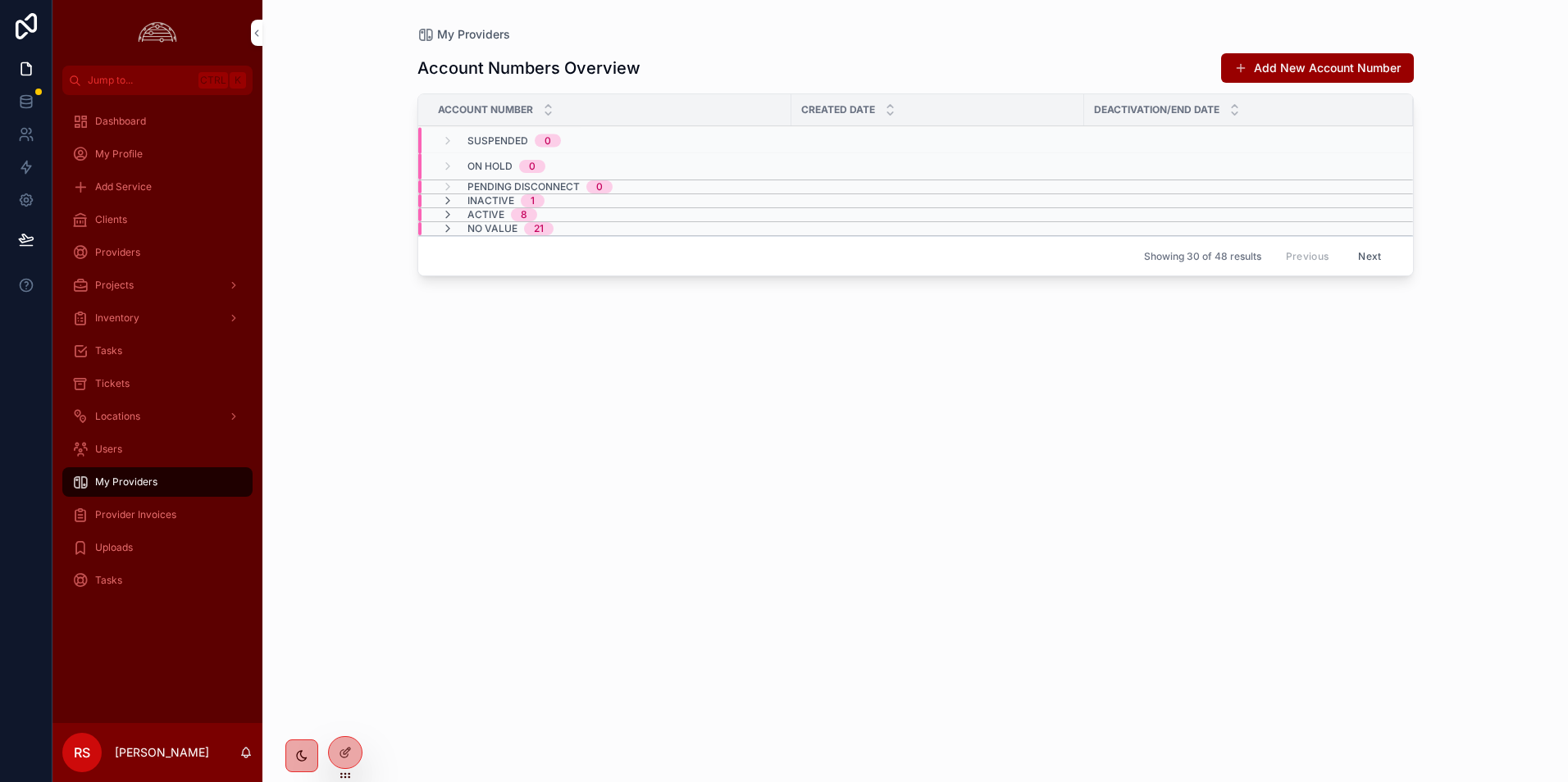
click at [195, 510] on div "Provider Invoices" at bounding box center [157, 514] width 171 height 26
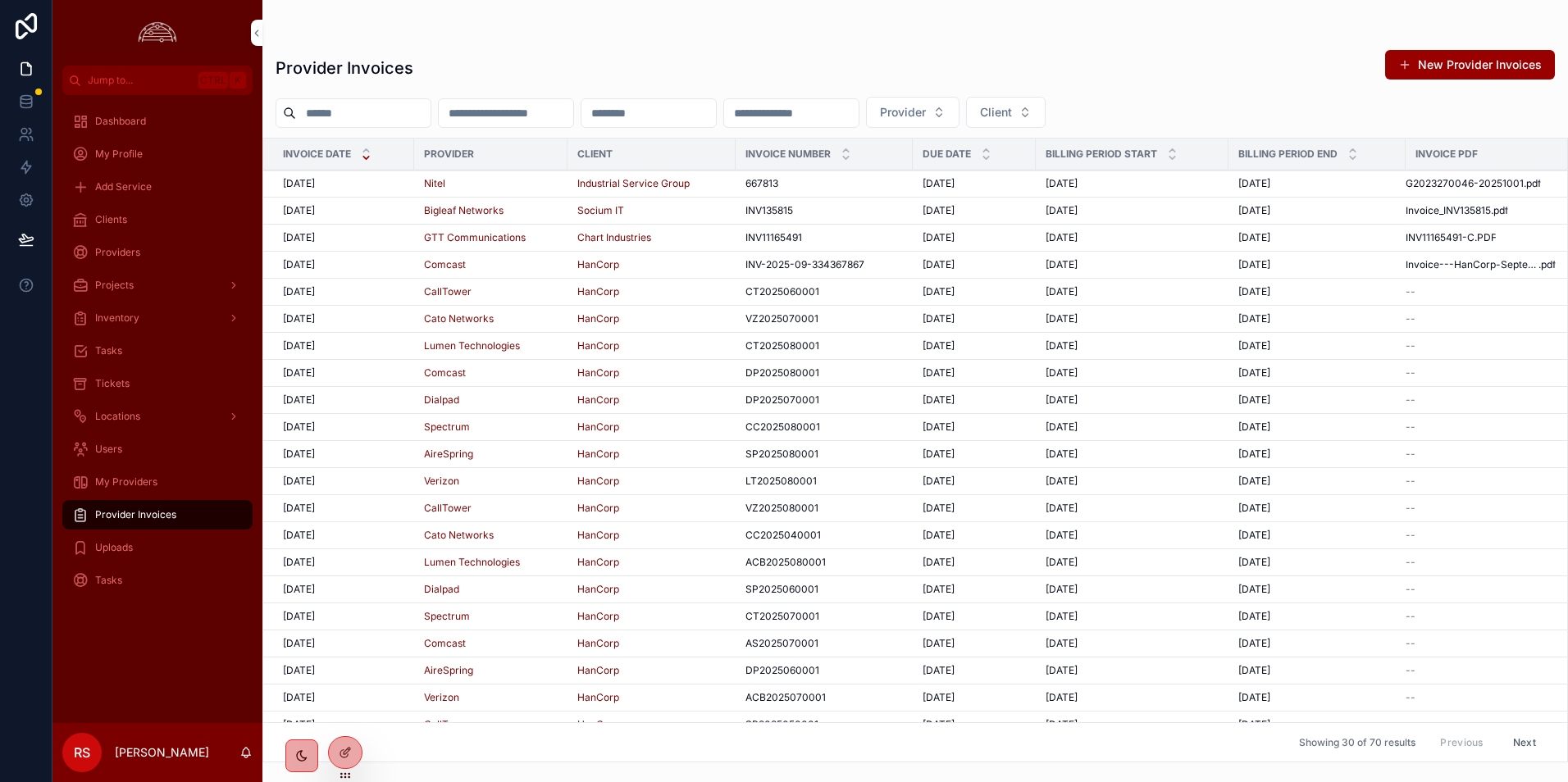
click at [806, 45] on div "Provider Invoices New Provider Invoices Provider Client Invoice Date Provider C…" at bounding box center [915, 401] width 1305 height 723
click at [727, 61] on div "Provider Invoices New Provider Invoices" at bounding box center [915, 68] width 1279 height 38
click at [177, 676] on div "Dashboard My Profile Add Service Clients Providers Projects Inventory Tasks Tic…" at bounding box center [157, 410] width 210 height 628
click at [1242, 68] on div "Provider Invoices New Provider Invoices" at bounding box center [915, 68] width 1279 height 38
click at [1244, 31] on div "scrollable content" at bounding box center [915, 33] width 1279 height 14
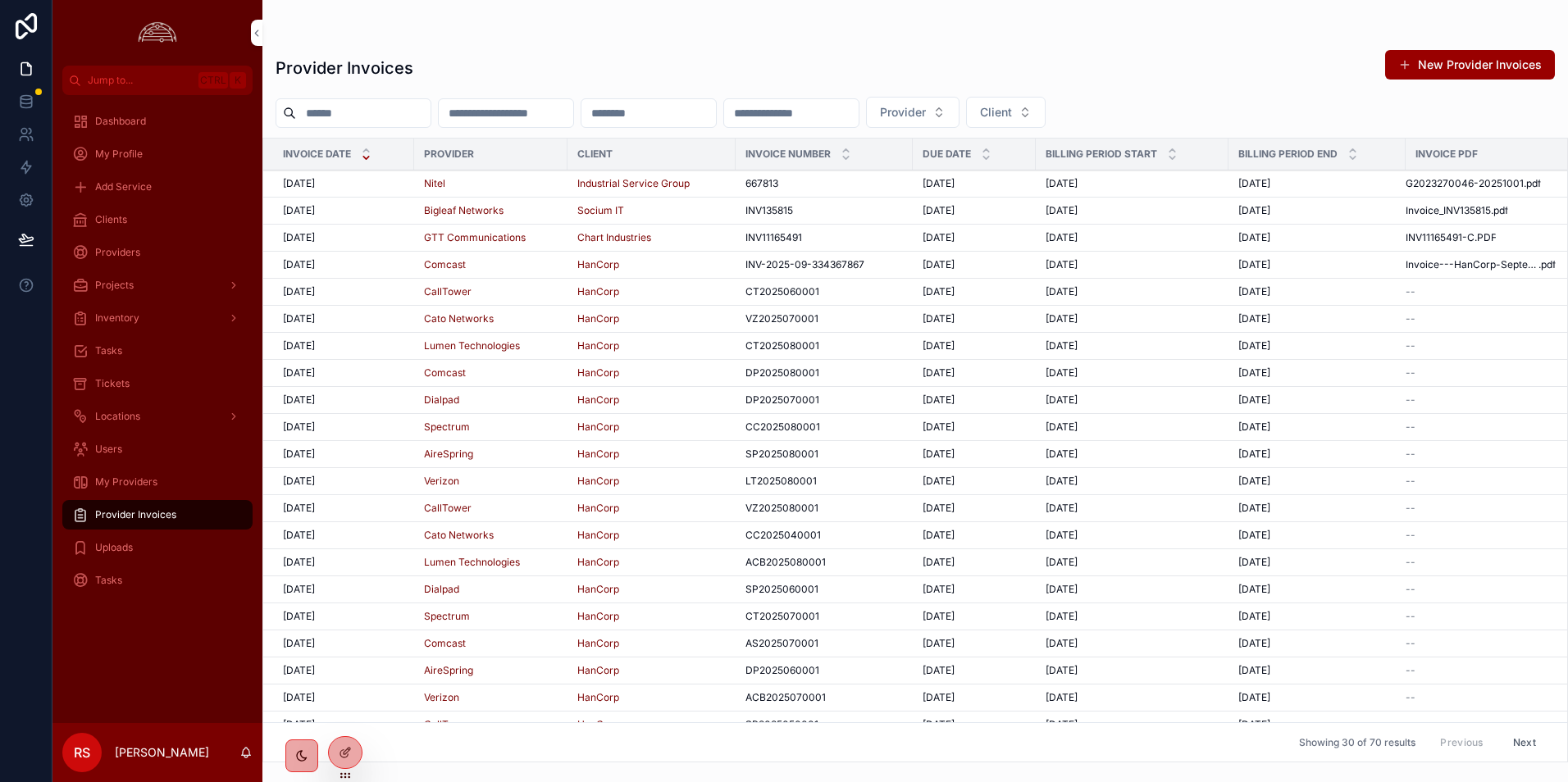
click at [1071, 52] on div "Provider Invoices New Provider Invoices" at bounding box center [915, 68] width 1279 height 38
click at [169, 651] on div "Dashboard My Profile Add Service Clients Providers Projects Inventory Tasks Tic…" at bounding box center [157, 410] width 210 height 628
click at [172, 675] on div "Dashboard My Profile Add Service Clients Providers Projects Inventory Tasks Tic…" at bounding box center [157, 410] width 210 height 628
click at [164, 662] on div "Dashboard My Profile Add Service Clients Providers Projects Inventory Tasks Tic…" at bounding box center [157, 410] width 210 height 628
click at [137, 752] on p "[PERSON_NAME]" at bounding box center [162, 752] width 95 height 16
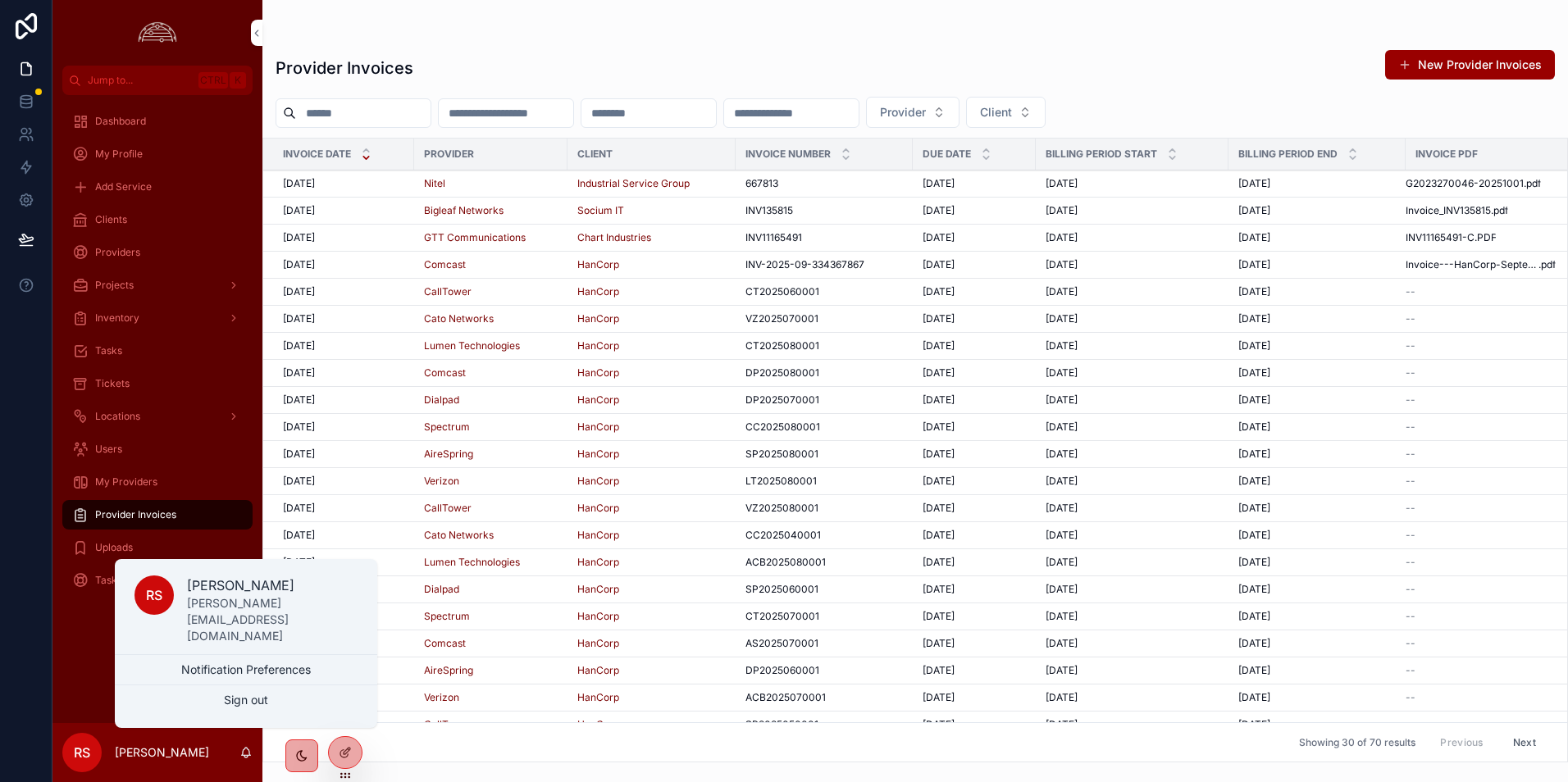
drag, startPoint x: 32, startPoint y: 667, endPoint x: 37, endPoint y: 679, distance: 13.0
click at [37, 679] on div at bounding box center [26, 391] width 52 height 782
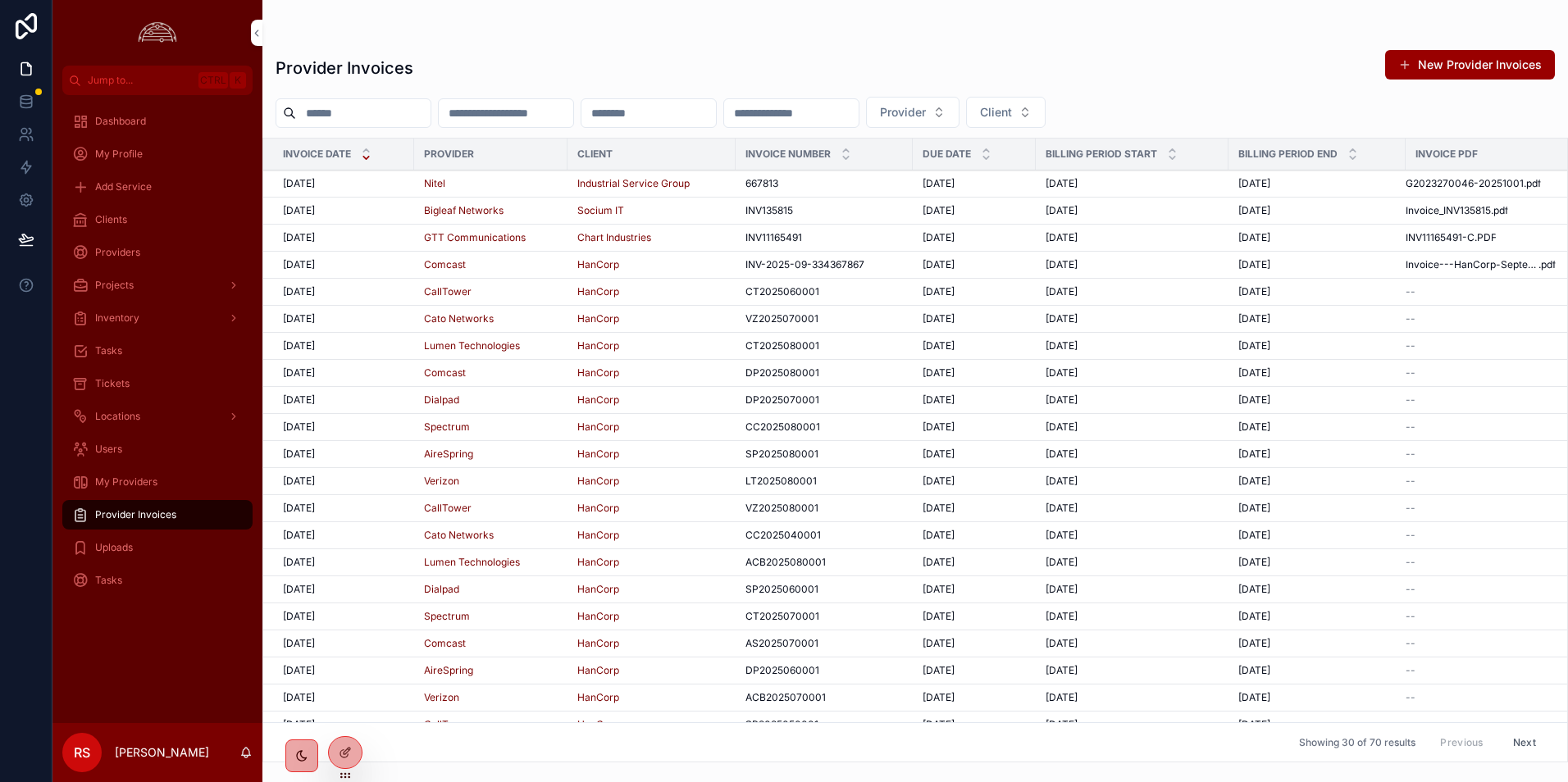
click at [144, 633] on div "Dashboard My Profile Add Service Clients Providers Projects Inventory Tasks Tic…" at bounding box center [157, 410] width 210 height 628
click at [1147, 45] on div "Provider Invoices New Provider Invoices Provider Client Invoice Date Provider C…" at bounding box center [915, 401] width 1305 height 723
